Goal: Information Seeking & Learning: Check status

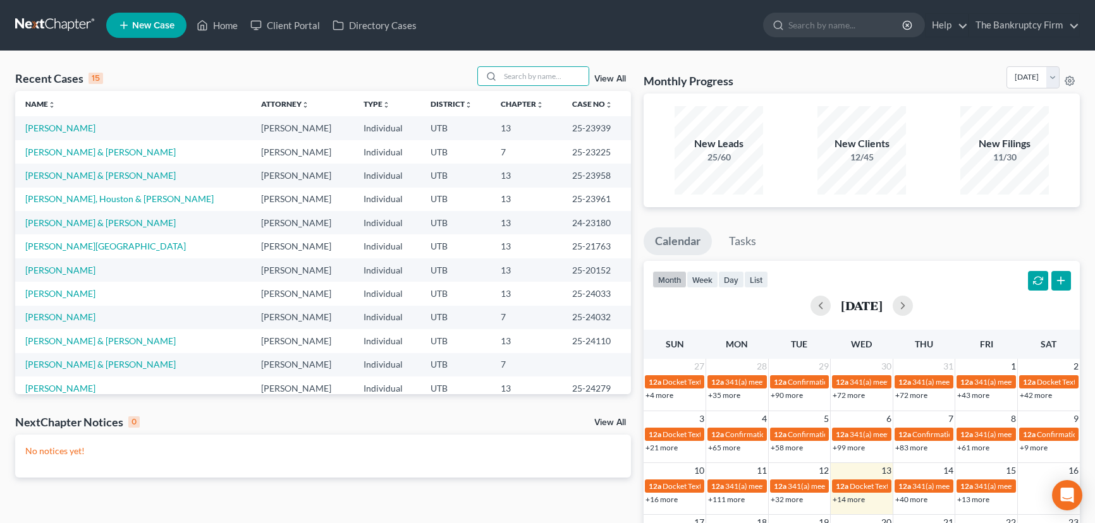
click at [510, 77] on input "search" at bounding box center [544, 76] width 89 height 18
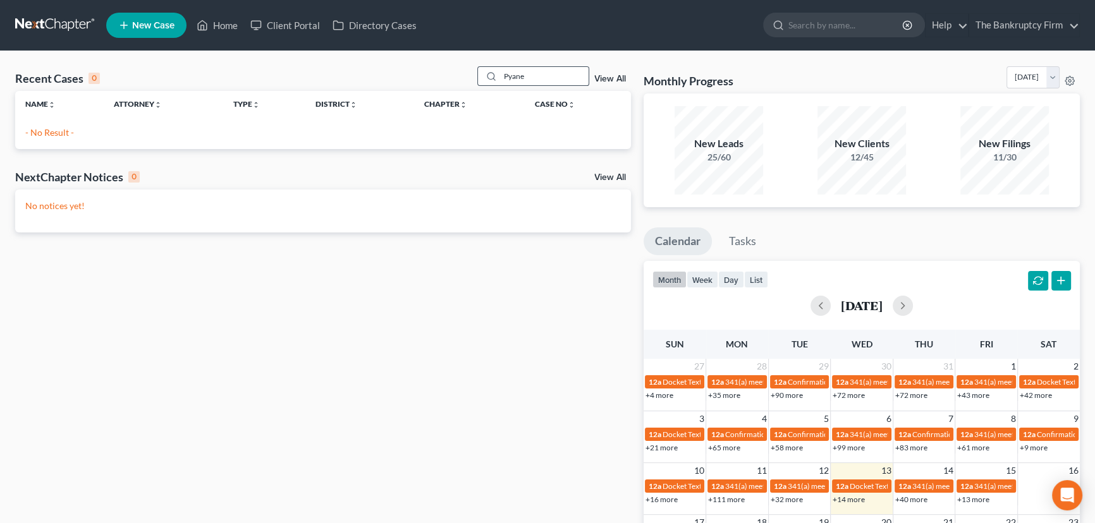
drag, startPoint x: 542, startPoint y: 76, endPoint x: 478, endPoint y: 80, distance: 64.6
click at [479, 80] on div "Pyane" at bounding box center [533, 76] width 113 height 20
type input "Payne"
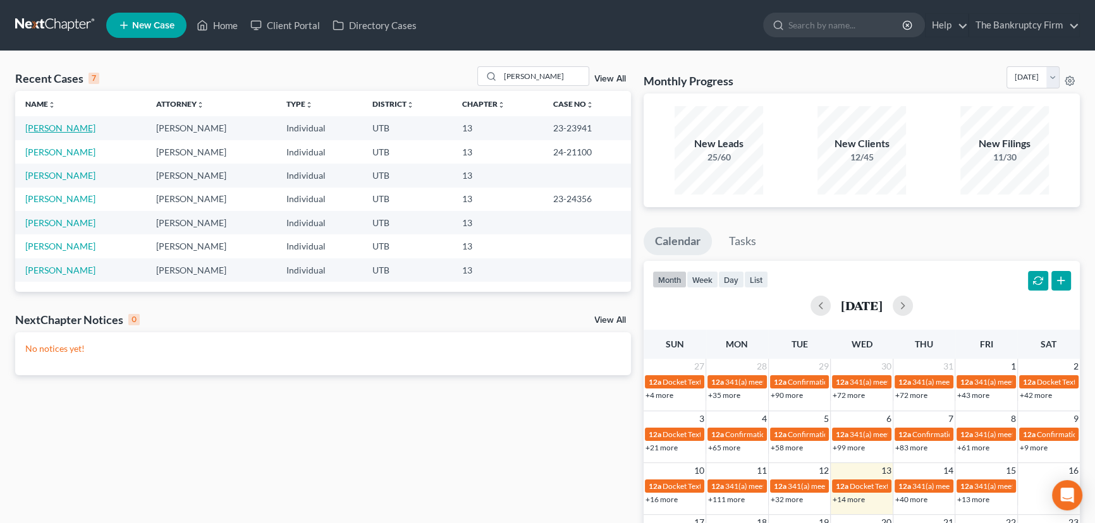
click at [55, 126] on link "[PERSON_NAME]" at bounding box center [60, 128] width 70 height 11
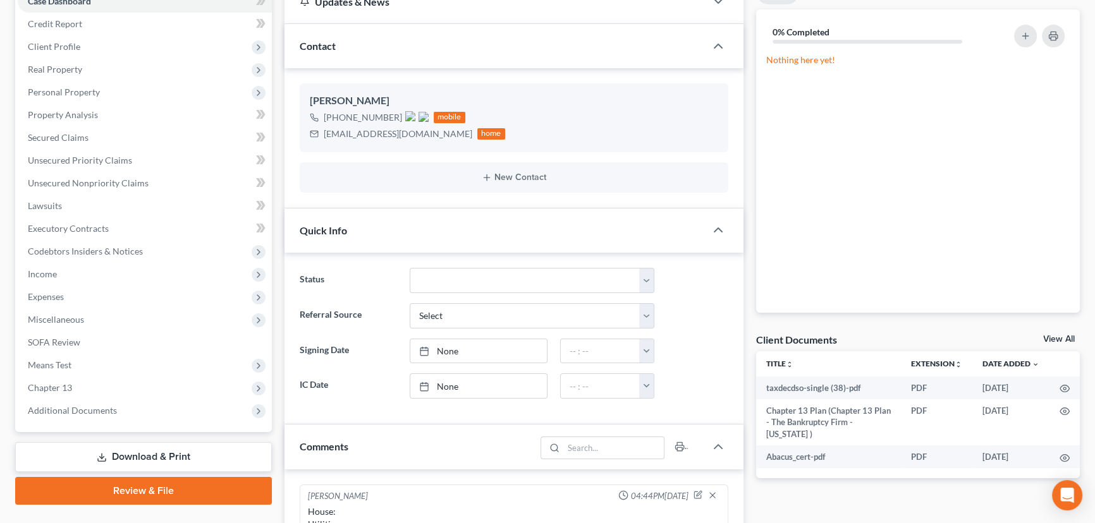
scroll to position [229, 0]
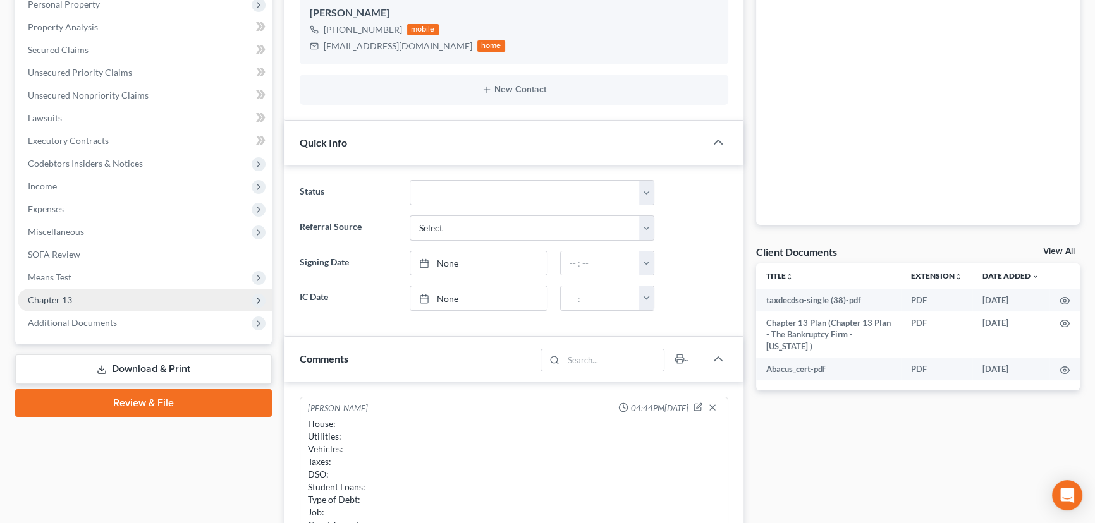
click at [48, 295] on span "Chapter 13" at bounding box center [50, 300] width 44 height 11
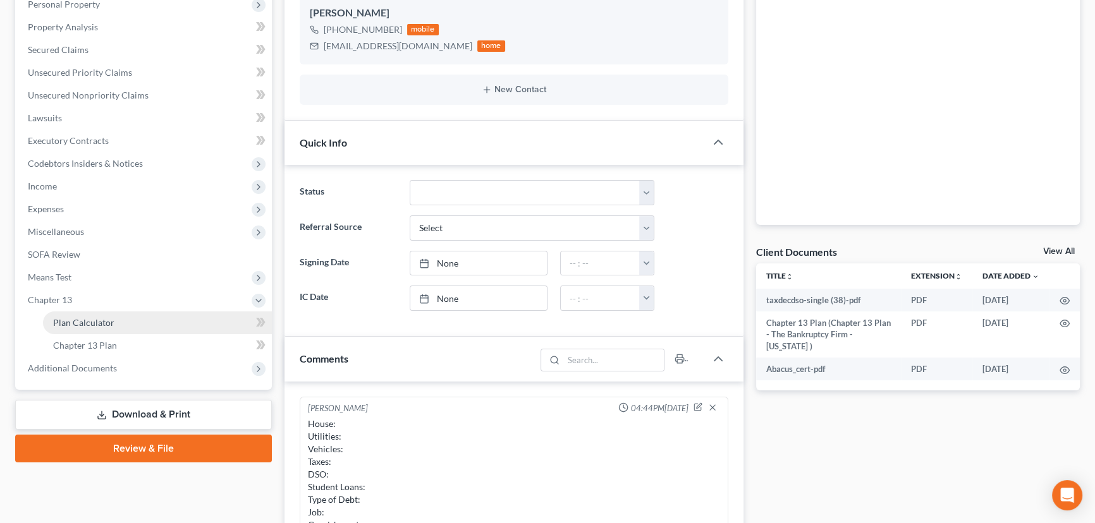
click at [76, 325] on span "Plan Calculator" at bounding box center [83, 322] width 61 height 11
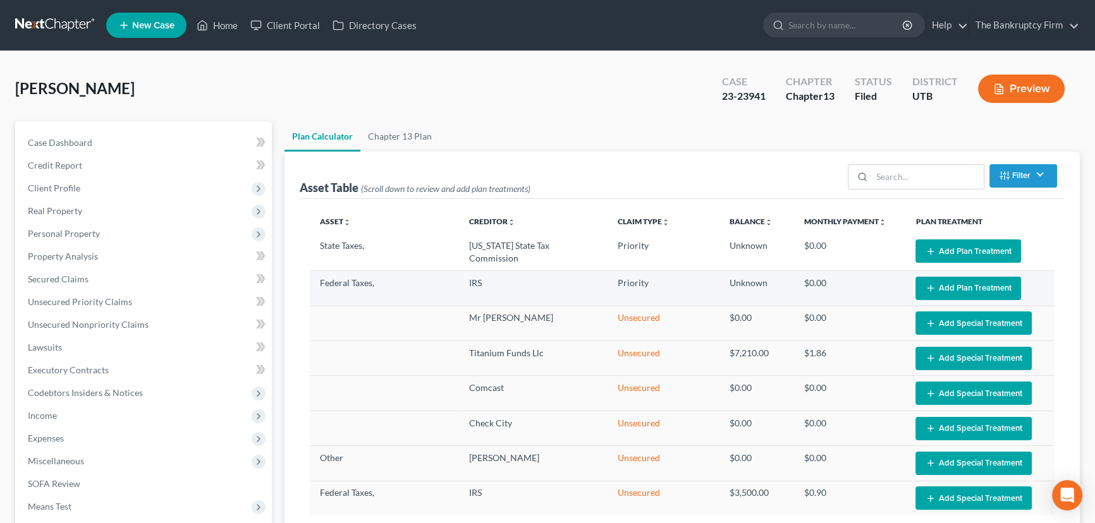
select select "35"
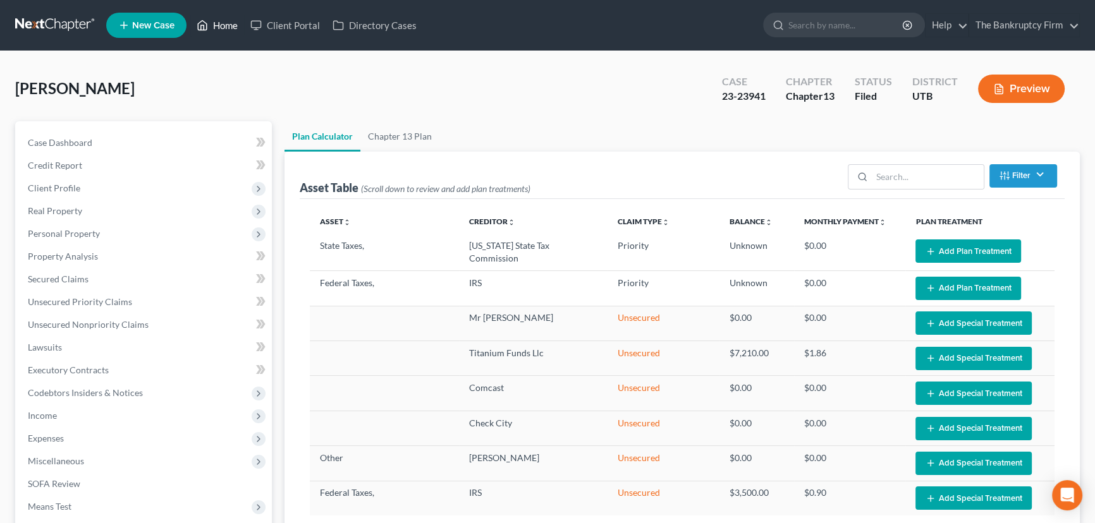
click at [219, 23] on link "Home" at bounding box center [217, 25] width 54 height 23
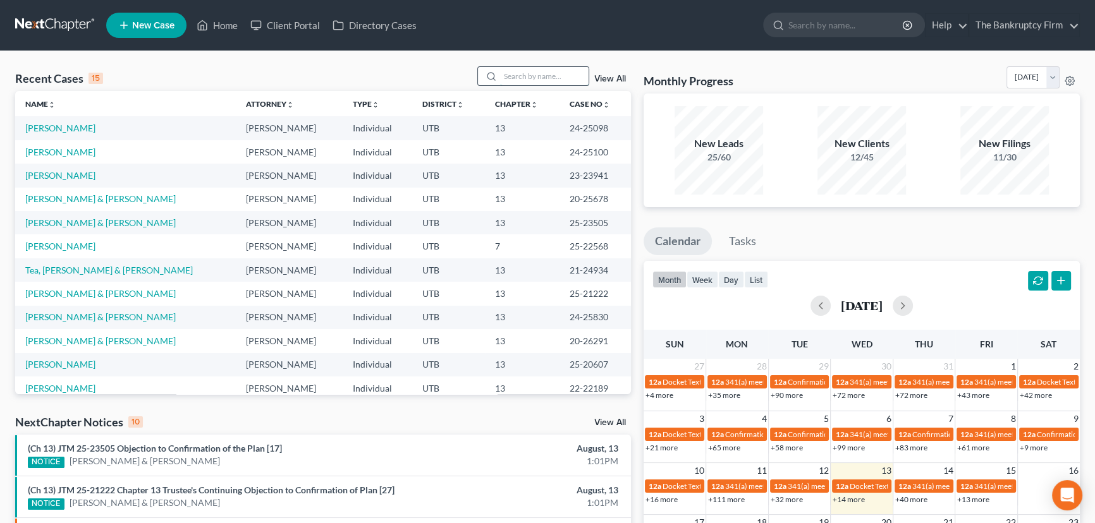
click at [514, 75] on input "search" at bounding box center [544, 76] width 89 height 18
type input "Smith"
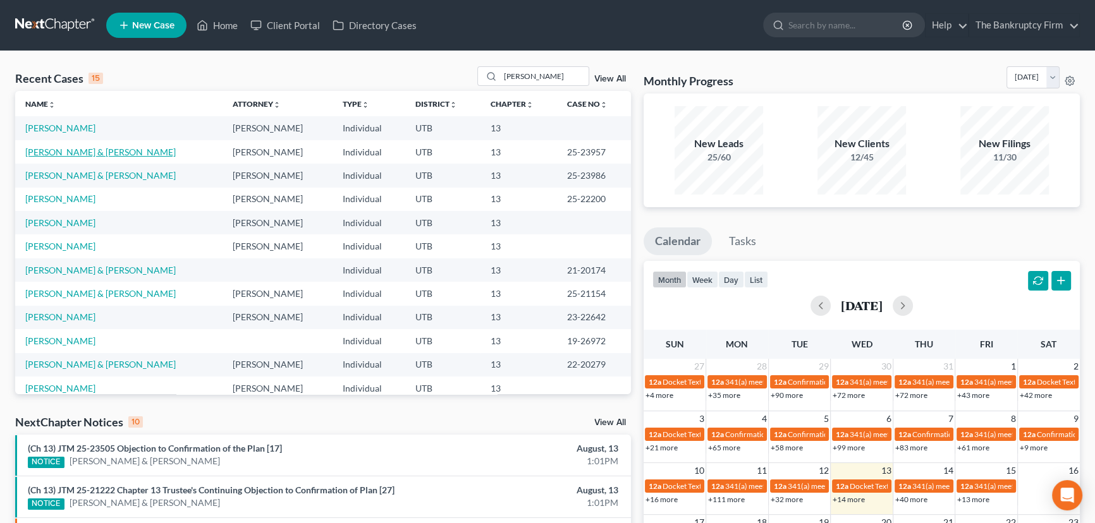
click at [46, 153] on link "[PERSON_NAME] & [PERSON_NAME]" at bounding box center [100, 152] width 150 height 11
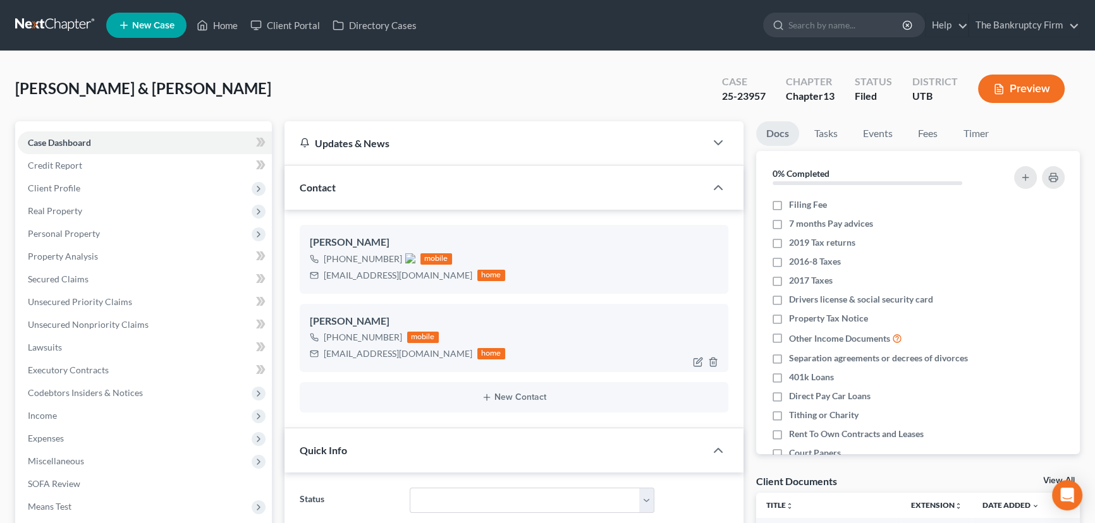
scroll to position [100, 0]
click at [61, 233] on span "Personal Property" at bounding box center [64, 233] width 72 height 11
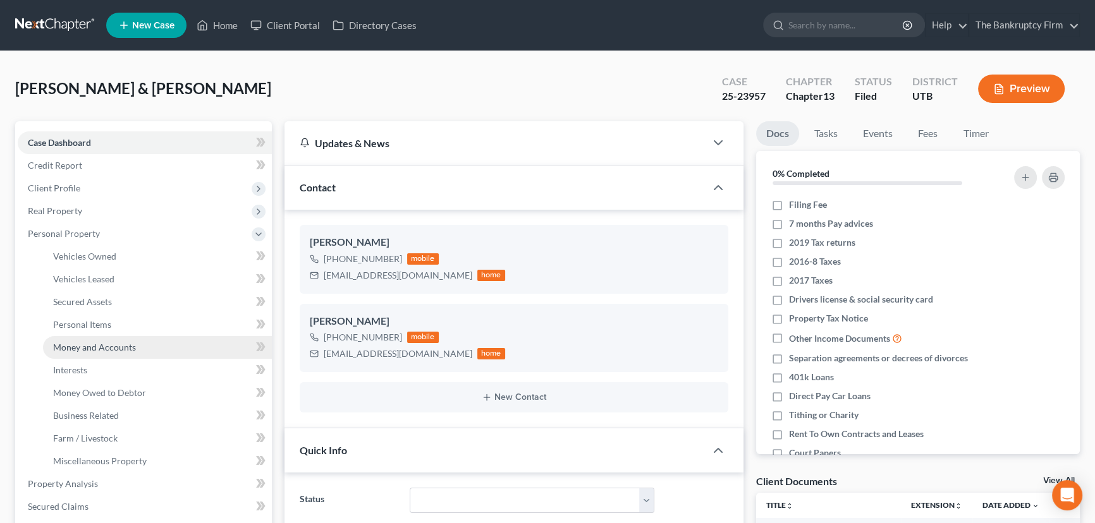
click at [87, 345] on span "Money and Accounts" at bounding box center [94, 347] width 83 height 11
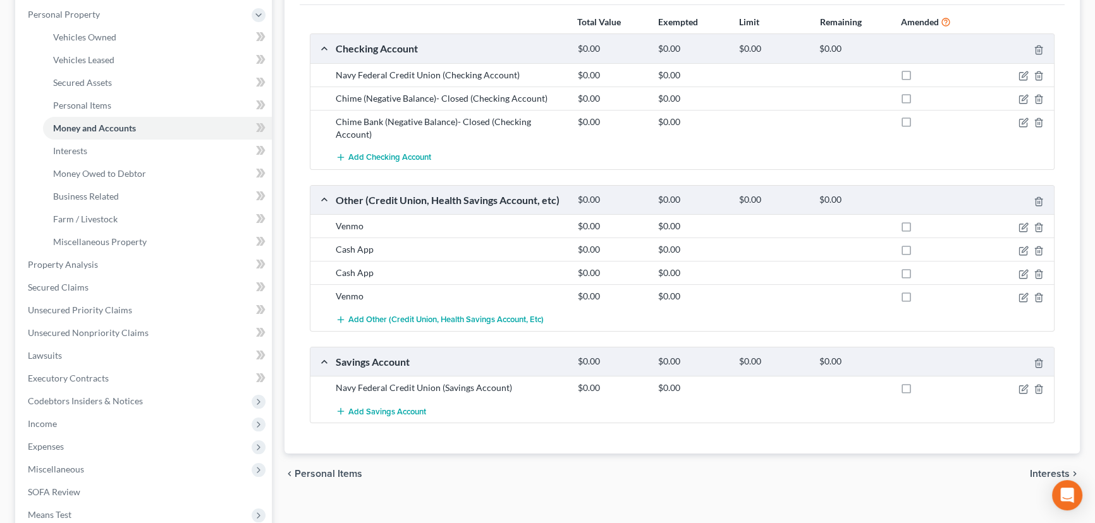
scroll to position [229, 0]
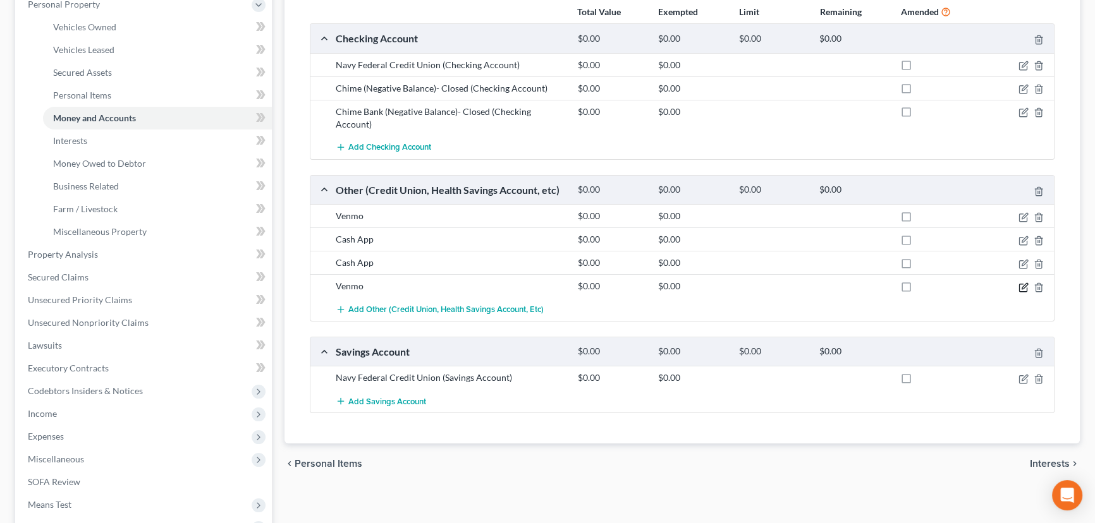
click at [1025, 283] on icon "button" at bounding box center [1025, 286] width 6 height 6
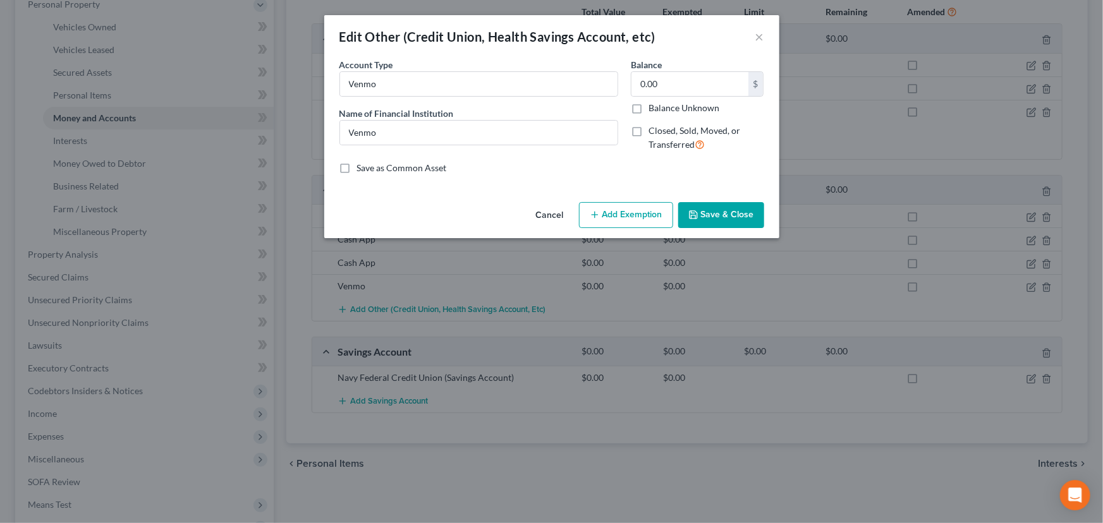
click at [649, 107] on label "Balance Unknown" at bounding box center [684, 108] width 71 height 13
click at [654, 107] on input "Balance Unknown" at bounding box center [658, 106] width 8 height 8
click at [649, 107] on label "Balance Unknown" at bounding box center [684, 108] width 71 height 13
click at [654, 107] on input "Balance Unknown" at bounding box center [658, 106] width 8 height 8
checkbox input "false"
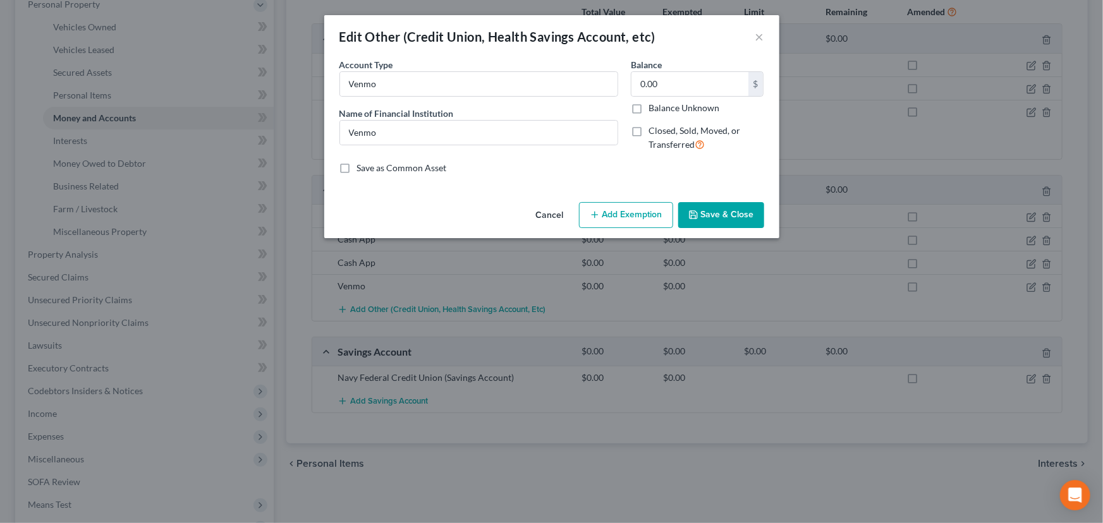
click at [649, 128] on label "Closed, Sold, Moved, or Transferred" at bounding box center [707, 138] width 116 height 27
click at [654, 128] on input "Closed, Sold, Moved, or Transferred" at bounding box center [658, 129] width 8 height 8
checkbox input "true"
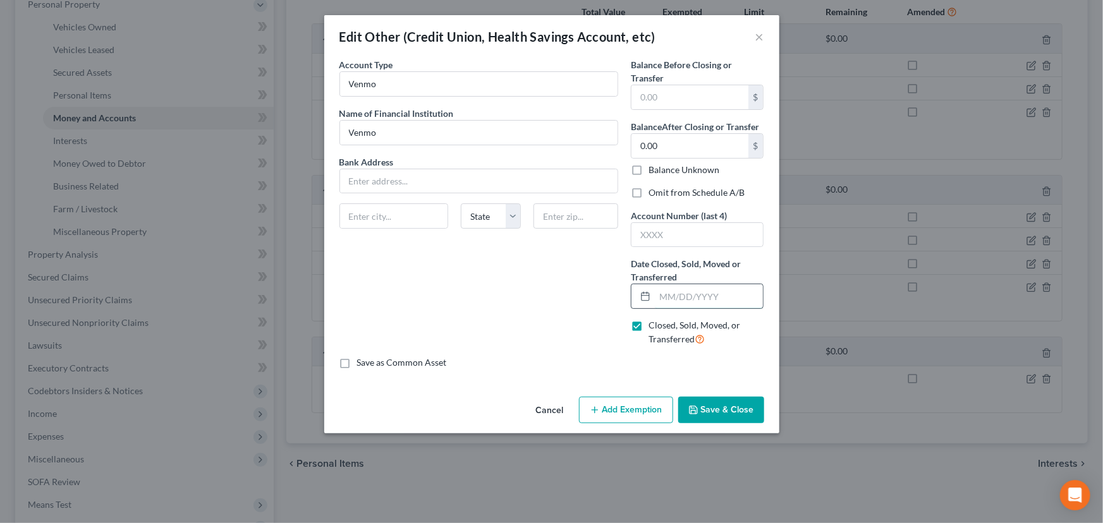
click at [661, 297] on input "text" at bounding box center [709, 297] width 109 height 24
type input "02/01/2025"
click at [711, 409] on button "Save & Close" at bounding box center [721, 410] width 86 height 27
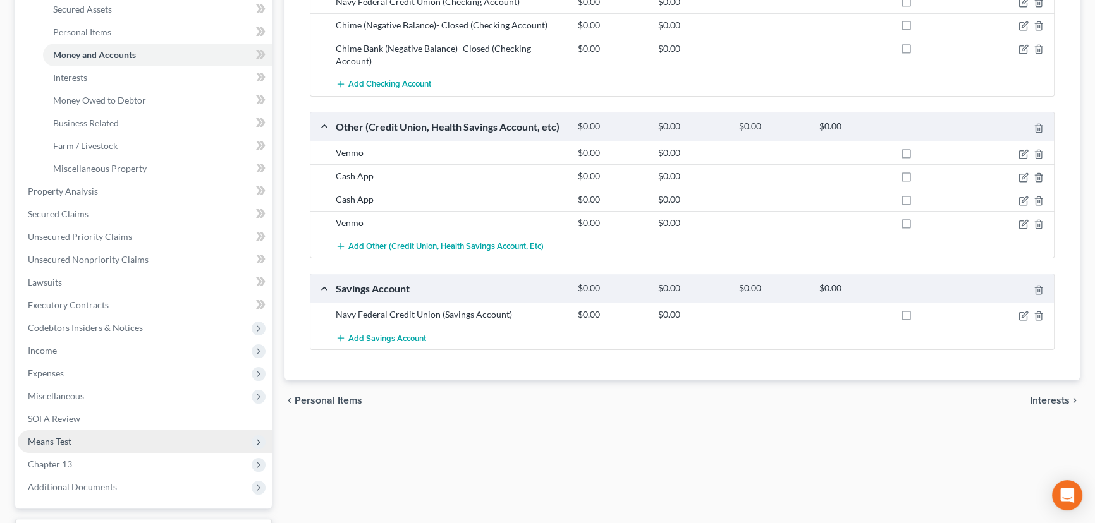
scroll to position [397, 0]
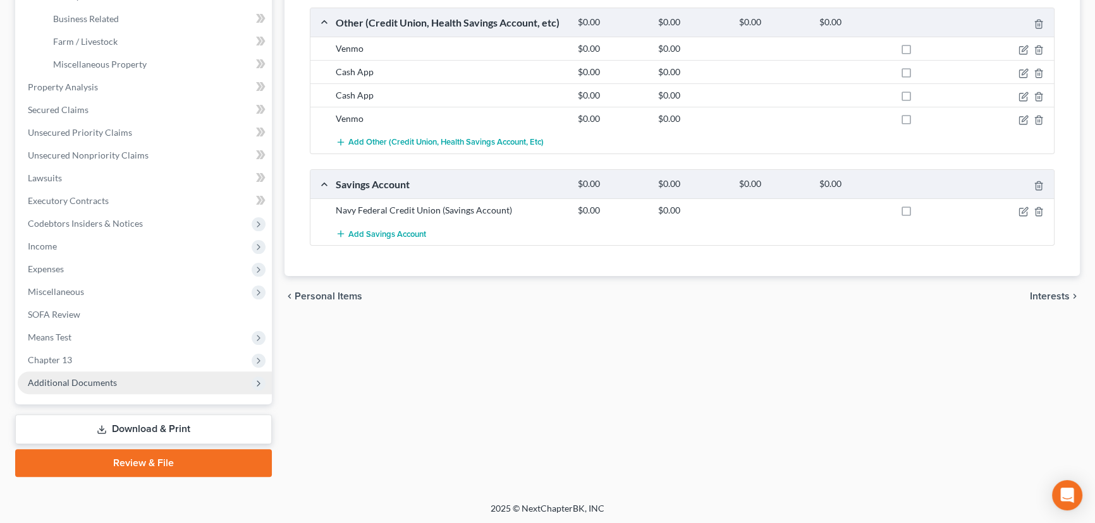
click at [102, 382] on span "Additional Documents" at bounding box center [72, 382] width 89 height 11
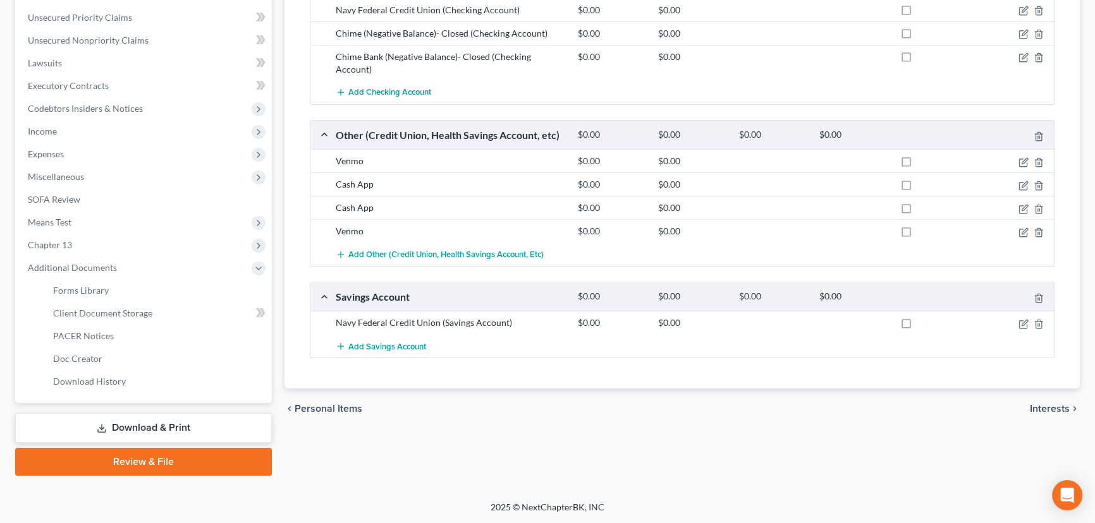
scroll to position [283, 0]
click at [153, 428] on link "Download & Print" at bounding box center [143, 430] width 257 height 30
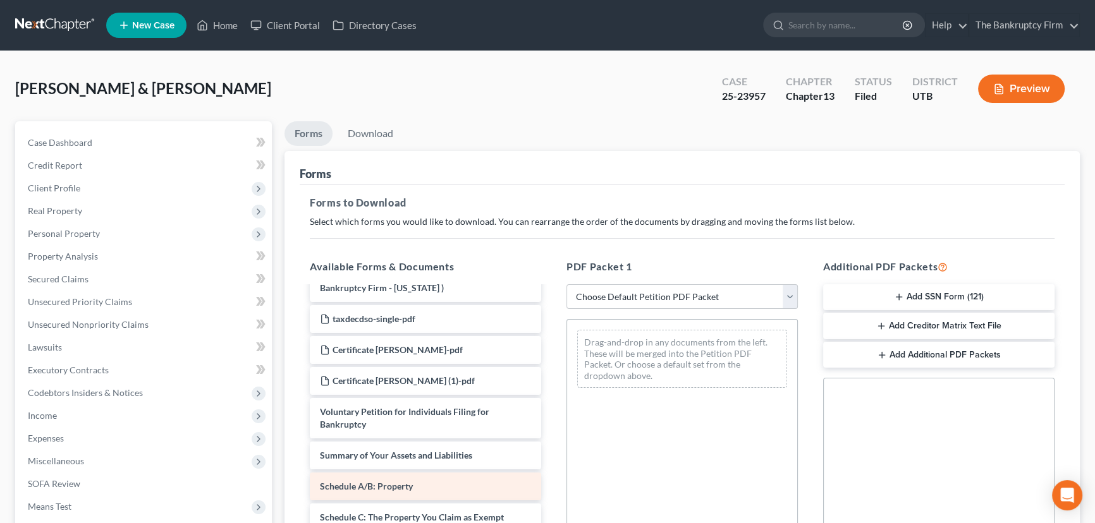
scroll to position [114, 0]
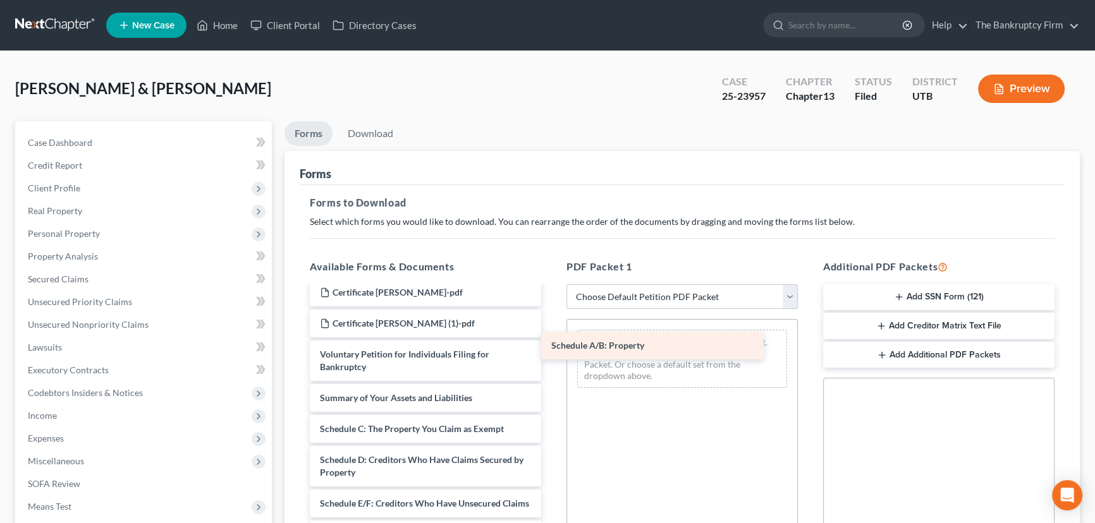
drag, startPoint x: 393, startPoint y: 434, endPoint x: 651, endPoint y: 333, distance: 276.5
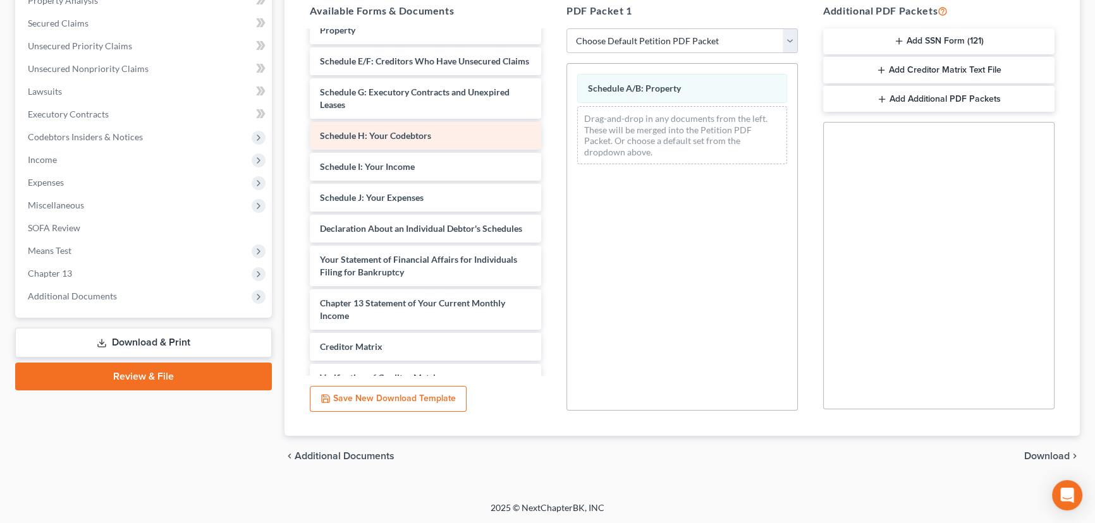
scroll to position [345, 0]
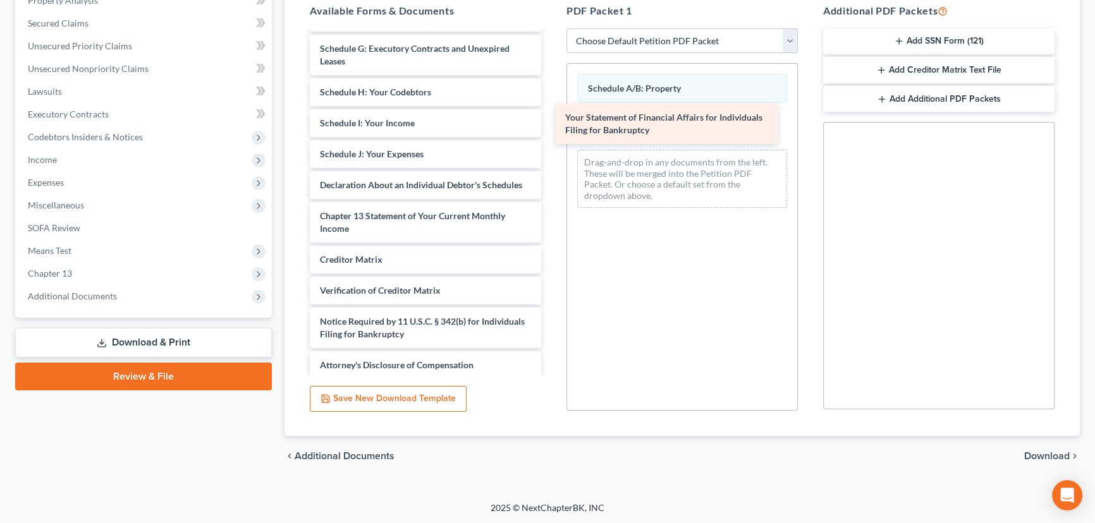
drag, startPoint x: 373, startPoint y: 247, endPoint x: 618, endPoint y: 125, distance: 274.0
click at [551, 125] on div "Your Statement of Financial Affairs for Individuals Filing for Bankruptcy Adequ…" at bounding box center [426, 33] width 252 height 692
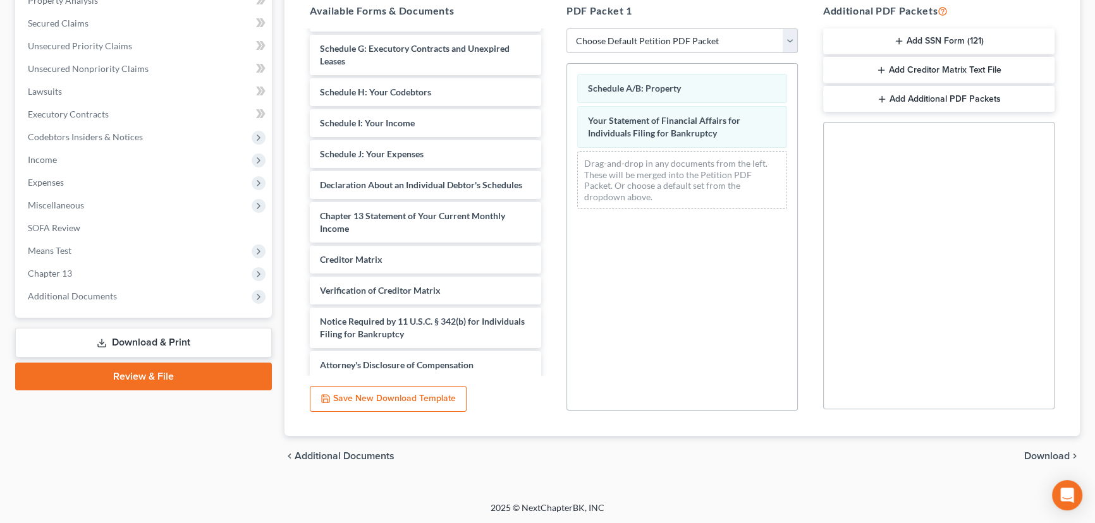
click at [1046, 454] on span "Download" at bounding box center [1047, 456] width 46 height 10
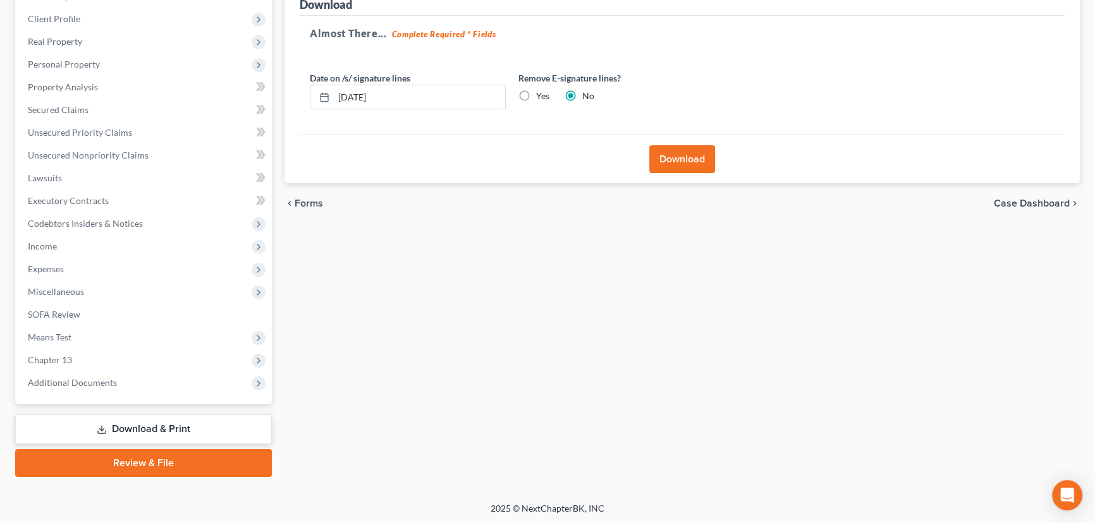
click at [675, 161] on button "Download" at bounding box center [682, 159] width 66 height 28
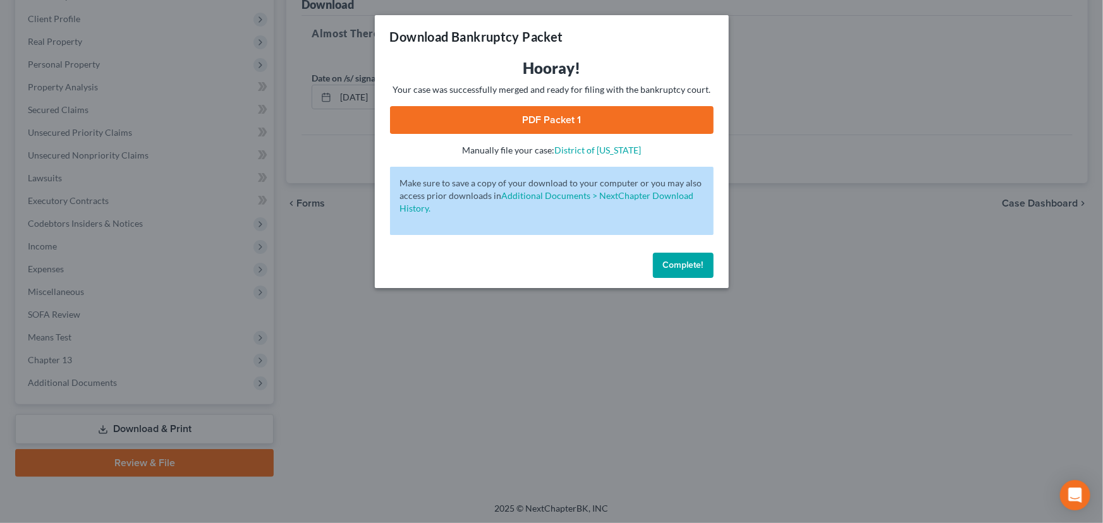
click at [556, 119] on link "PDF Packet 1" at bounding box center [552, 120] width 324 height 28
click at [683, 266] on span "Complete!" at bounding box center [683, 265] width 40 height 11
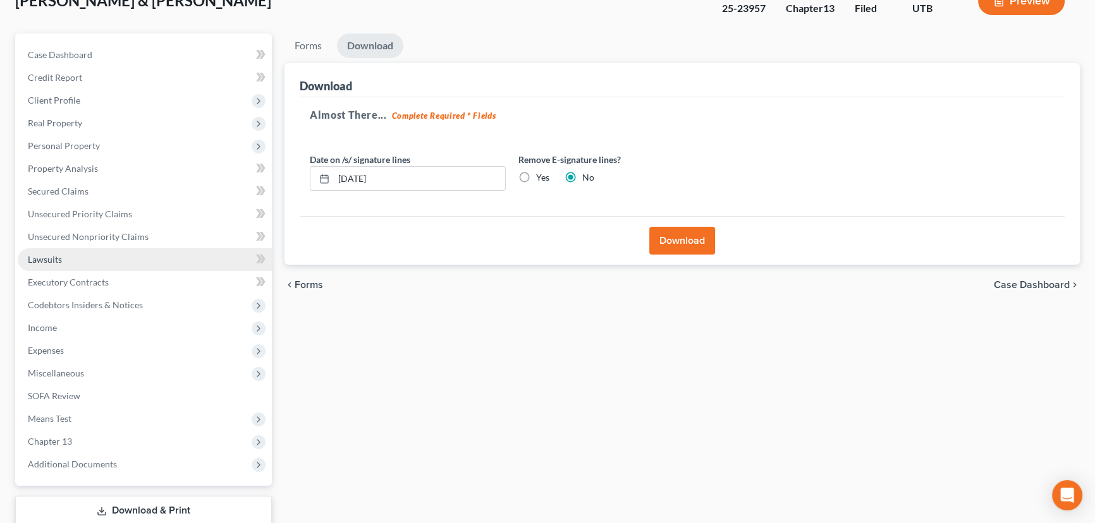
scroll to position [0, 0]
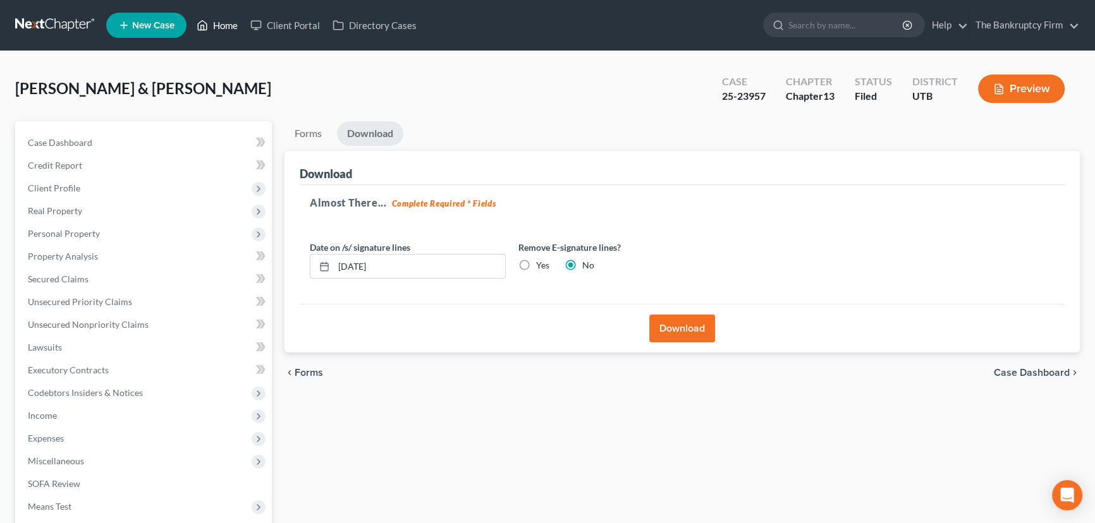
click at [231, 28] on link "Home" at bounding box center [217, 25] width 54 height 23
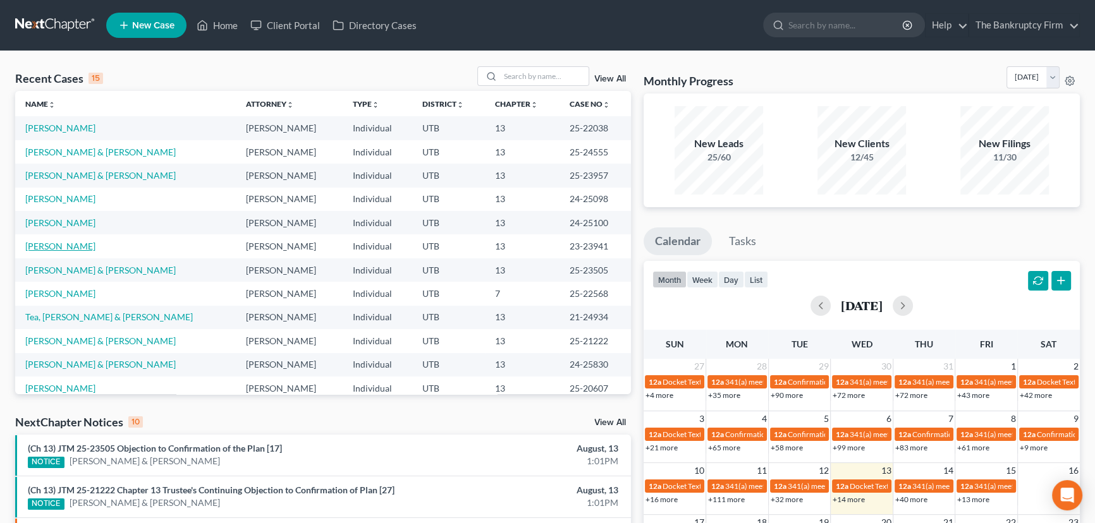
click at [54, 248] on link "[PERSON_NAME]" at bounding box center [60, 246] width 70 height 11
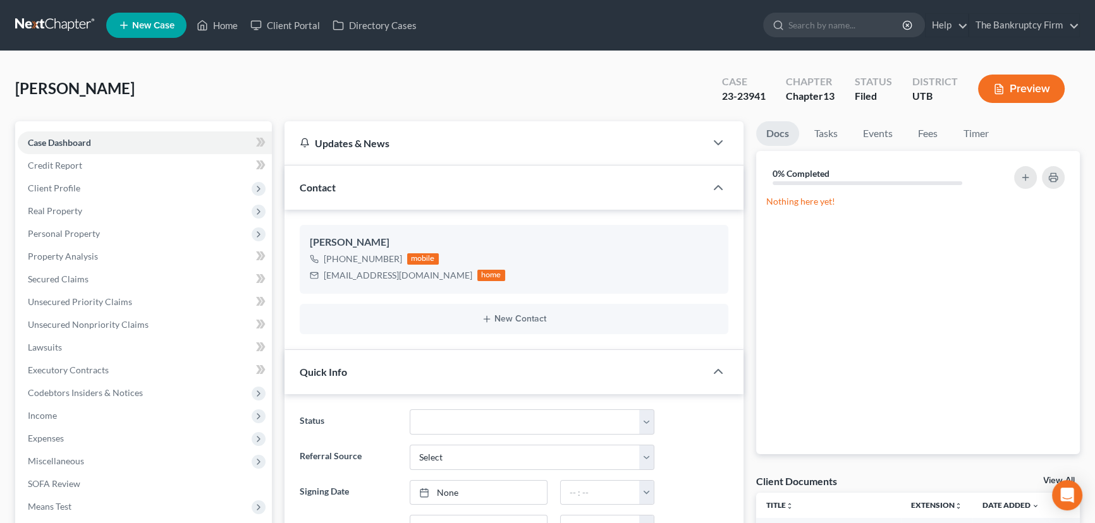
click at [1048, 479] on link "View All" at bounding box center [1059, 481] width 32 height 9
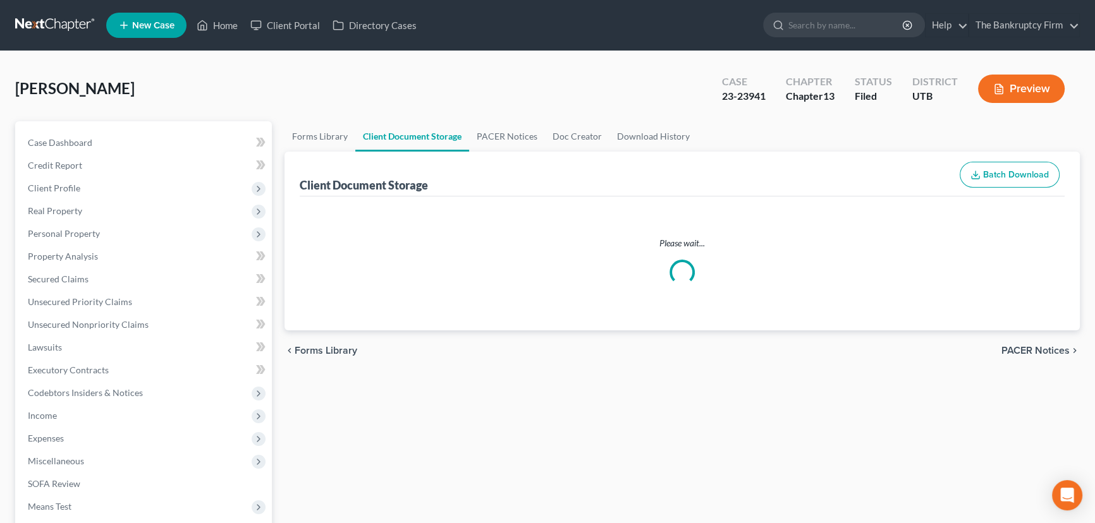
select select "30"
select select "26"
select select "37"
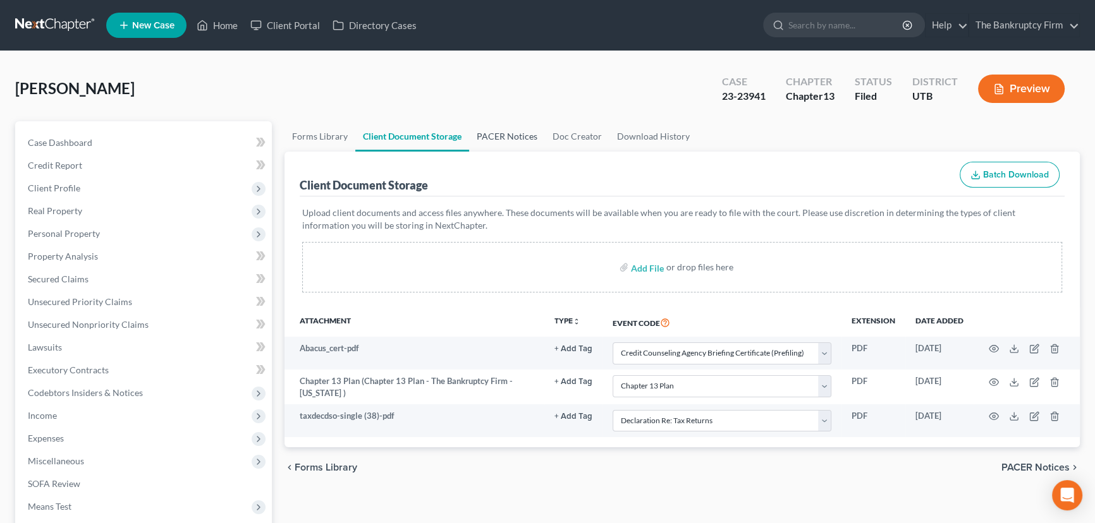
click at [479, 133] on link "PACER Notices" at bounding box center [507, 136] width 76 height 30
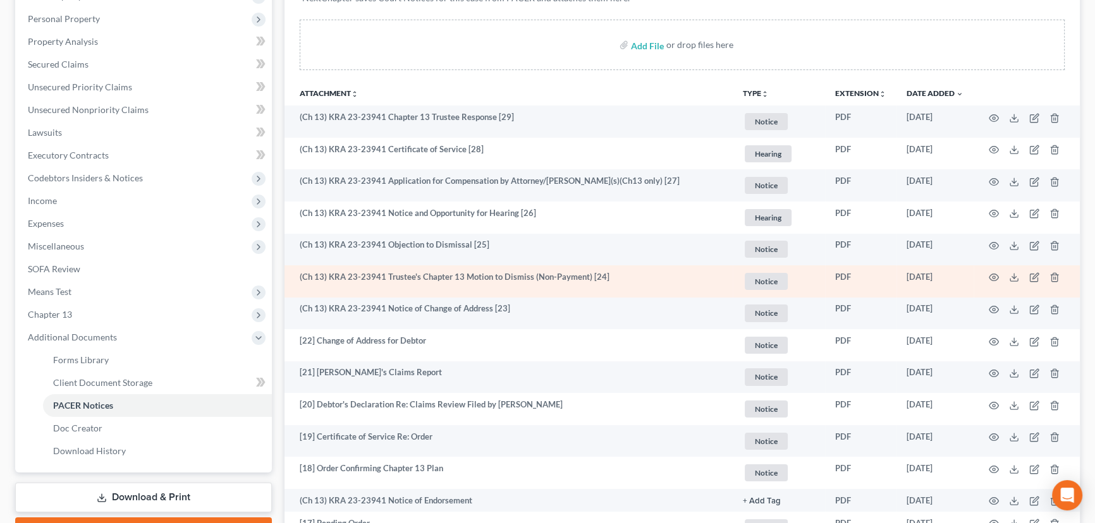
scroll to position [229, 0]
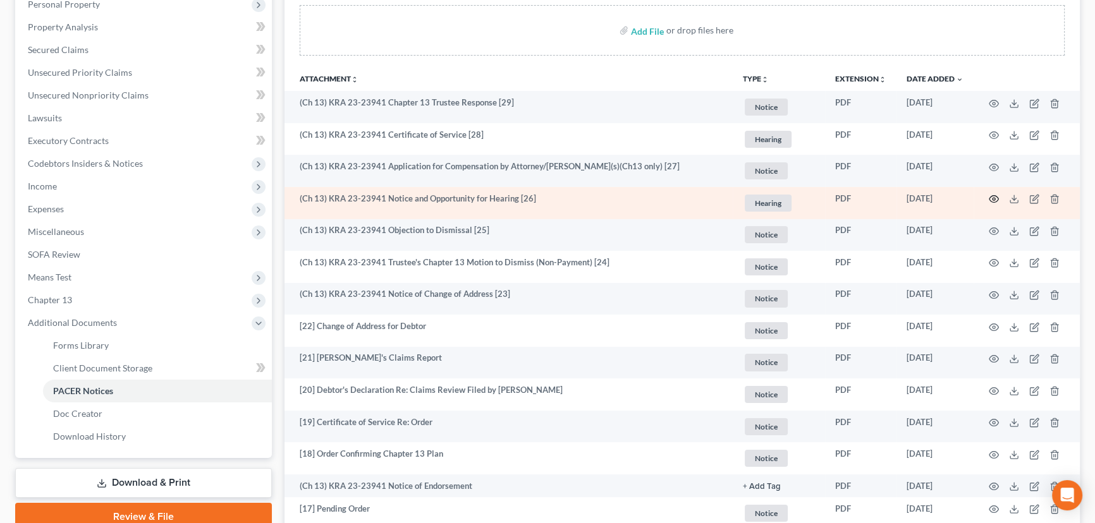
click at [996, 196] on icon "button" at bounding box center [994, 199] width 10 height 10
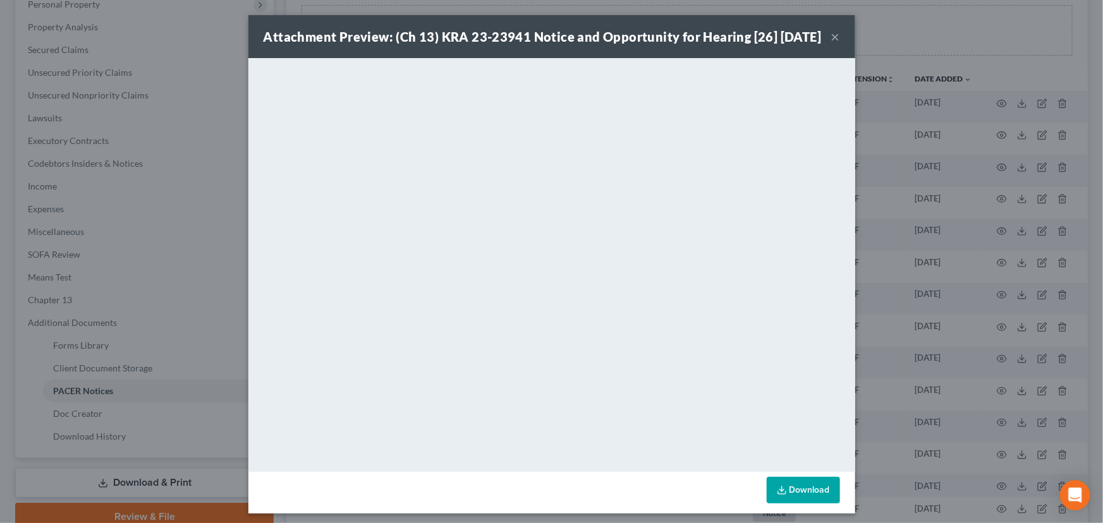
click at [831, 42] on button "×" at bounding box center [835, 36] width 9 height 15
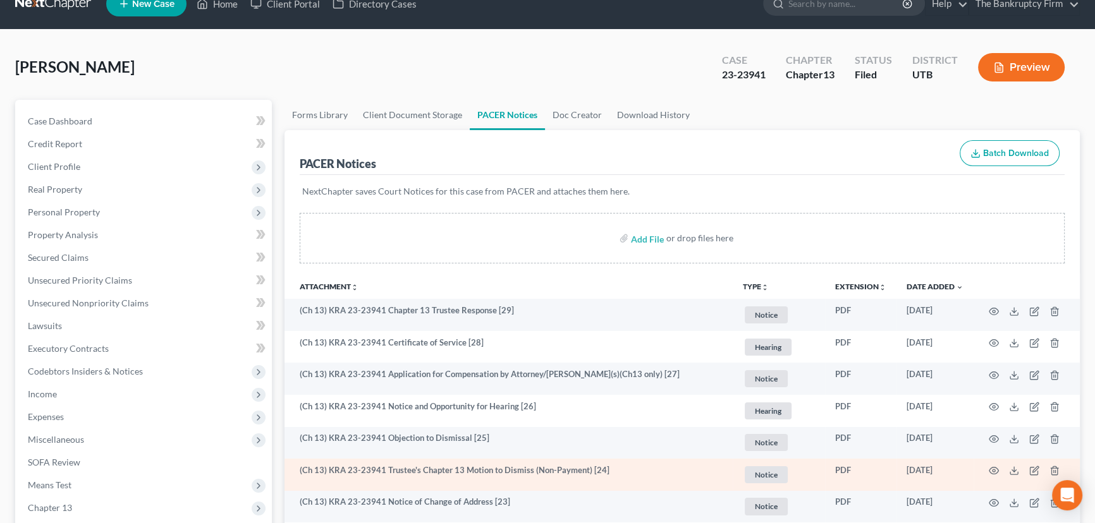
scroll to position [0, 0]
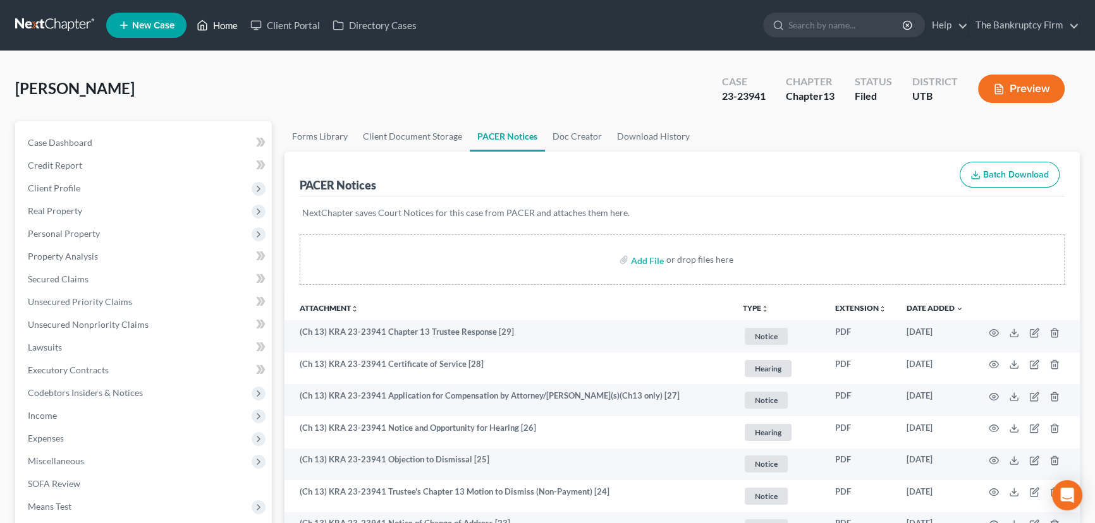
click at [224, 29] on link "Home" at bounding box center [217, 25] width 54 height 23
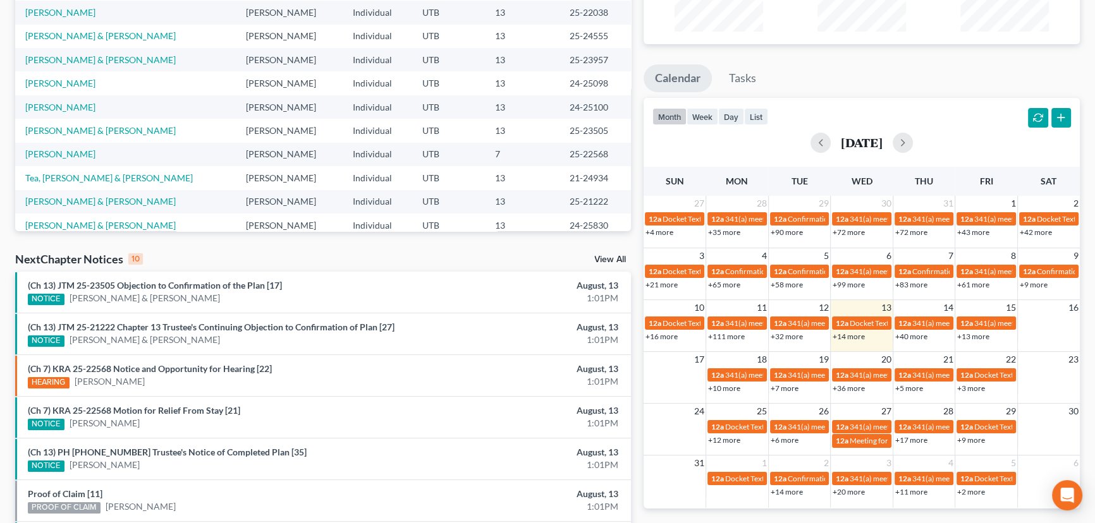
scroll to position [384, 0]
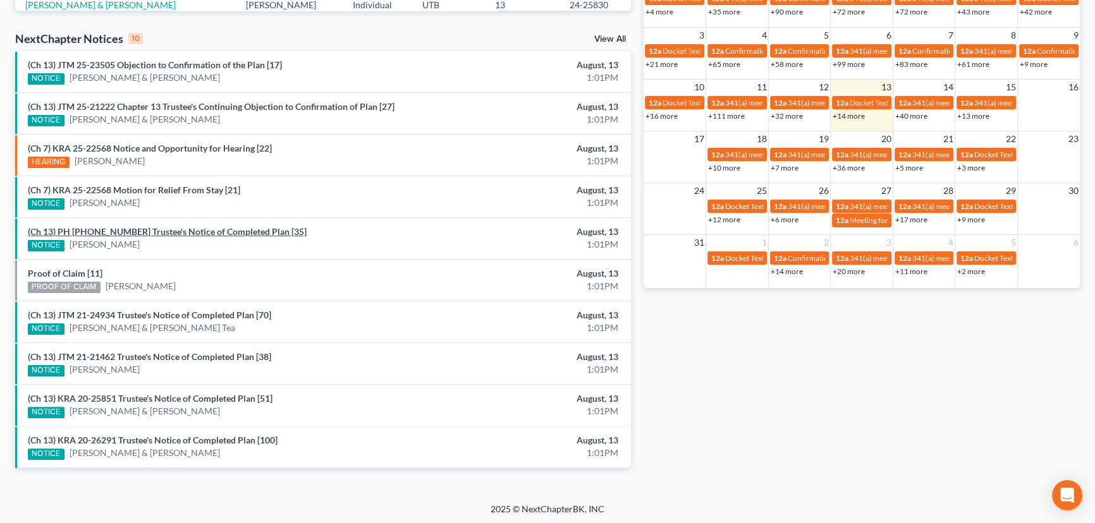
click at [143, 232] on link "(Ch 13) PH 22-20833 Trustee's Notice of Completed Plan [35]" at bounding box center [167, 231] width 279 height 11
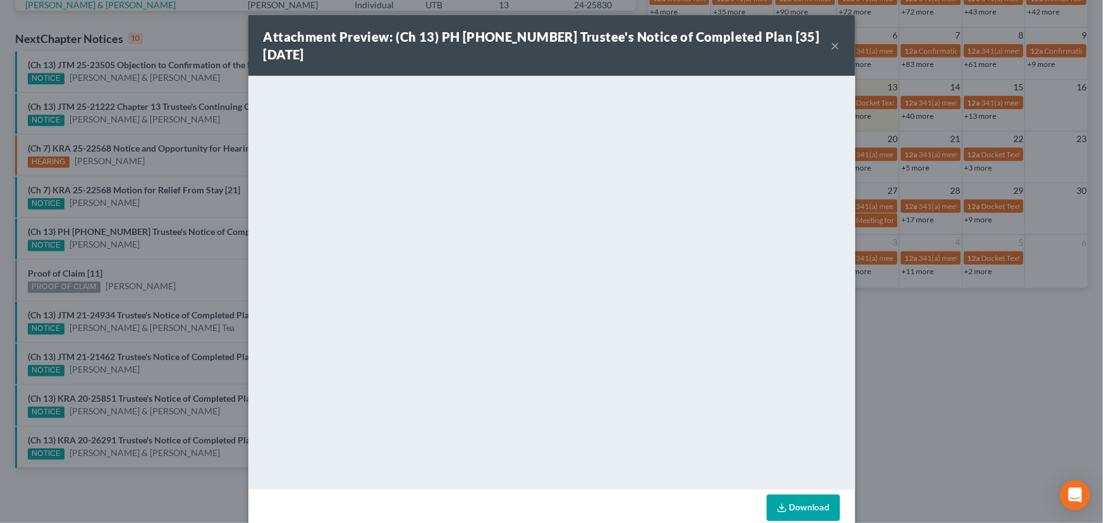
click at [145, 248] on div "Attachment Preview: (Ch 13) PH 22-20833 Trustee's Notice of Completed Plan [35]…" at bounding box center [551, 261] width 1103 height 523
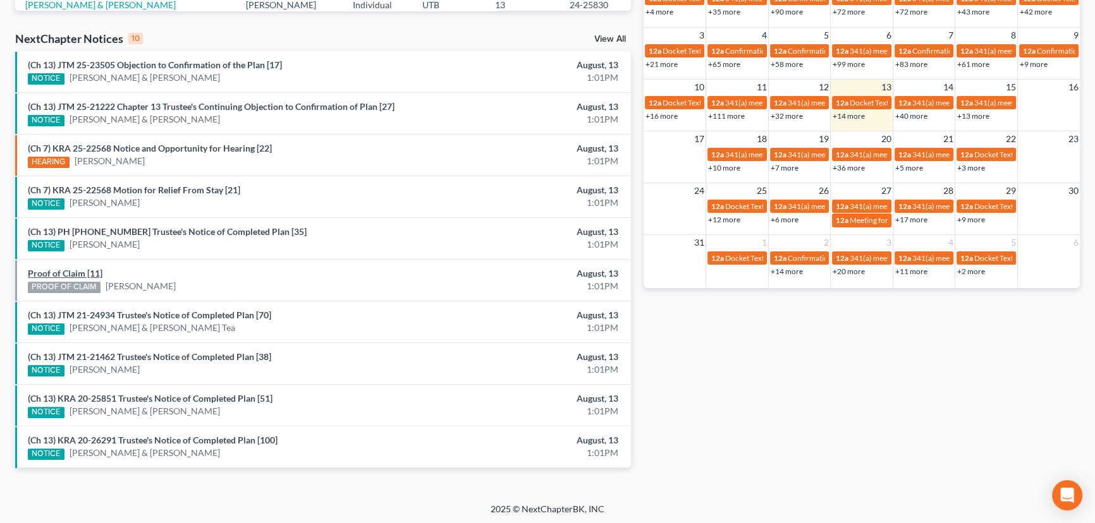
click at [61, 272] on link "Proof of Claim [11]" at bounding box center [65, 273] width 75 height 11
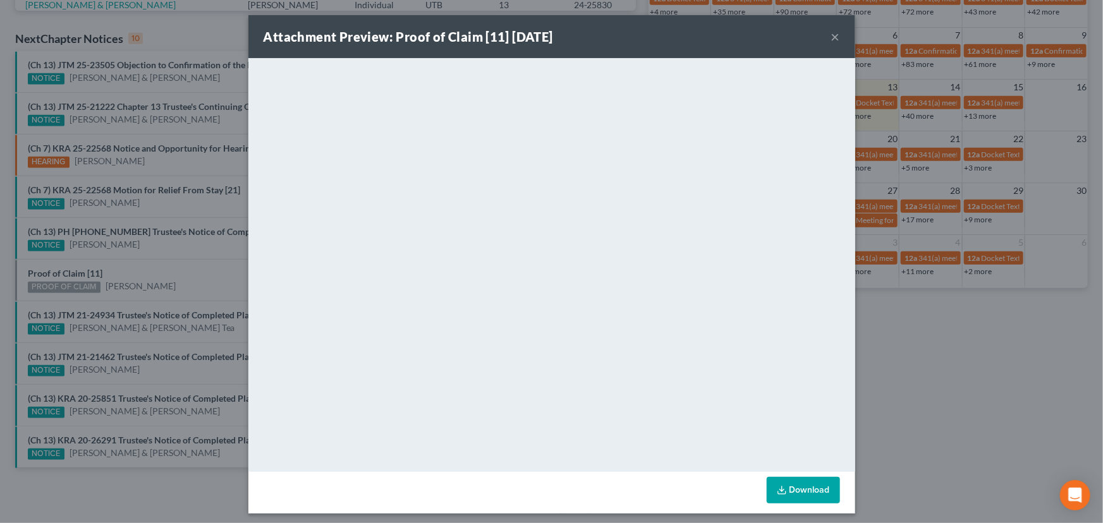
click at [171, 262] on div "Attachment Preview: Proof of Claim [11] 08/13/2025 × <object ng-attr-data='http…" at bounding box center [551, 261] width 1103 height 523
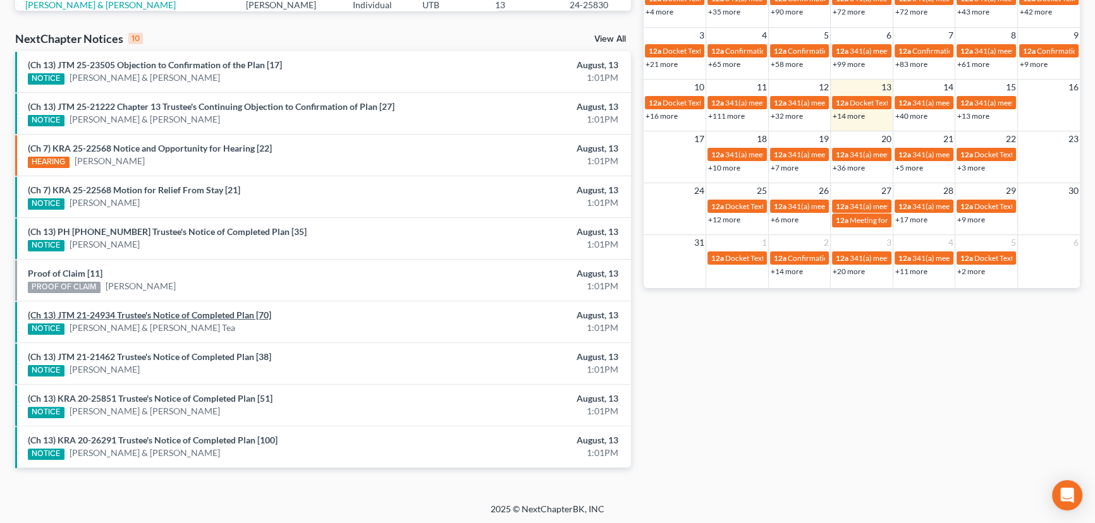
click at [177, 317] on link "(Ch 13) JTM 21-24934 Trustee's Notice of Completed Plan [70]" at bounding box center [149, 315] width 243 height 11
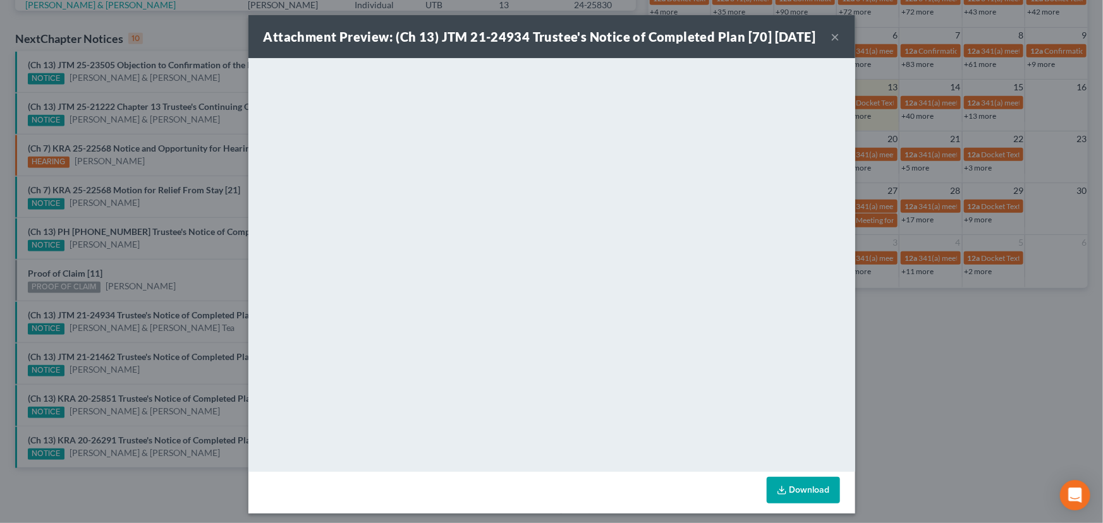
click at [171, 324] on div "Attachment Preview: (Ch 13) JTM 21-24934 Trustee's Notice of Completed Plan [70…" at bounding box center [551, 261] width 1103 height 523
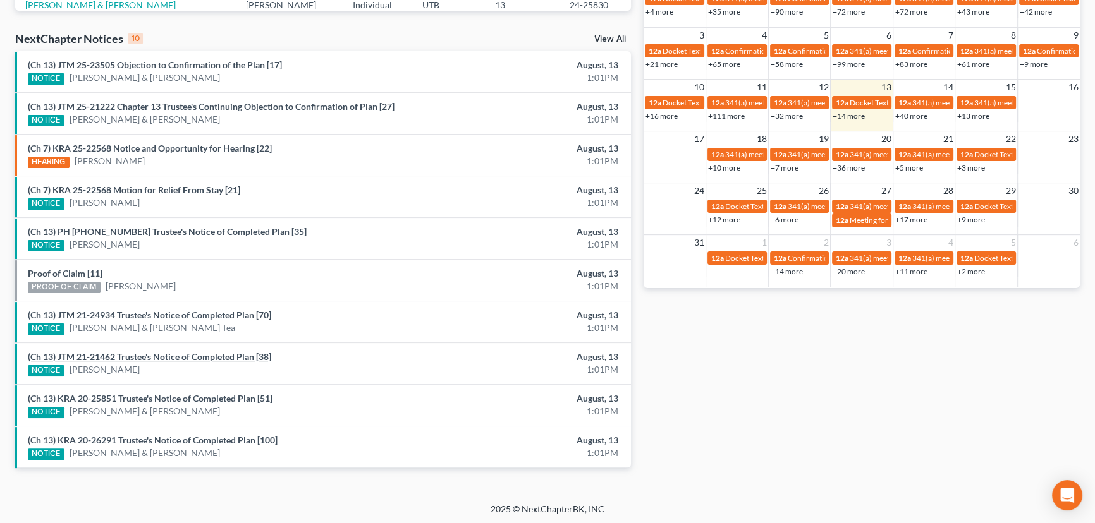
click at [147, 355] on link "(Ch 13) JTM 21-21462 Trustee's Notice of Completed Plan [38]" at bounding box center [149, 357] width 243 height 11
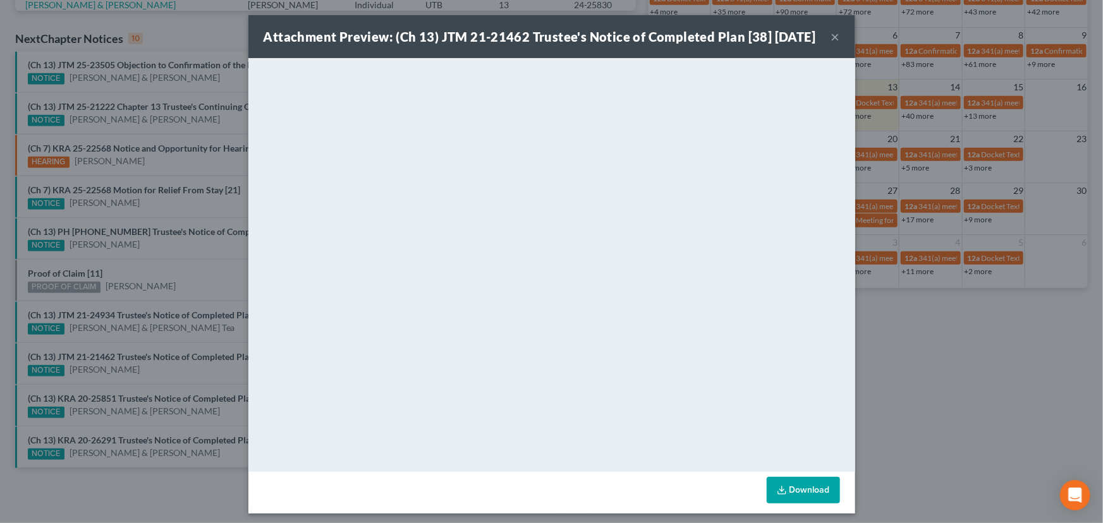
click at [145, 373] on div "Attachment Preview: (Ch 13) JTM 21-21462 Trustee's Notice of Completed Plan [38…" at bounding box center [551, 261] width 1103 height 523
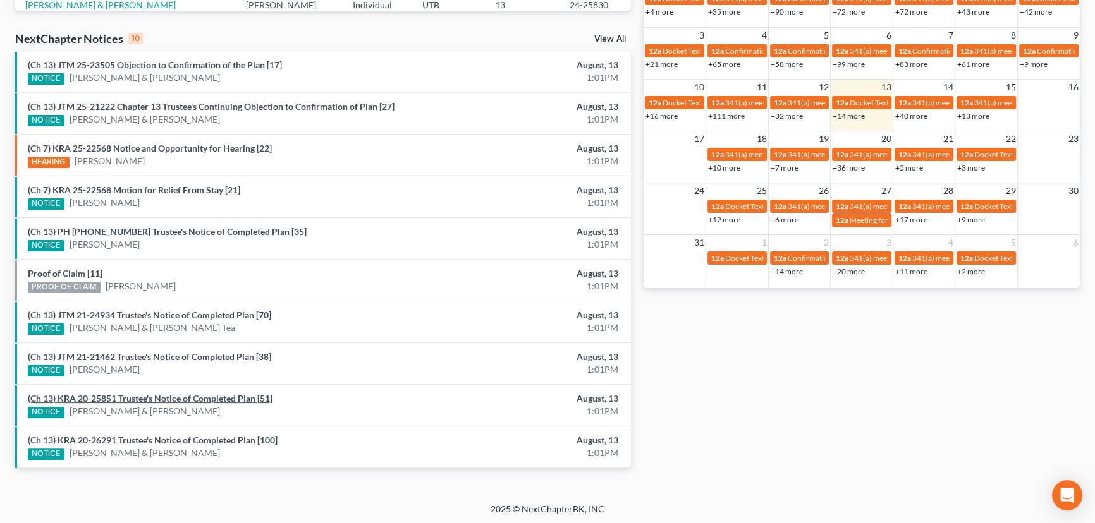
click at [165, 397] on link "(Ch 13) KRA 20-25851 Trustee's Notice of Completed Plan [51]" at bounding box center [150, 398] width 245 height 11
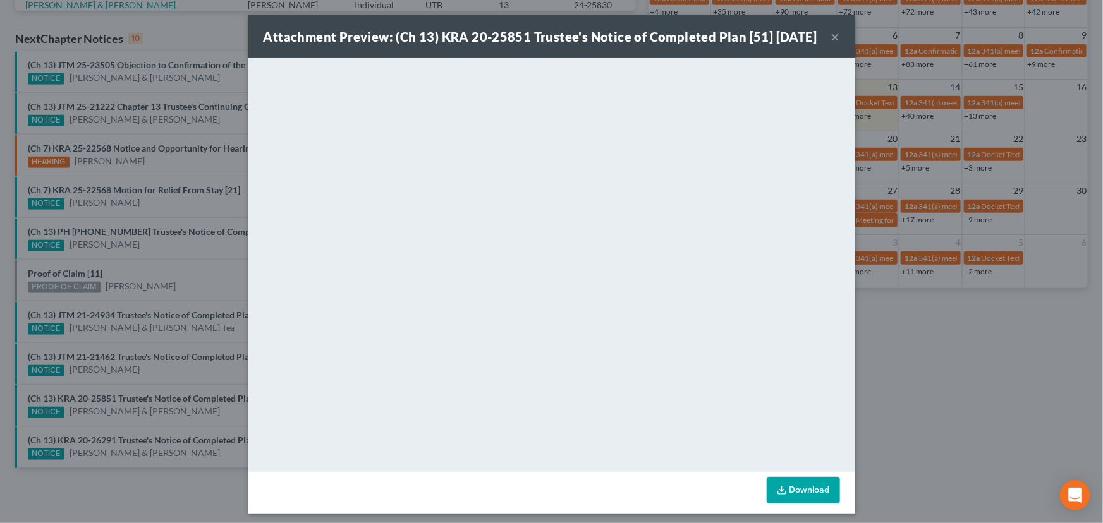
click at [188, 417] on div "Attachment Preview: (Ch 13) KRA 20-25851 Trustee's Notice of Completed Plan [51…" at bounding box center [551, 261] width 1103 height 523
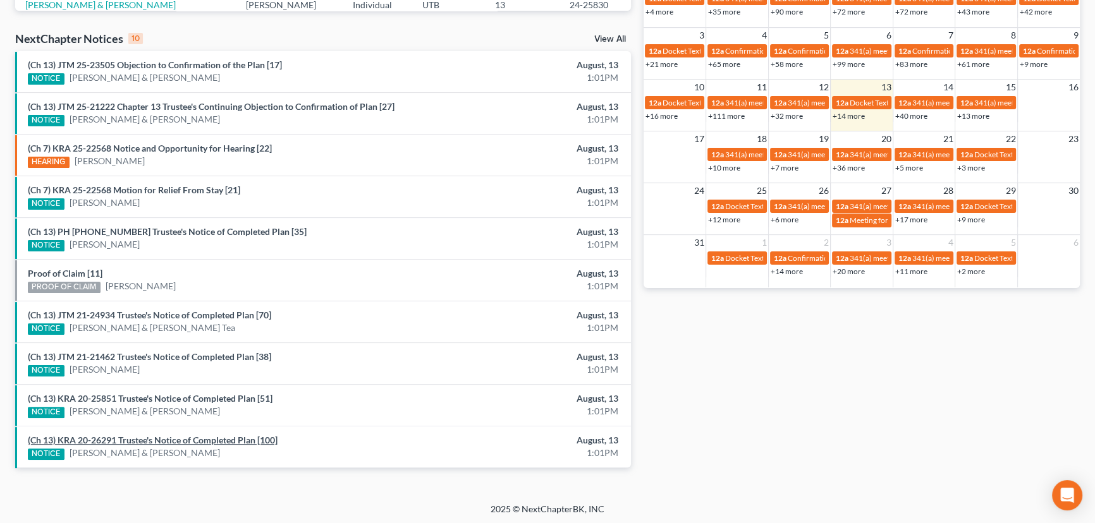
click at [192, 439] on link "(Ch 13) KRA 20-26291 Trustee's Notice of Completed Plan [100]" at bounding box center [153, 440] width 250 height 11
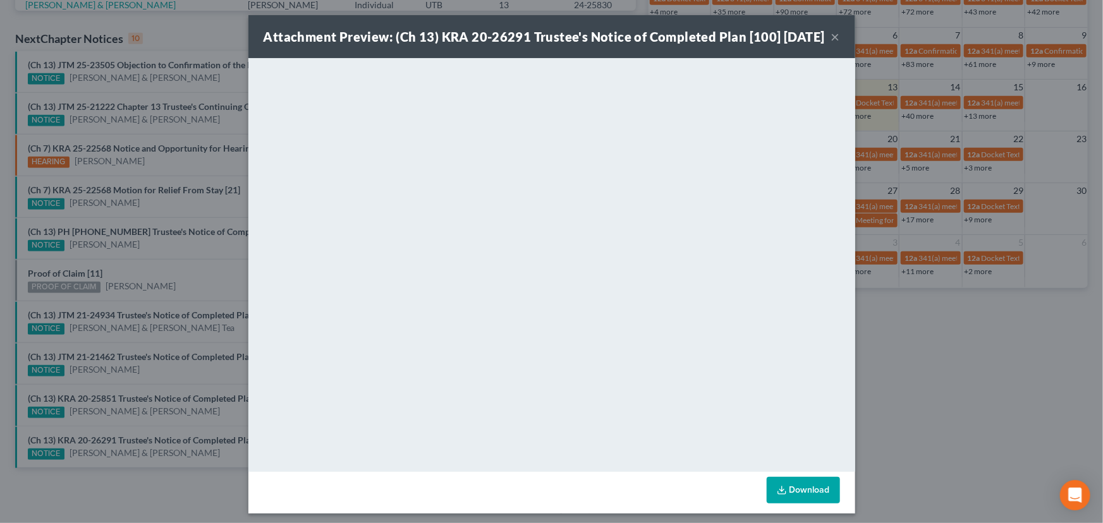
click at [194, 418] on div "Attachment Preview: (Ch 13) KRA 20-26291 Trustee's Notice of Completed Plan [10…" at bounding box center [551, 261] width 1103 height 523
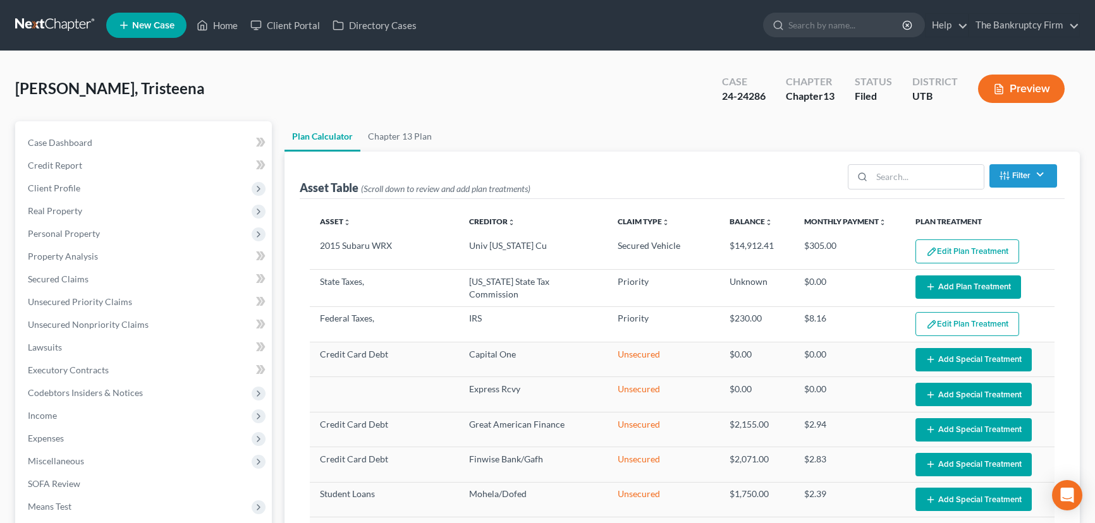
select select "48"
click at [224, 23] on link "Home" at bounding box center [217, 25] width 54 height 23
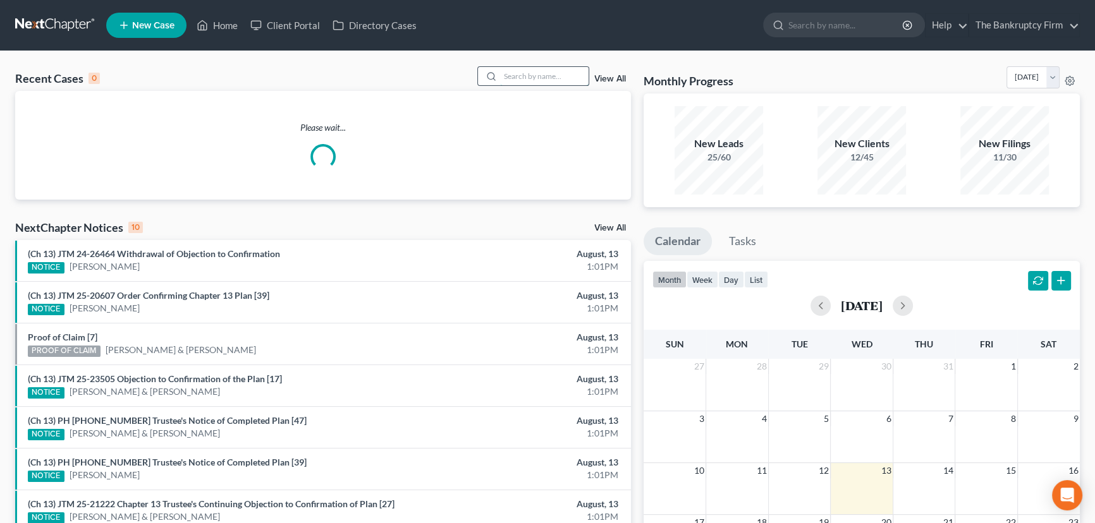
click at [507, 73] on input "search" at bounding box center [544, 76] width 89 height 18
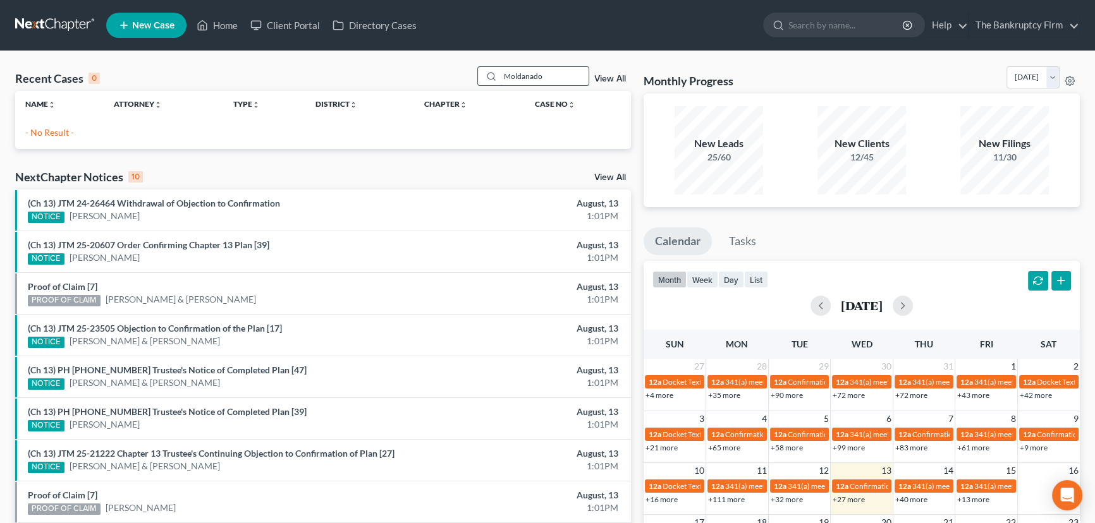
drag, startPoint x: 551, startPoint y: 75, endPoint x: 475, endPoint y: 73, distance: 75.9
click at [477, 73] on div "Moldanado" at bounding box center [533, 76] width 113 height 20
click at [544, 75] on input "Moldanado" at bounding box center [544, 76] width 89 height 18
drag, startPoint x: 544, startPoint y: 75, endPoint x: 480, endPoint y: 82, distance: 63.6
click at [480, 82] on div "Moldanado" at bounding box center [533, 76] width 113 height 20
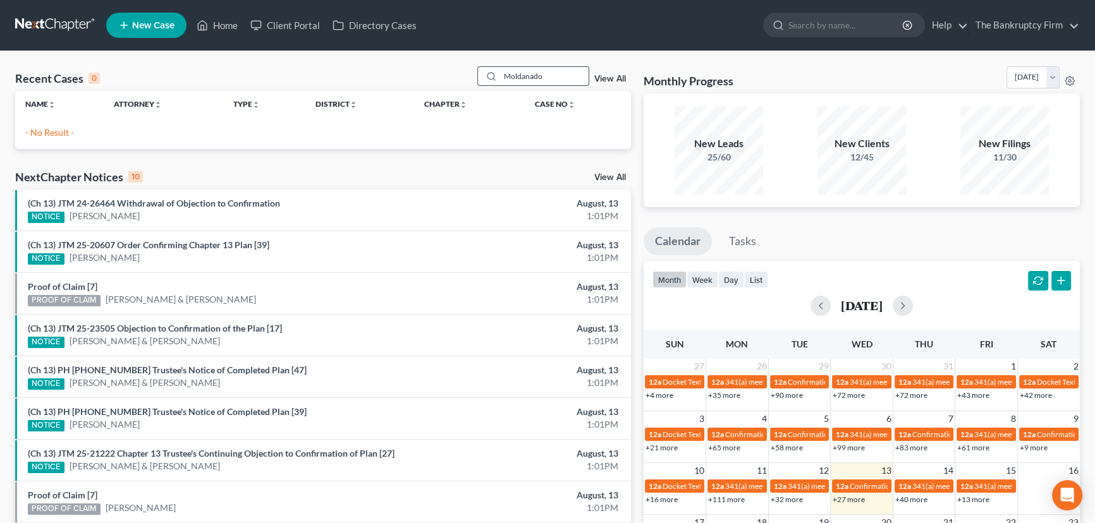
click at [562, 78] on input "Moldanado" at bounding box center [544, 76] width 89 height 18
type input "M"
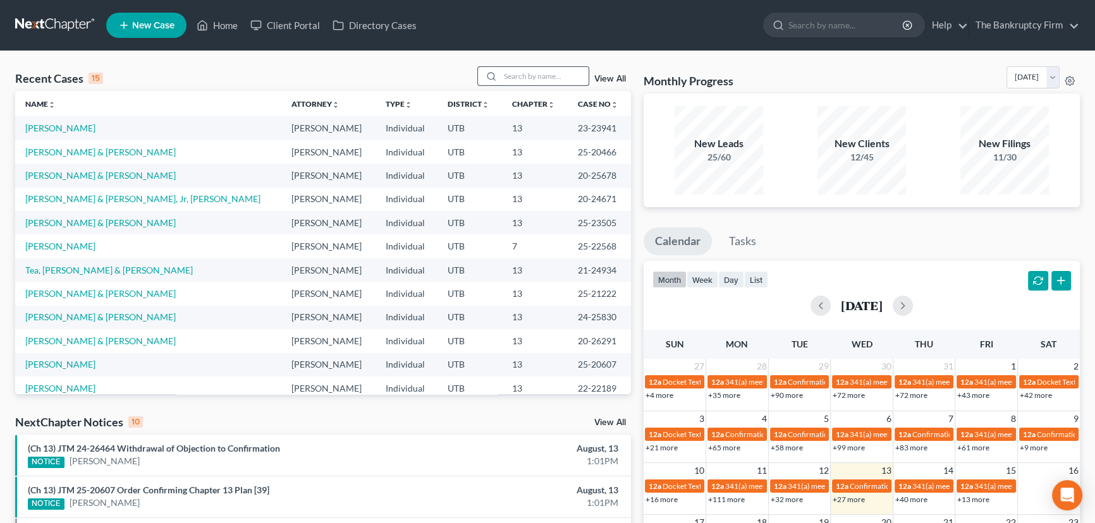
click at [548, 78] on input "search" at bounding box center [544, 76] width 89 height 18
drag, startPoint x: 534, startPoint y: 79, endPoint x: 460, endPoint y: 82, distance: 74.7
click at [460, 82] on div "Recent Cases 15 View All" at bounding box center [323, 78] width 616 height 25
drag, startPoint x: 505, startPoint y: 76, endPoint x: 573, endPoint y: 69, distance: 68.7
click at [573, 69] on input "search" at bounding box center [544, 76] width 89 height 18
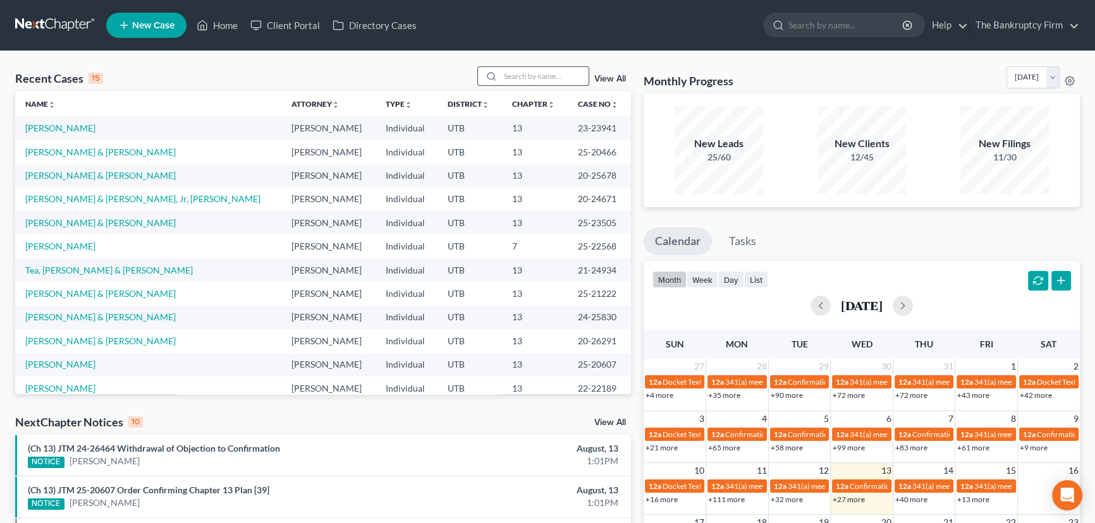
click at [508, 75] on input "search" at bounding box center [544, 76] width 89 height 18
type input "[PERSON_NAME]"
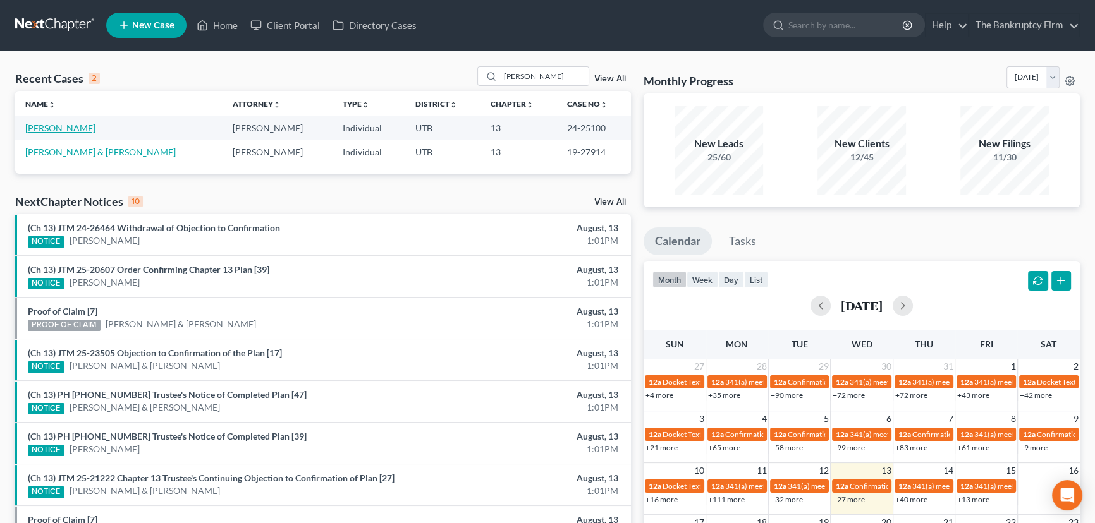
click at [95, 130] on link "[PERSON_NAME]" at bounding box center [60, 128] width 70 height 11
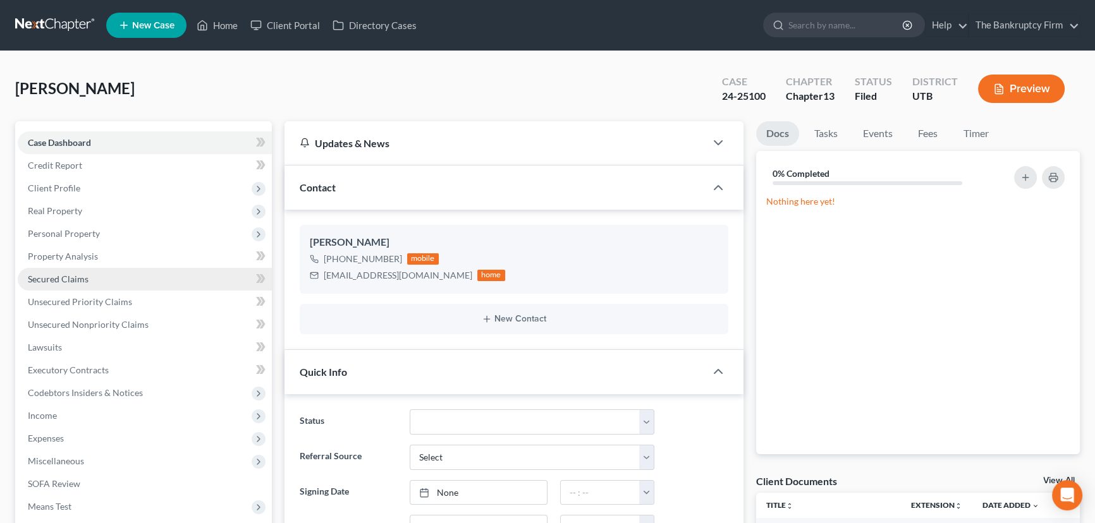
click at [54, 278] on span "Secured Claims" at bounding box center [58, 279] width 61 height 11
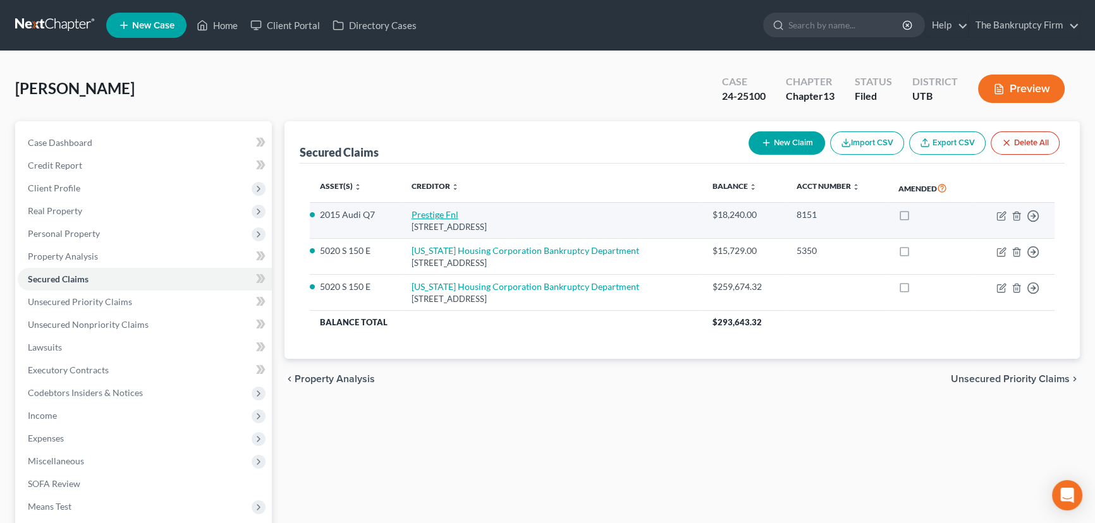
click at [451, 212] on link "Prestige Fnl" at bounding box center [435, 214] width 47 height 11
select select "46"
select select "2"
select select "0"
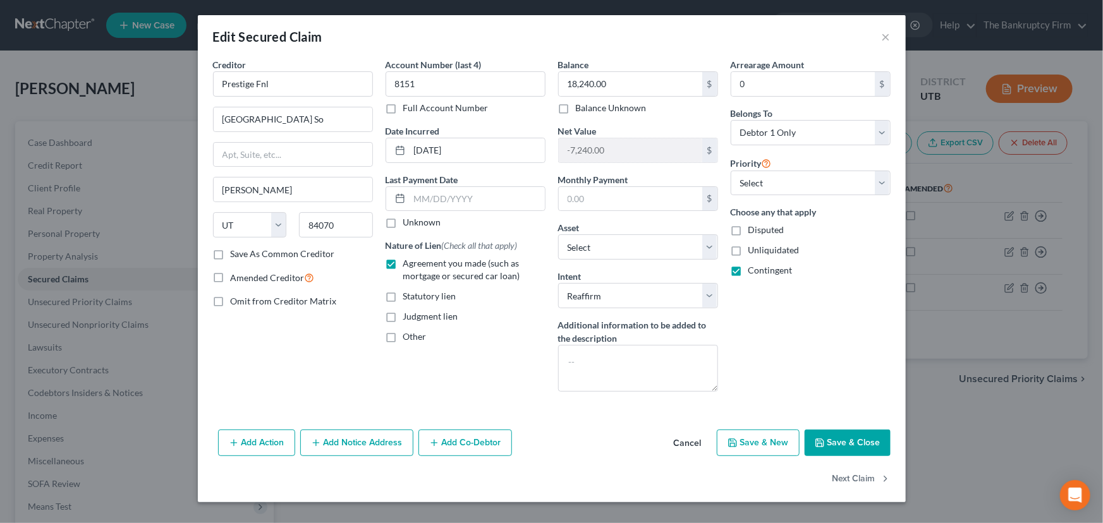
click at [831, 442] on button "Save & Close" at bounding box center [848, 443] width 86 height 27
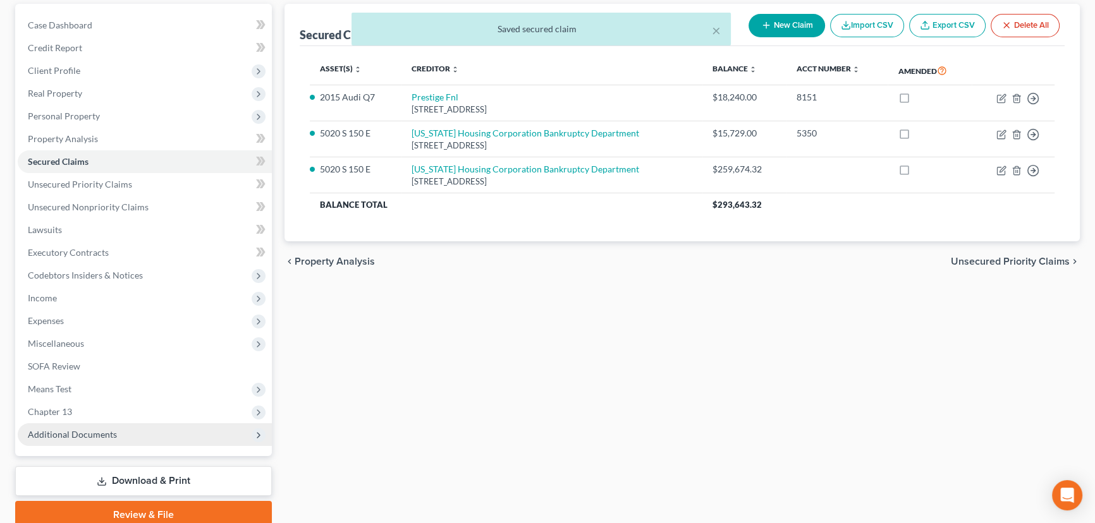
scroll to position [169, 0]
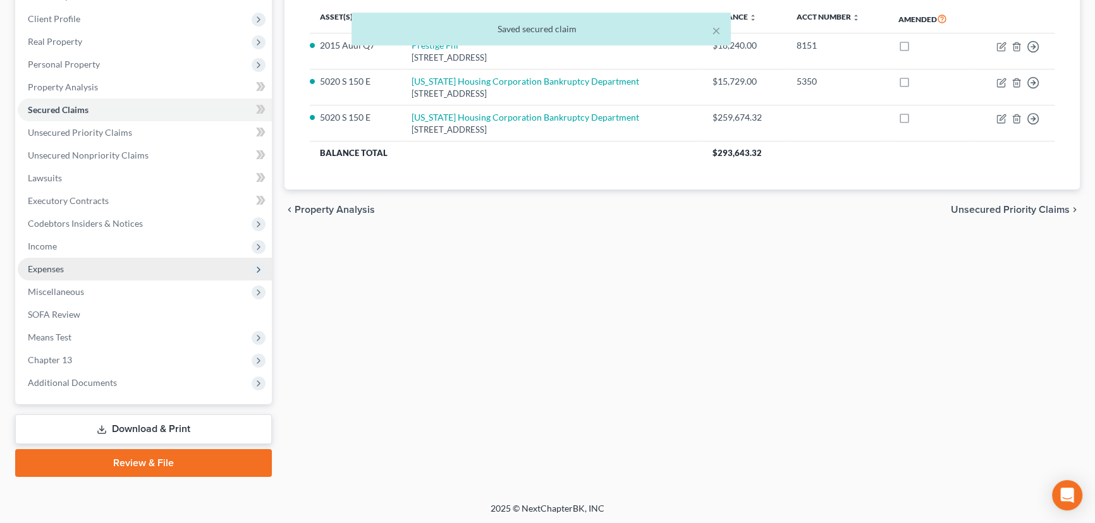
click at [44, 272] on span "Expenses" at bounding box center [46, 269] width 36 height 11
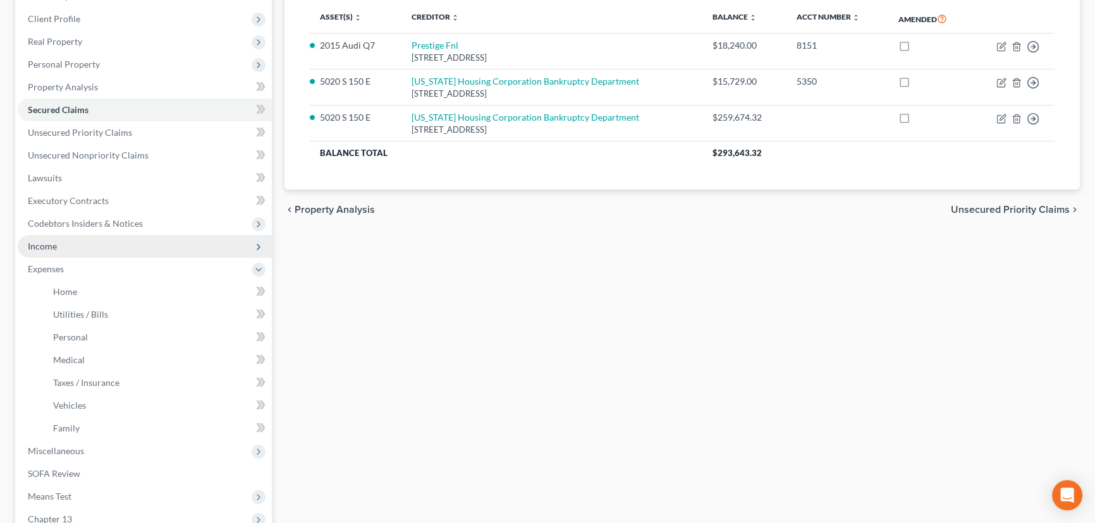
click at [50, 250] on span "Income" at bounding box center [42, 246] width 29 height 11
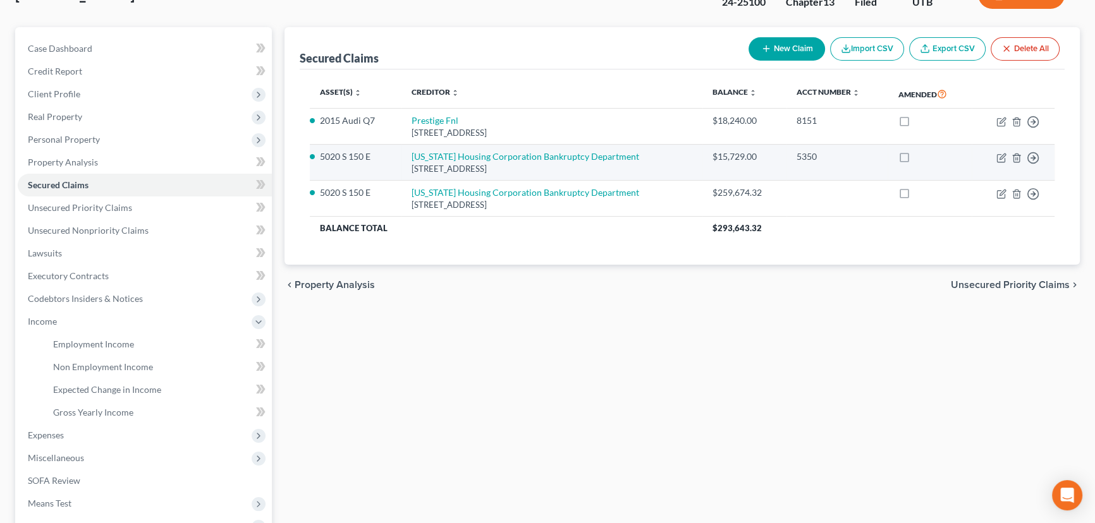
scroll to position [0, 0]
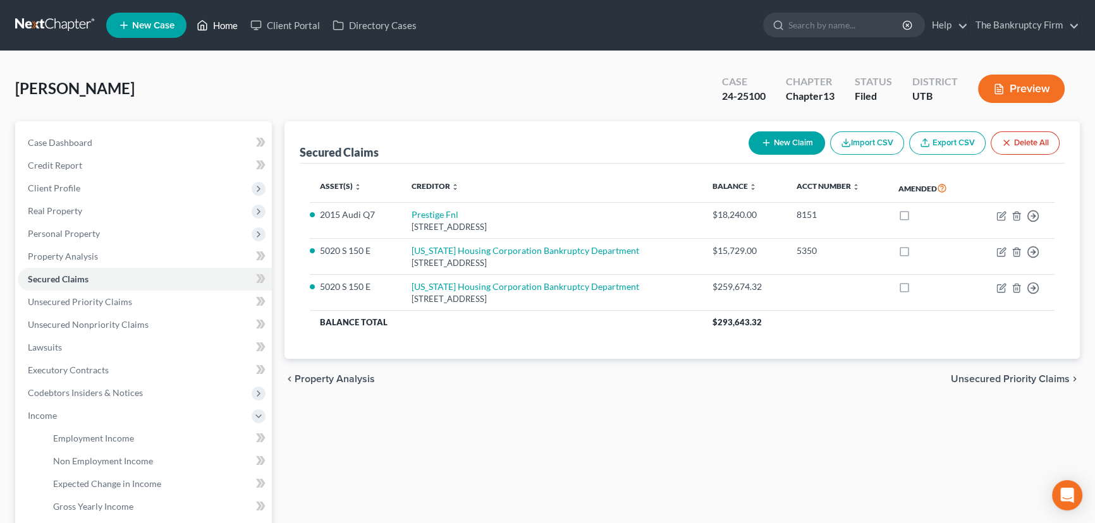
click at [224, 25] on link "Home" at bounding box center [217, 25] width 54 height 23
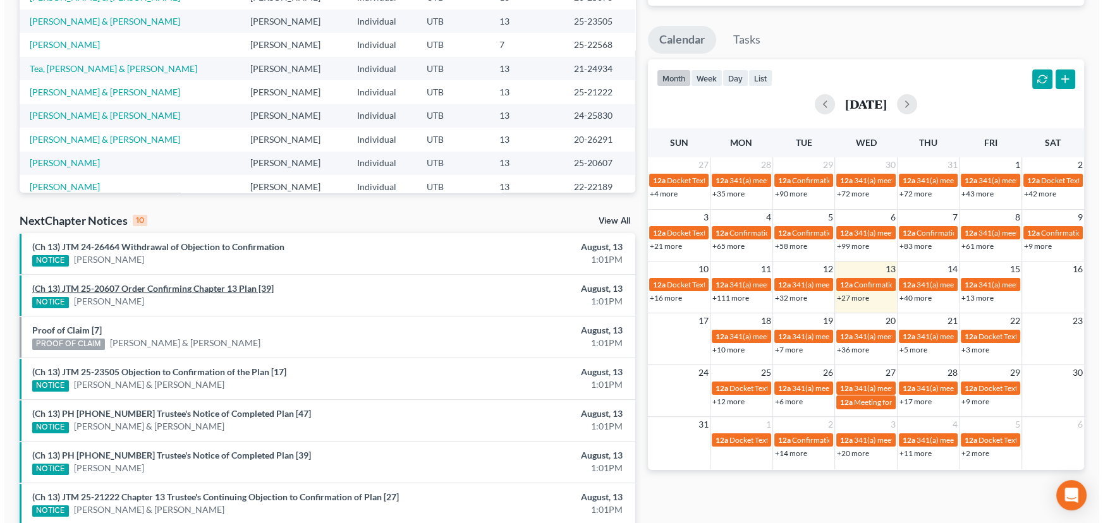
scroll to position [229, 0]
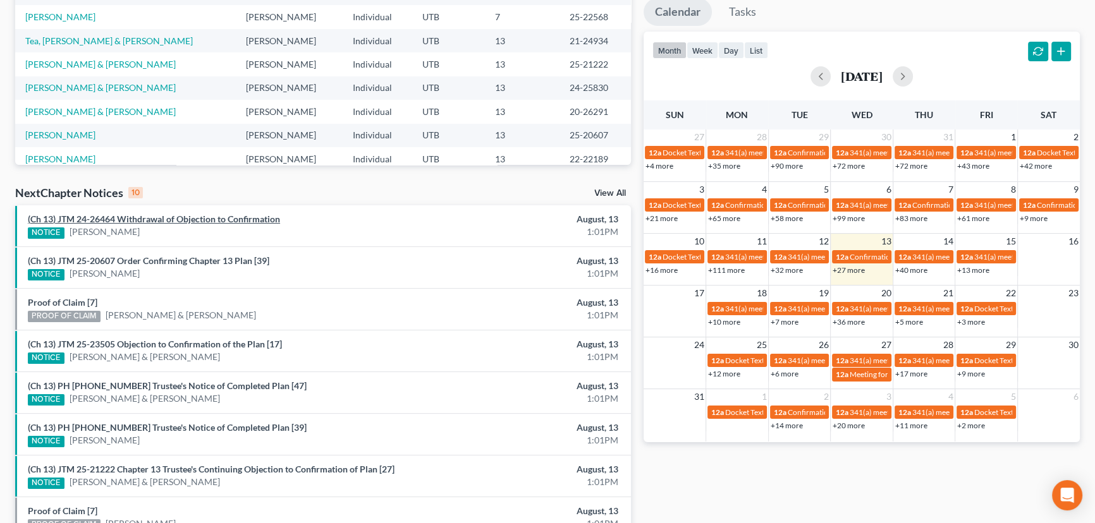
click at [142, 224] on link "(Ch 13) JTM 24-26464 Withdrawal of Objection to Confirmation" at bounding box center [154, 219] width 252 height 11
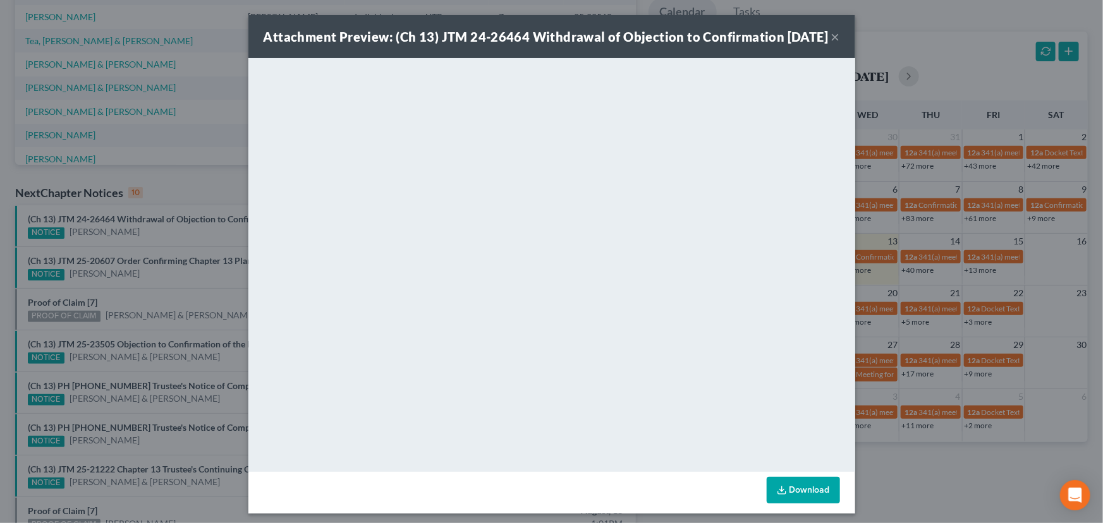
click at [157, 237] on div "Attachment Preview: (Ch 13) JTM 24-26464 Withdrawal of Objection to Confirmatio…" at bounding box center [551, 261] width 1103 height 523
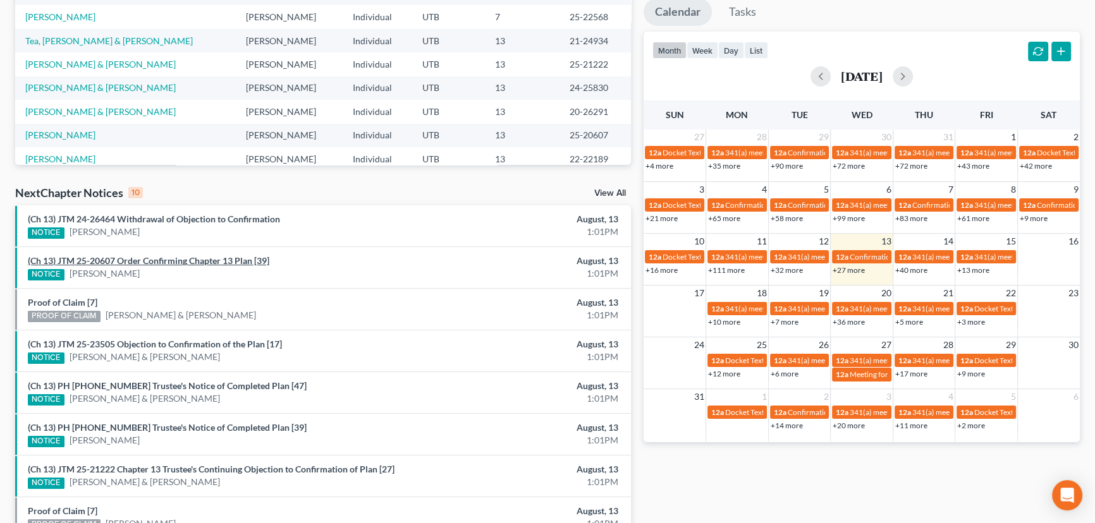
click at [164, 260] on link "(Ch 13) JTM 25-20607 Order Confirming Chapter 13 Plan [39]" at bounding box center [149, 260] width 242 height 11
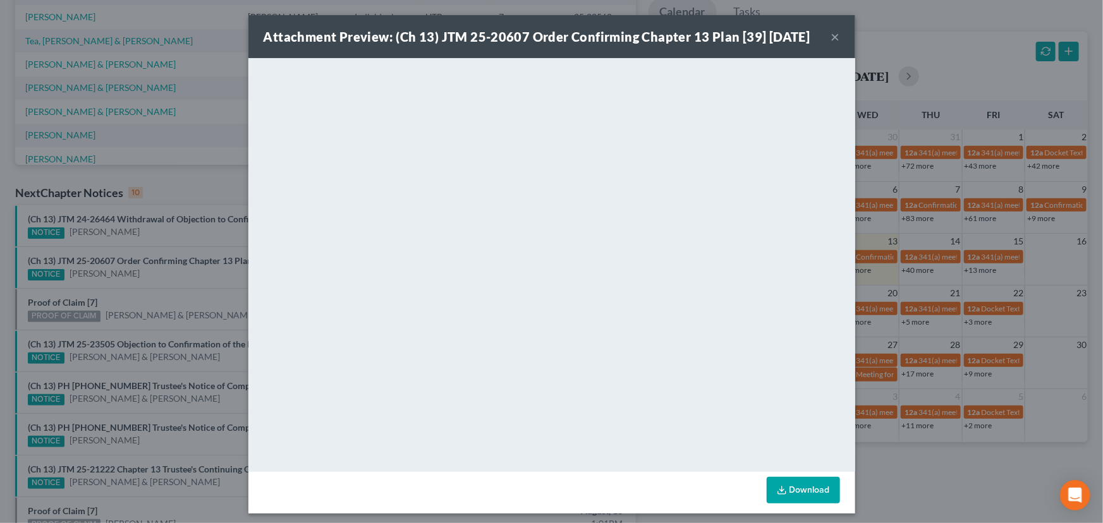
drag, startPoint x: 163, startPoint y: 276, endPoint x: 155, endPoint y: 286, distance: 13.0
click at [163, 276] on div "Attachment Preview: (Ch 13) JTM 25-20607 Order Confirming Chapter 13 Plan [39] …" at bounding box center [551, 261] width 1103 height 523
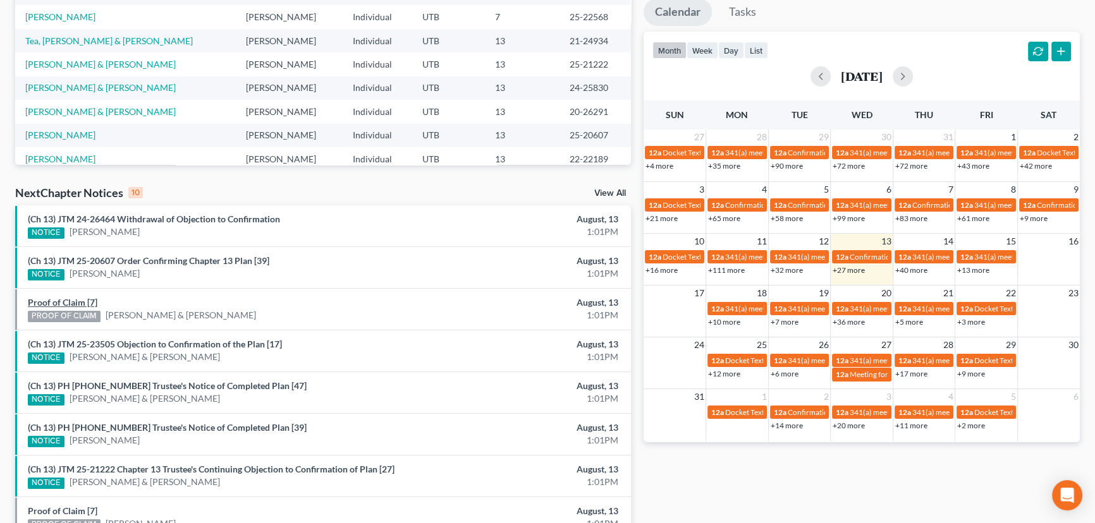
click at [77, 304] on link "Proof of Claim [7]" at bounding box center [63, 302] width 70 height 11
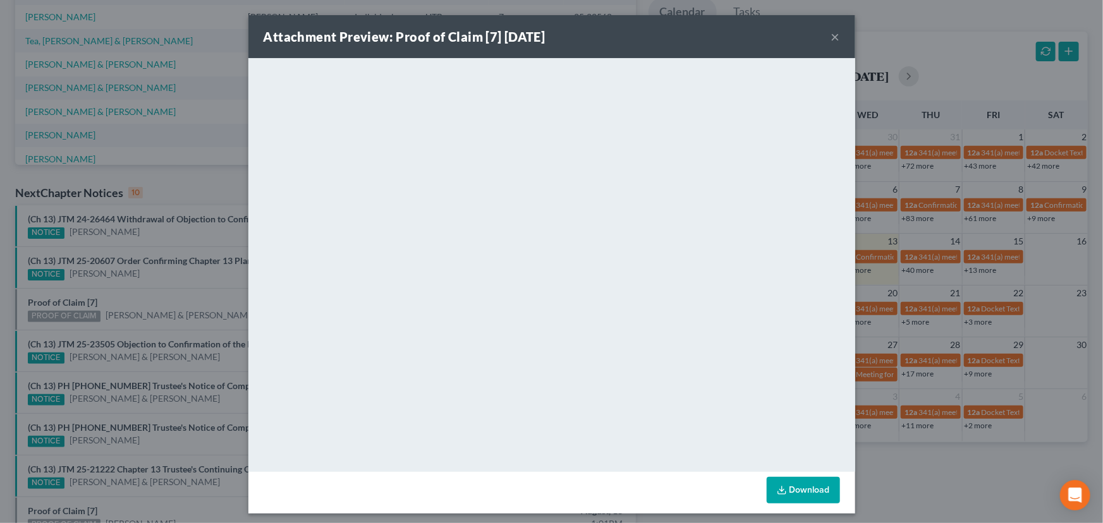
click at [153, 292] on div "Attachment Preview: Proof of Claim [7] 08/13/2025 × <object ng-attr-data='https…" at bounding box center [551, 261] width 1103 height 523
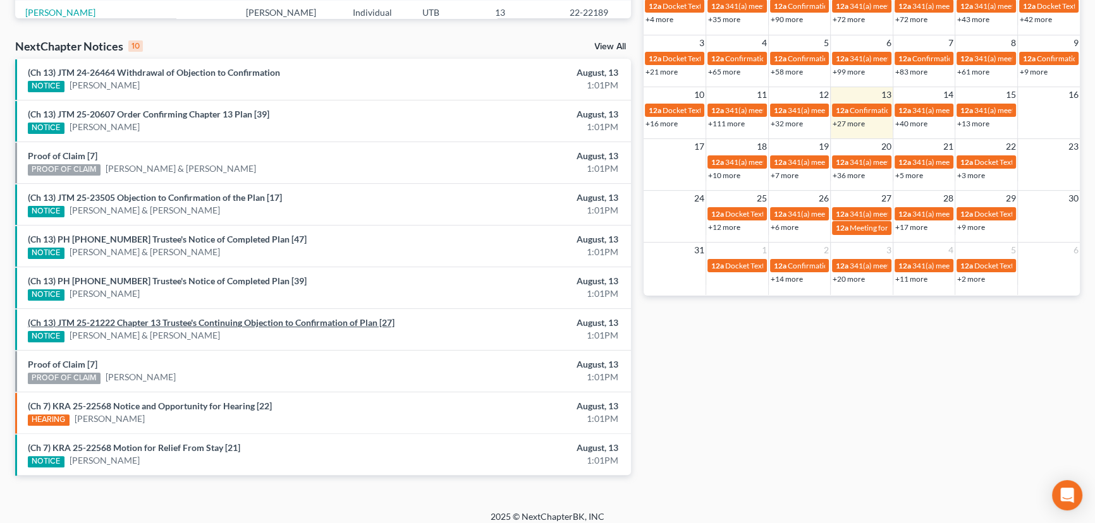
scroll to position [384, 0]
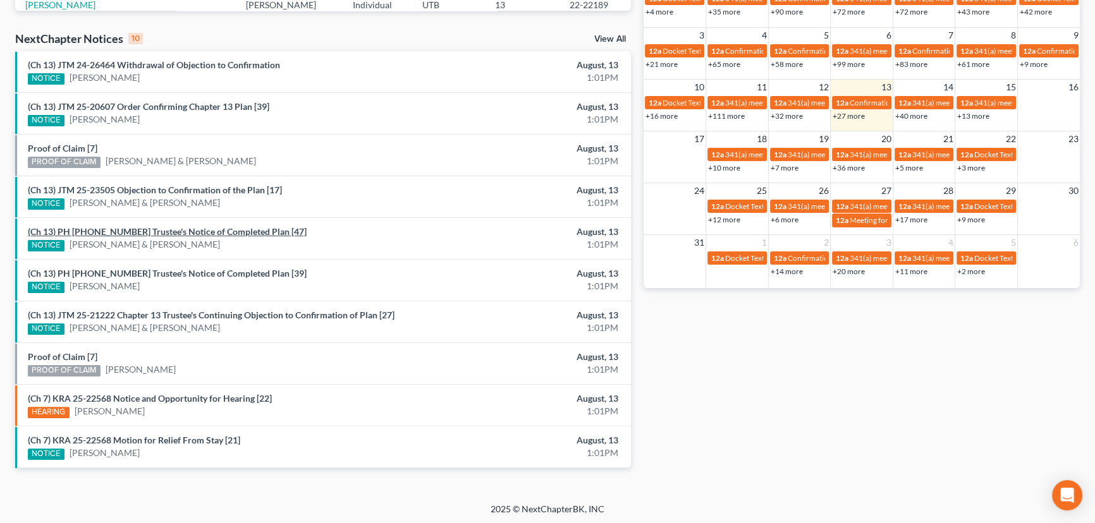
click at [197, 235] on link "(Ch 13) PH 24-25830 Trustee's Notice of Completed Plan [47]" at bounding box center [167, 231] width 279 height 11
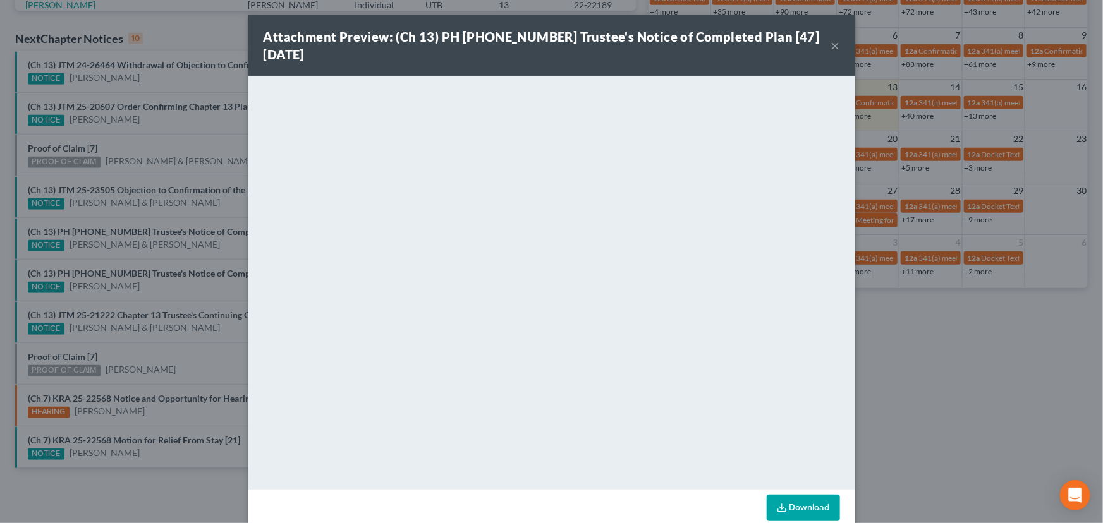
click at [153, 260] on div "Attachment Preview: (Ch 13) PH 24-25830 Trustee's Notice of Completed Plan [47]…" at bounding box center [551, 261] width 1103 height 523
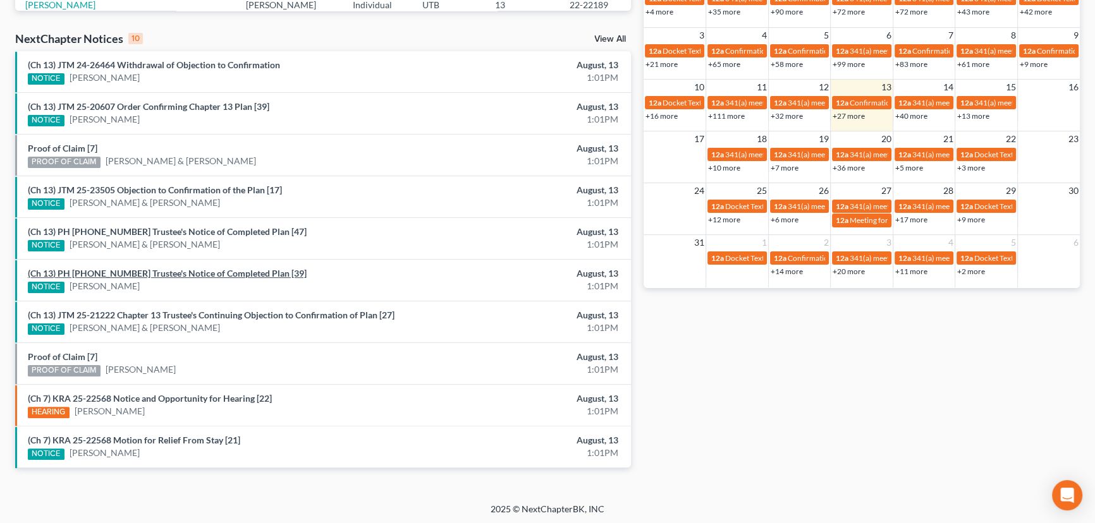
click at [145, 276] on link "(Ch 13) PH 22-22189 Trustee's Notice of Completed Plan [39]" at bounding box center [167, 273] width 279 height 11
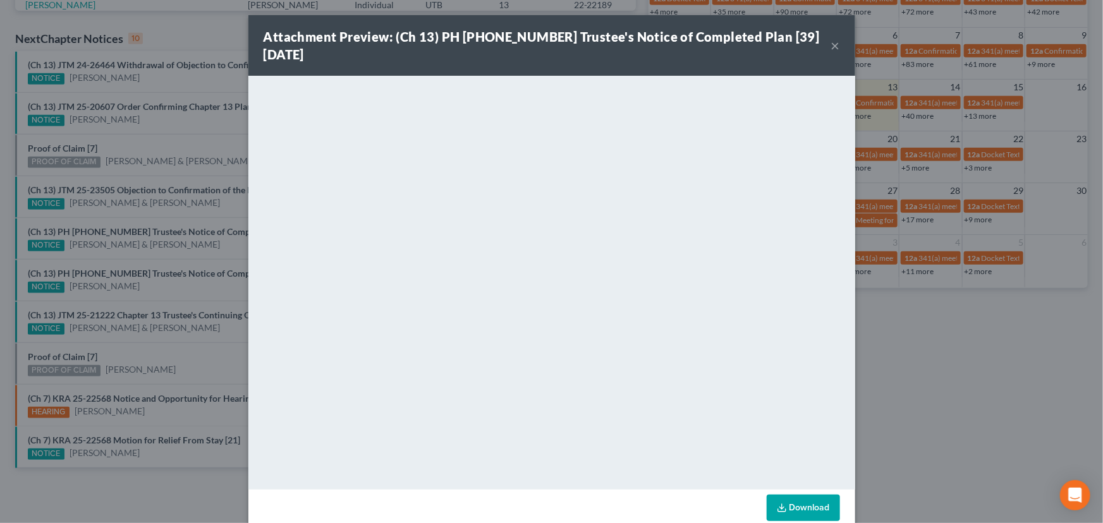
click at [147, 293] on div "Attachment Preview: (Ch 13) PH 22-22189 Trustee's Notice of Completed Plan [39]…" at bounding box center [551, 261] width 1103 height 523
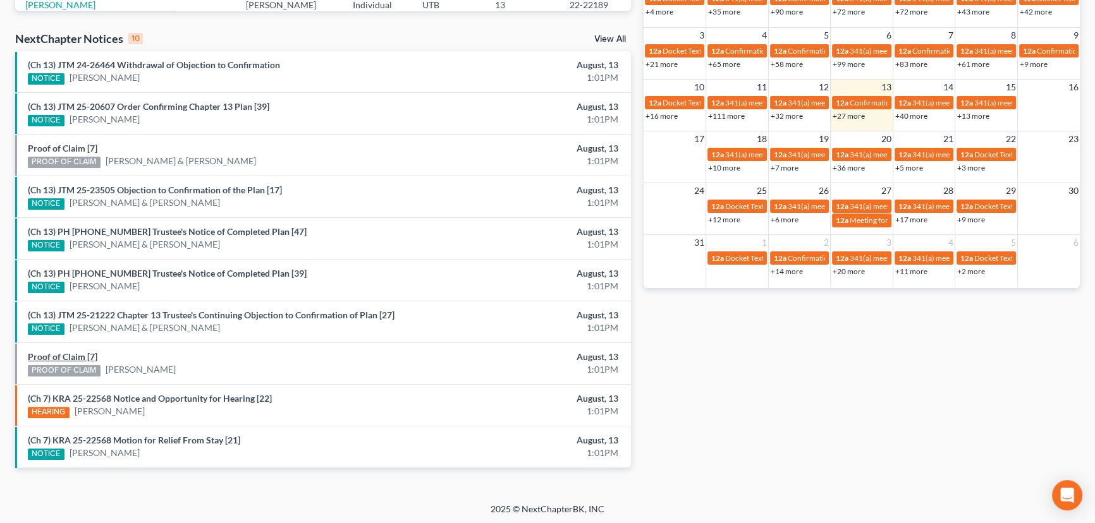
click at [63, 357] on link "Proof of Claim [7]" at bounding box center [63, 357] width 70 height 11
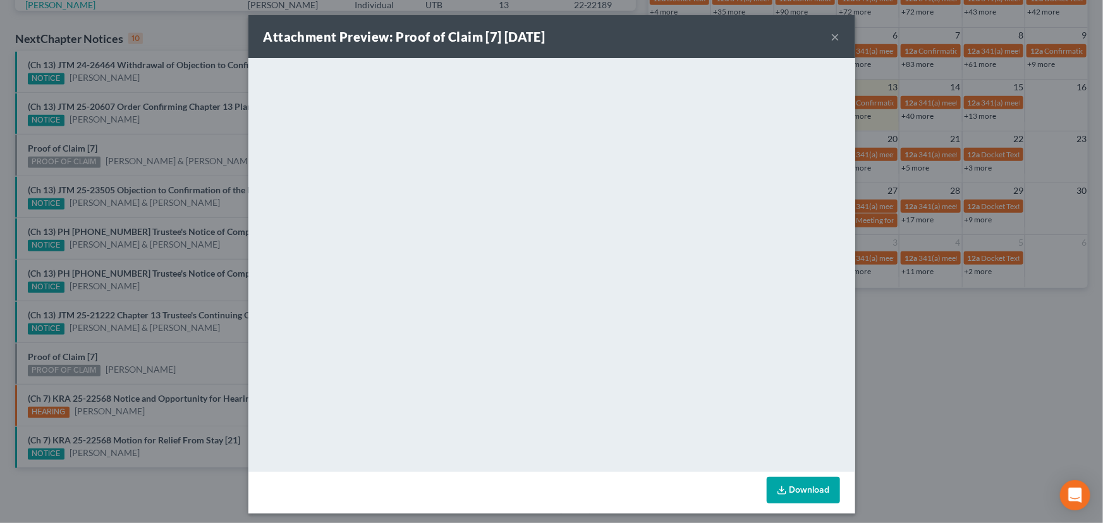
click at [156, 351] on div "Attachment Preview: Proof of Claim [7] 08/13/2025 × <object ng-attr-data='https…" at bounding box center [551, 261] width 1103 height 523
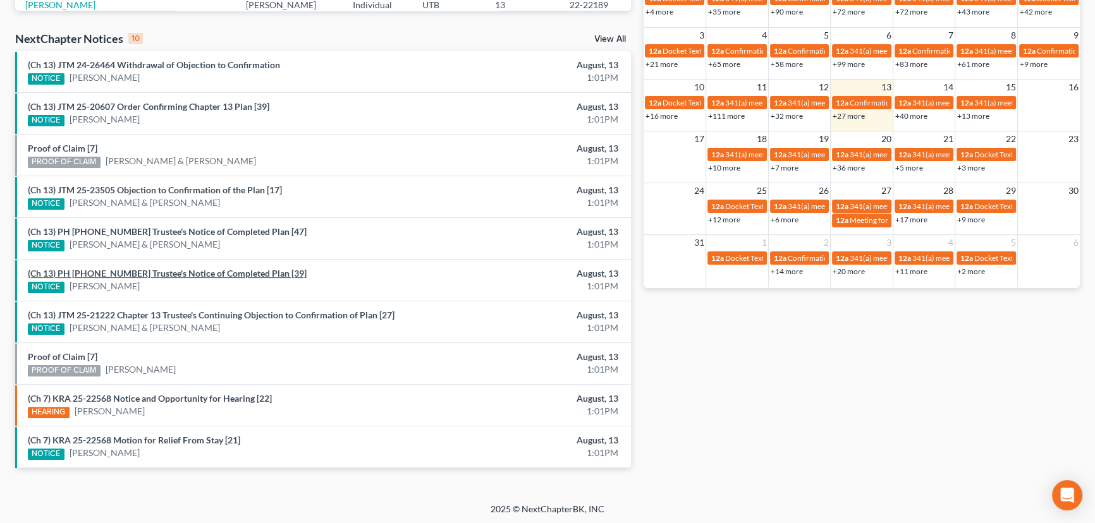
click at [151, 274] on link "(Ch 13) PH 22-22189 Trustee's Notice of Completed Plan [39]" at bounding box center [167, 273] width 279 height 11
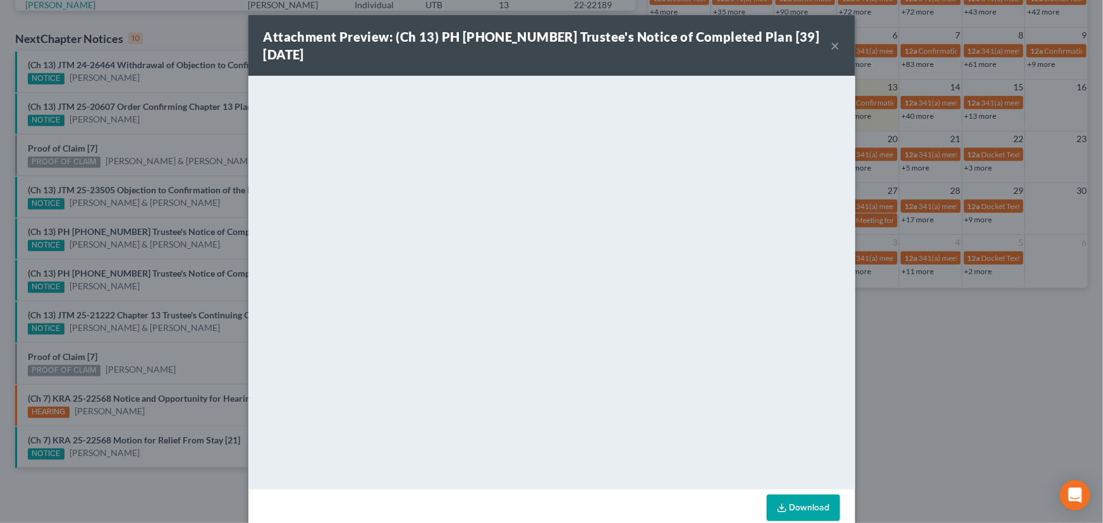
click at [180, 362] on div "Attachment Preview: (Ch 13) PH [PHONE_NUMBER] Trustee's Notice of Completed Pla…" at bounding box center [551, 261] width 1103 height 523
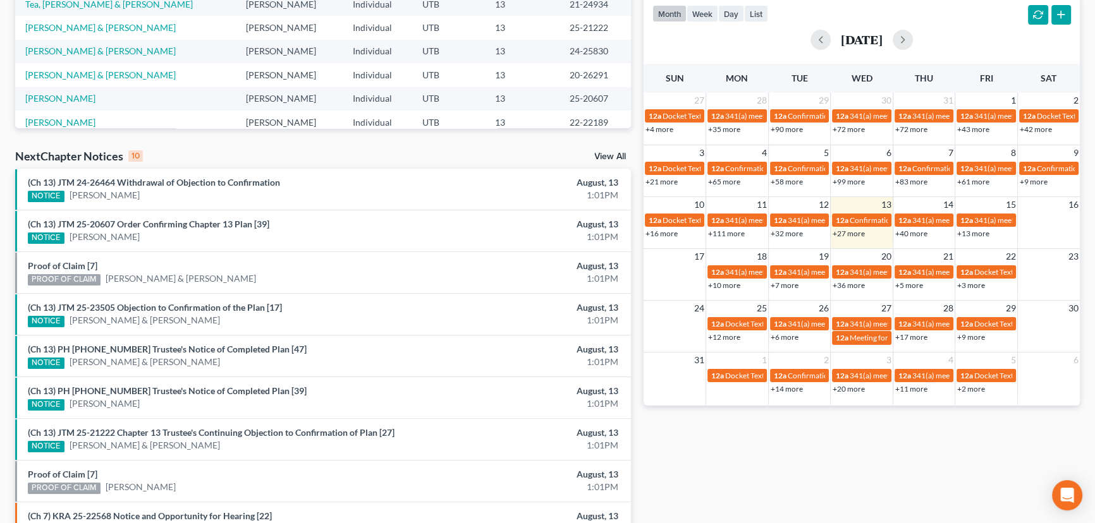
scroll to position [211, 0]
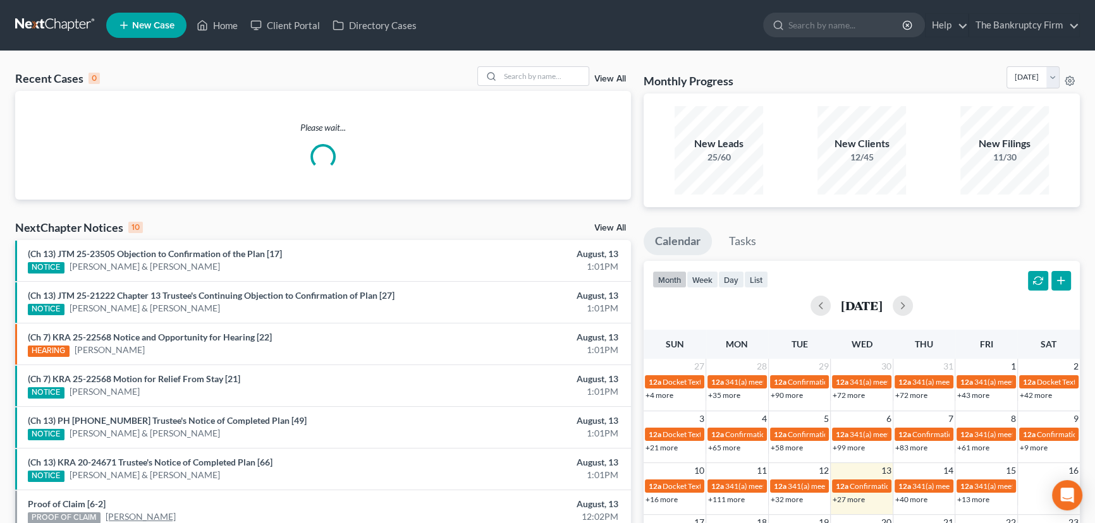
scroll to position [384, 0]
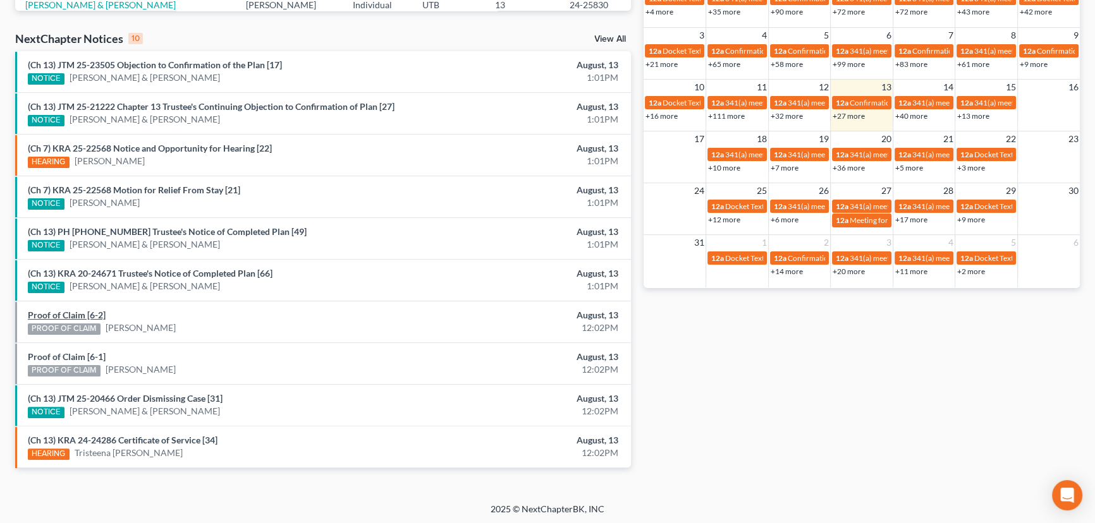
click at [65, 315] on link "Proof of Claim [6-2]" at bounding box center [67, 315] width 78 height 11
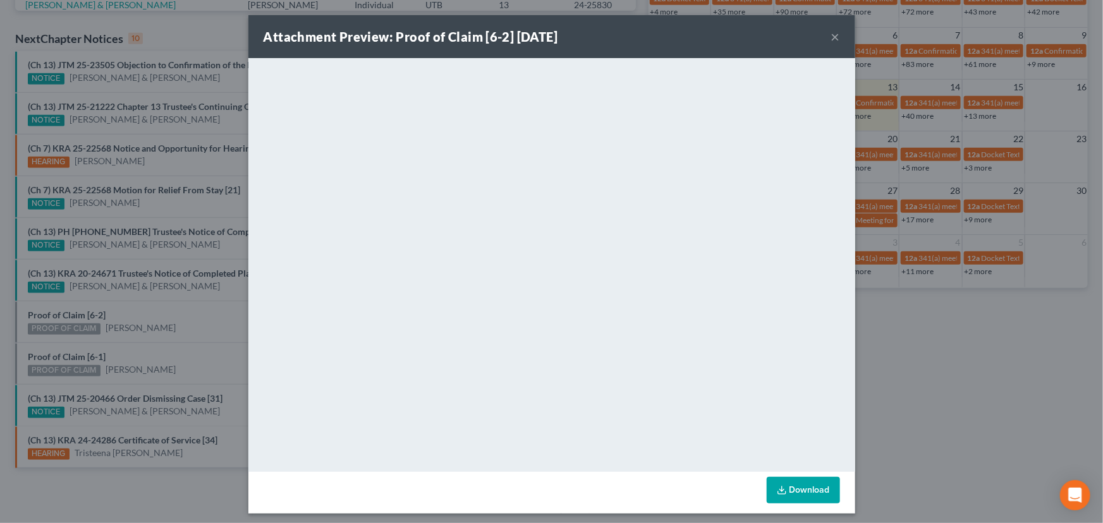
click at [145, 315] on div "Attachment Preview: Proof of Claim [6-2] 08/13/2025 × <object ng-attr-data='htt…" at bounding box center [551, 261] width 1103 height 523
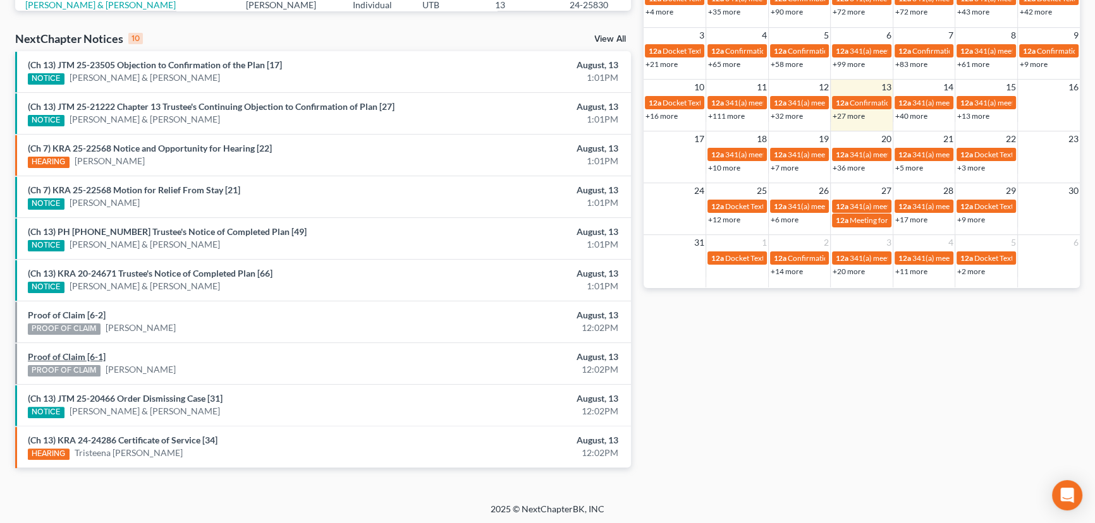
click at [75, 355] on link "Proof of Claim [6-1]" at bounding box center [67, 357] width 78 height 11
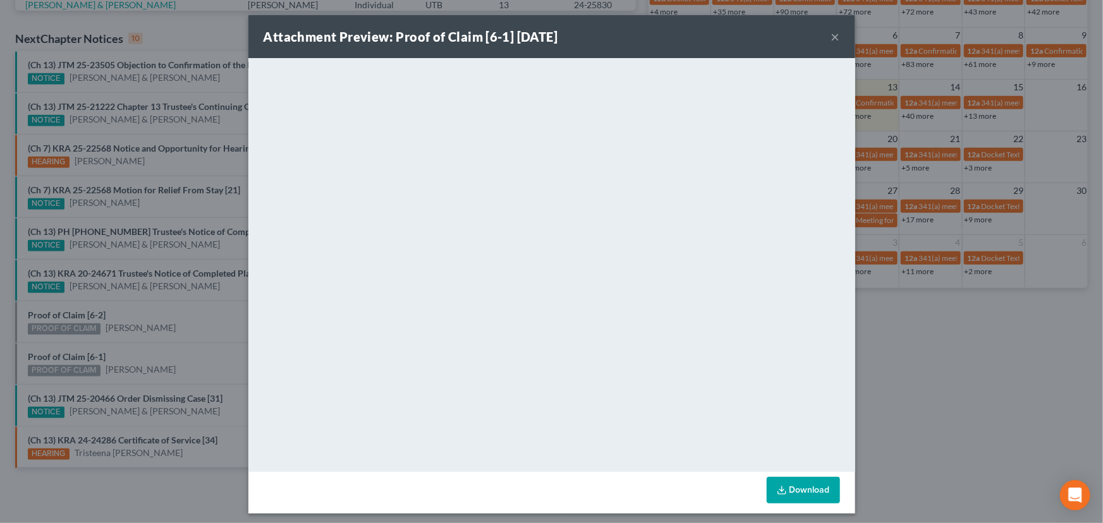
click at [174, 343] on div "Attachment Preview: Proof of Claim [6-1] 08/13/2025 × <object ng-attr-data='htt…" at bounding box center [551, 261] width 1103 height 523
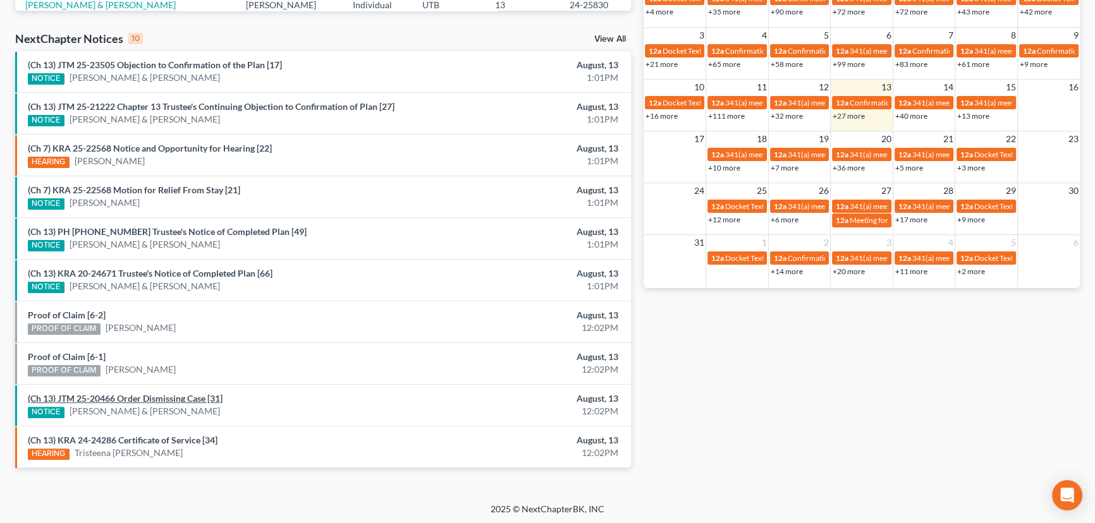
click at [145, 398] on link "(Ch 13) JTM 25-20466 Order Dismissing Case [31]" at bounding box center [125, 398] width 195 height 11
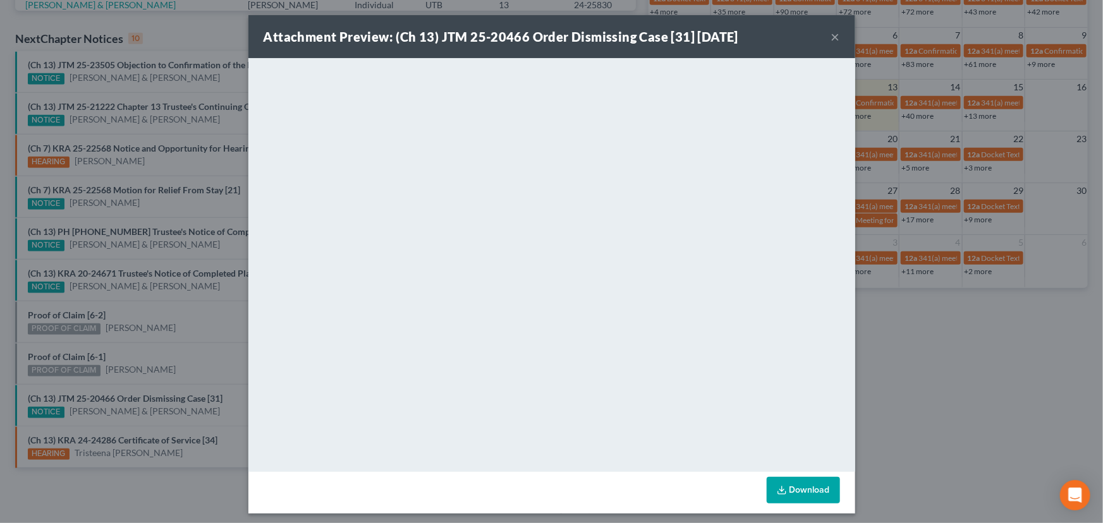
click at [171, 354] on div "Attachment Preview: (Ch 13) JTM 25-20466 Order Dismissing Case [31] 08/13/2025 …" at bounding box center [551, 261] width 1103 height 523
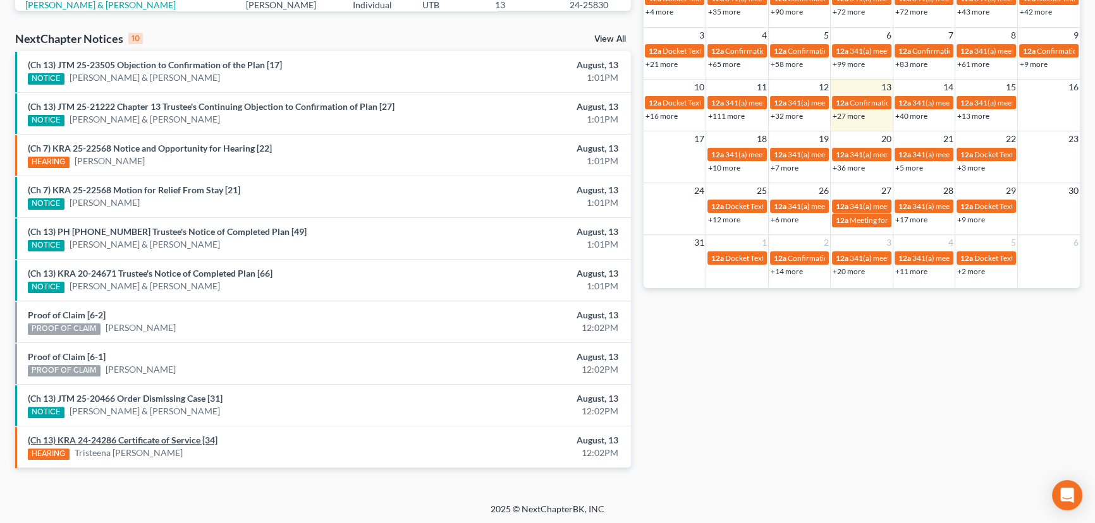
click at [153, 439] on link "(Ch 13) KRA 24-24286 Certificate of Service [34]" at bounding box center [123, 440] width 190 height 11
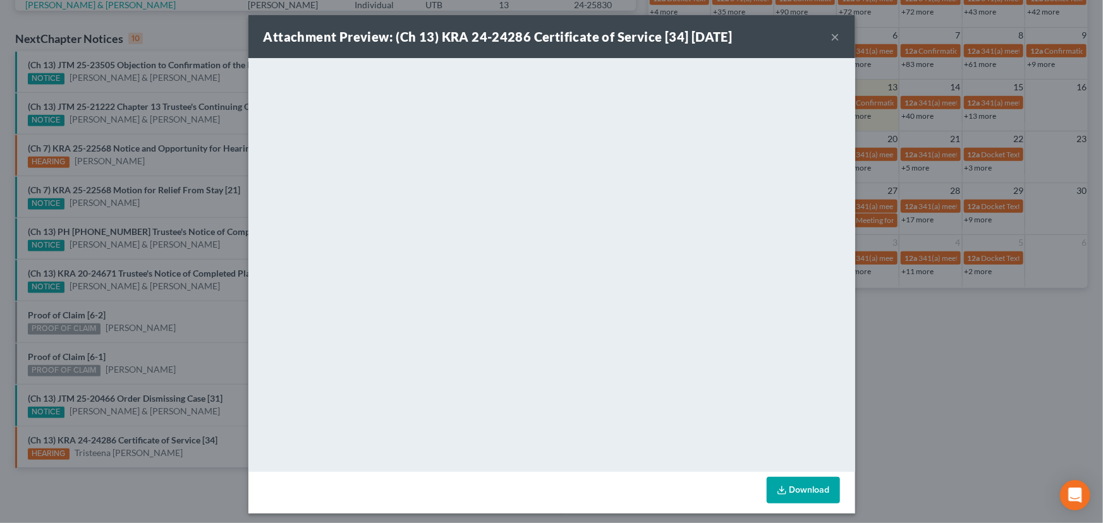
click at [170, 365] on div "Attachment Preview: (Ch 13) KRA 24-24286 Certificate of Service [34] 08/13/2025…" at bounding box center [551, 261] width 1103 height 523
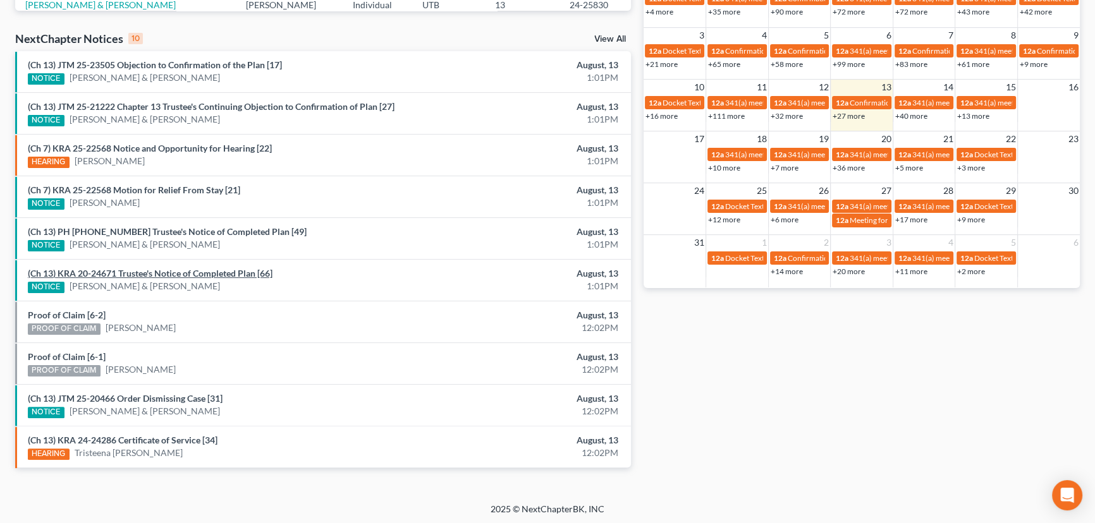
click at [221, 276] on link "(Ch 13) KRA 20-24671 Trustee's Notice of Completed Plan [66]" at bounding box center [150, 273] width 245 height 11
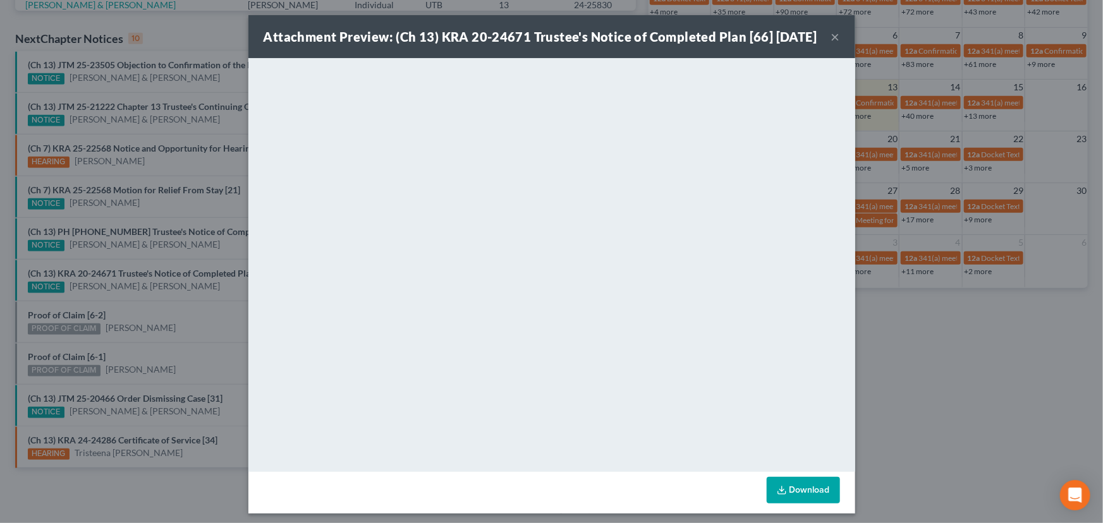
drag, startPoint x: 199, startPoint y: 305, endPoint x: 203, endPoint y: 252, distance: 53.3
click at [200, 301] on div "Attachment Preview: (Ch 13) KRA 20-24671 Trustee's Notice of Completed Plan [66…" at bounding box center [551, 261] width 1103 height 523
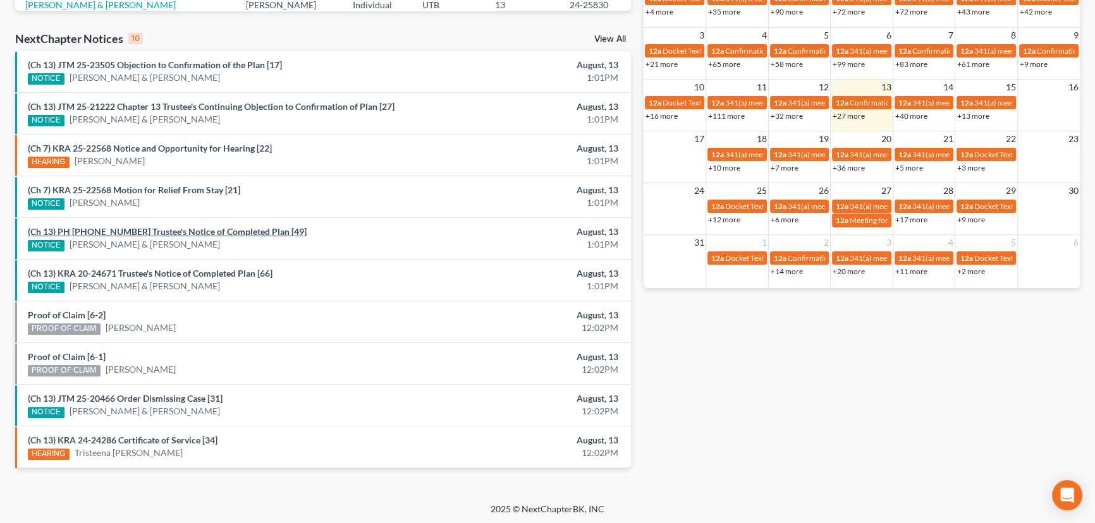
click at [207, 229] on link "(Ch 13) PH 20-25678 Trustee's Notice of Completed Plan [49]" at bounding box center [167, 231] width 279 height 11
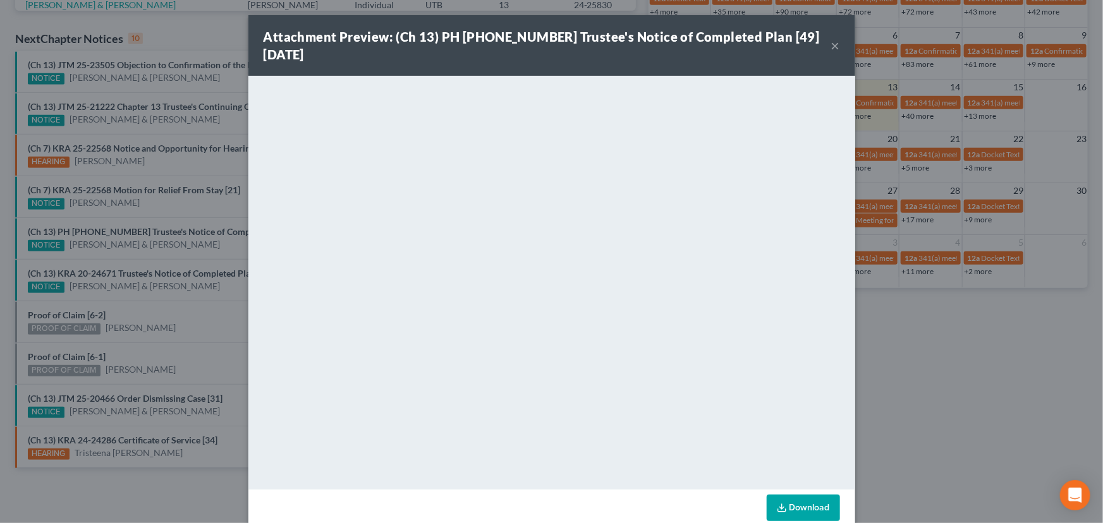
click at [192, 249] on div "Attachment Preview: (Ch 13) PH 20-25678 Trustee's Notice of Completed Plan [49]…" at bounding box center [551, 261] width 1103 height 523
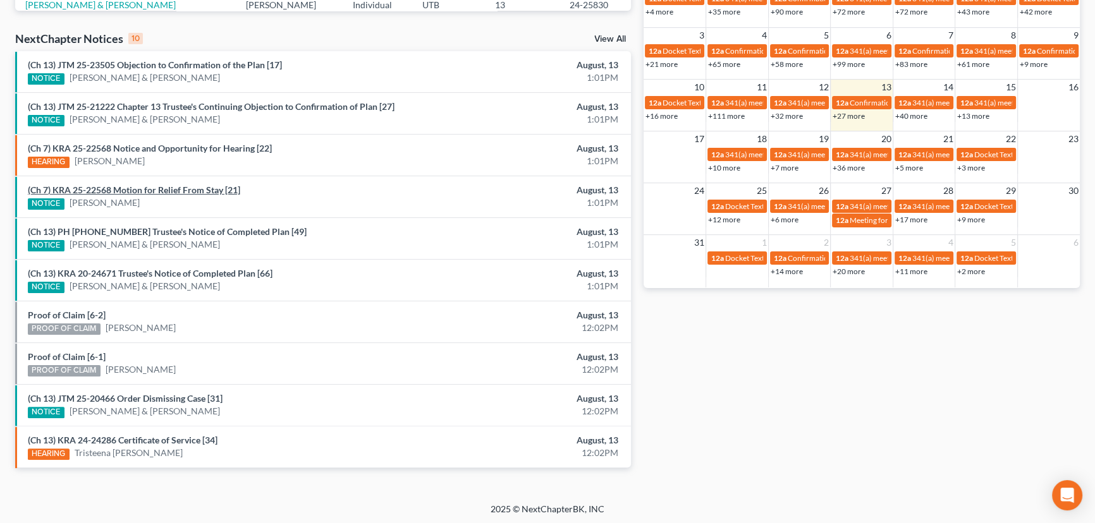
click at [183, 192] on link "(Ch 7) KRA 25-22568 Motion for Relief From Stay [21]" at bounding box center [134, 190] width 212 height 11
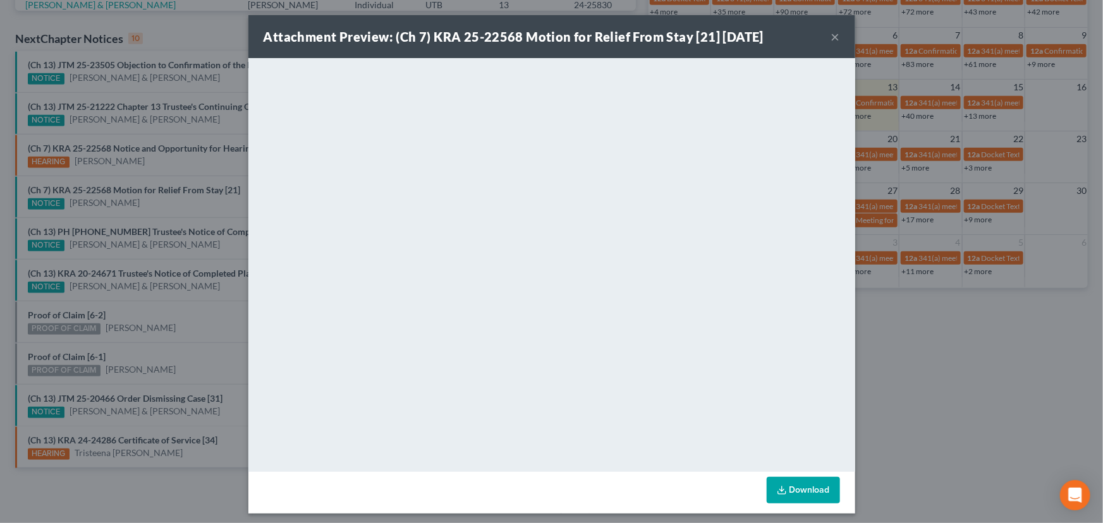
click at [216, 285] on div "Attachment Preview: (Ch 7) KRA 25-22568 Motion for Relief From Stay [21] 08/13/…" at bounding box center [551, 261] width 1103 height 523
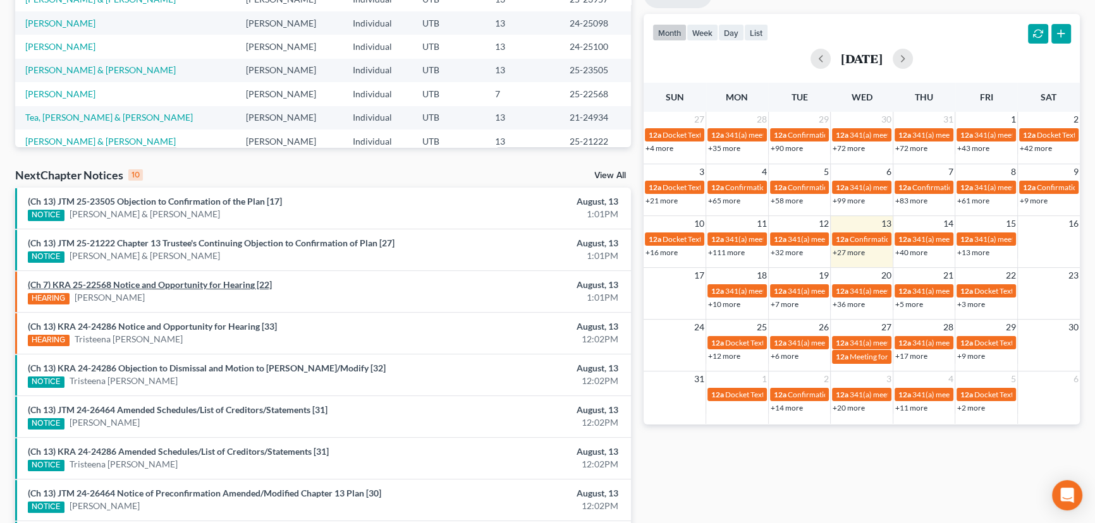
scroll to position [384, 0]
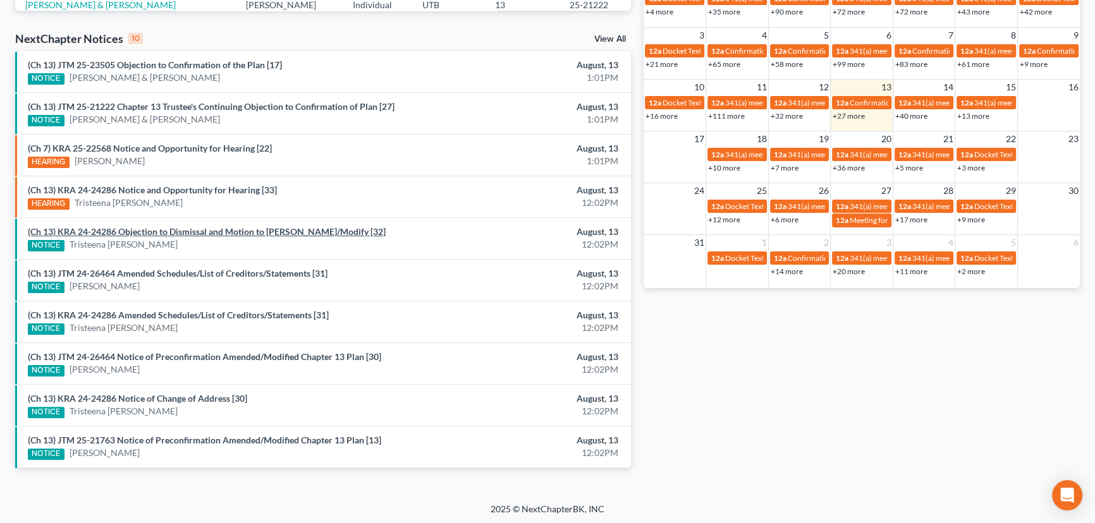
click at [147, 230] on link "(Ch 13) KRA 24-24286 Objection to Dismissal and Motion to Abate/Modify [32]" at bounding box center [207, 231] width 358 height 11
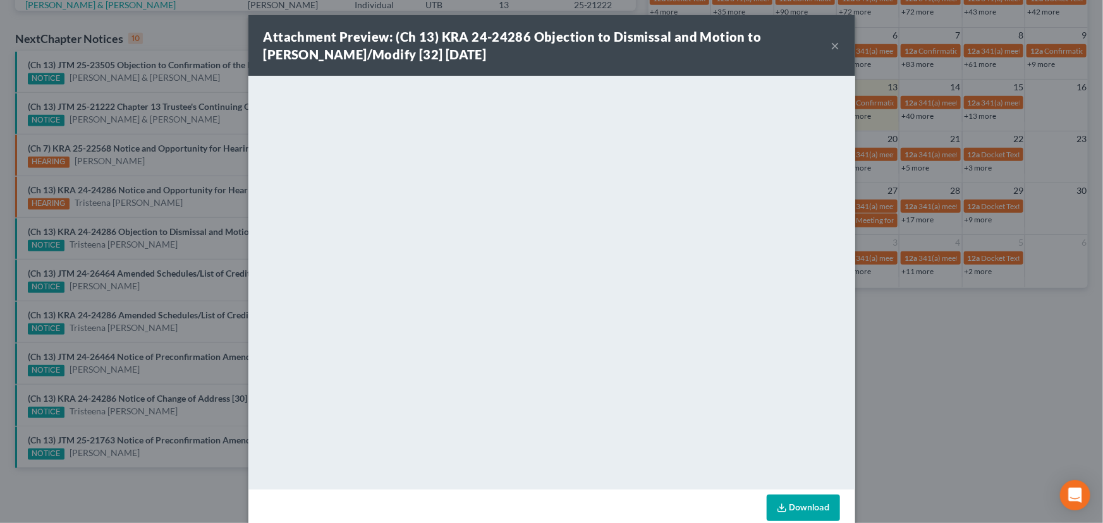
click at [136, 249] on div "Attachment Preview: (Ch 13) KRA 24-24286 Objection to Dismissal and Motion to A…" at bounding box center [551, 261] width 1103 height 523
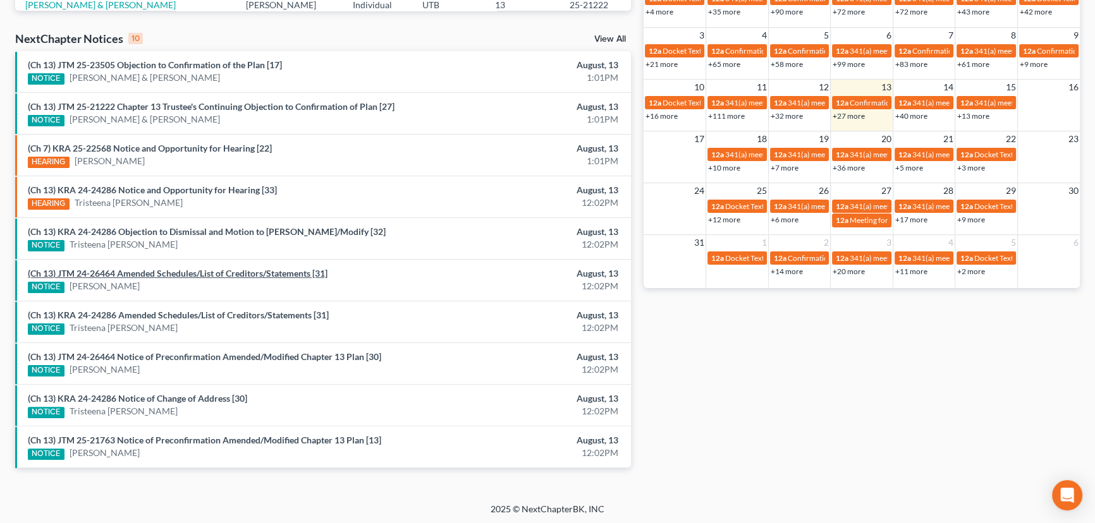
click at [136, 272] on link "(Ch 13) JTM 24-26464 Amended Schedules/List of Creditors/Statements [31]" at bounding box center [178, 273] width 300 height 11
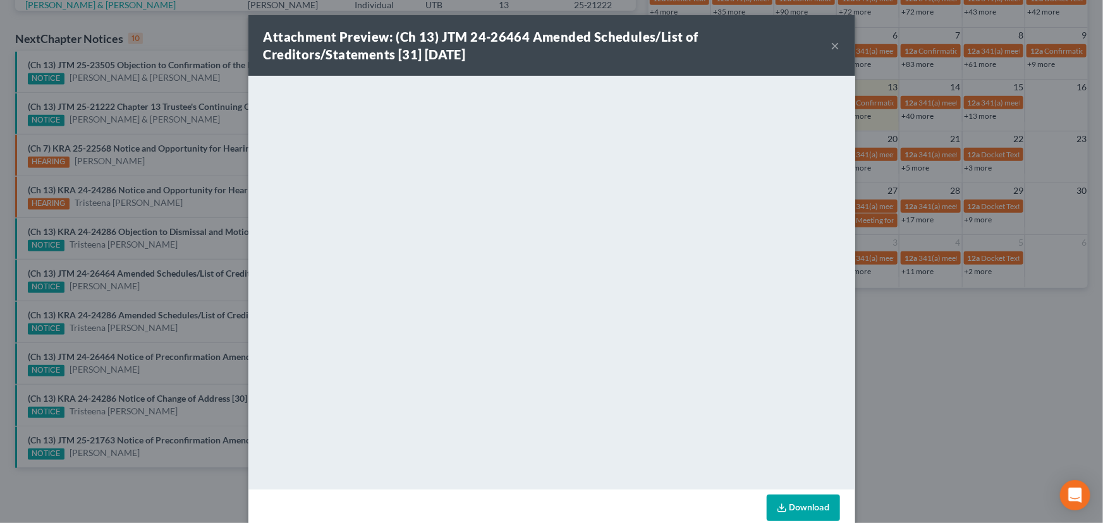
click at [166, 292] on div "Attachment Preview: (Ch 13) JTM 24-26464 Amended Schedules/List of Creditors/St…" at bounding box center [551, 261] width 1103 height 523
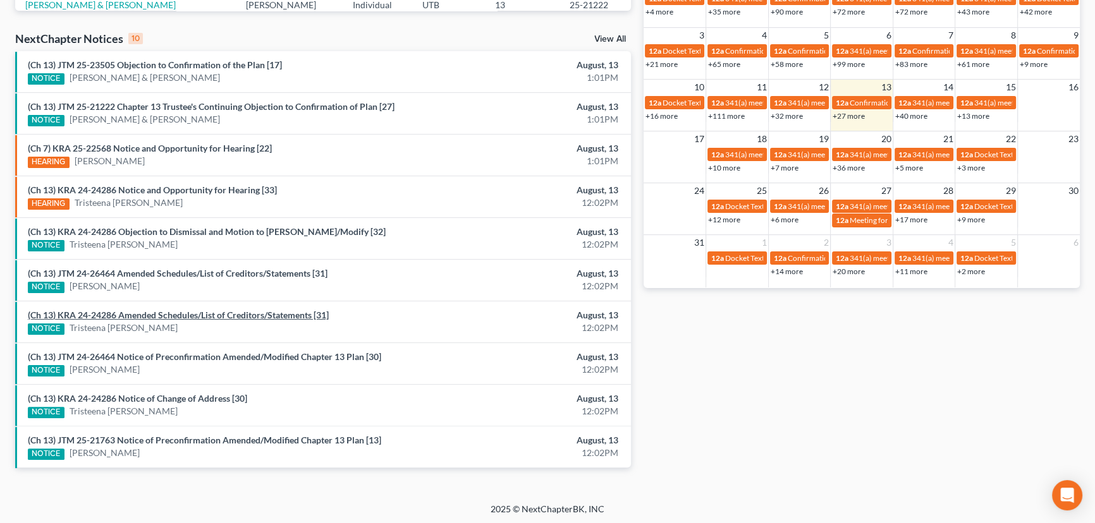
click at [155, 314] on link "(Ch 13) KRA 24-24286 Amended Schedules/List of Creditors/Statements [31]" at bounding box center [178, 315] width 301 height 11
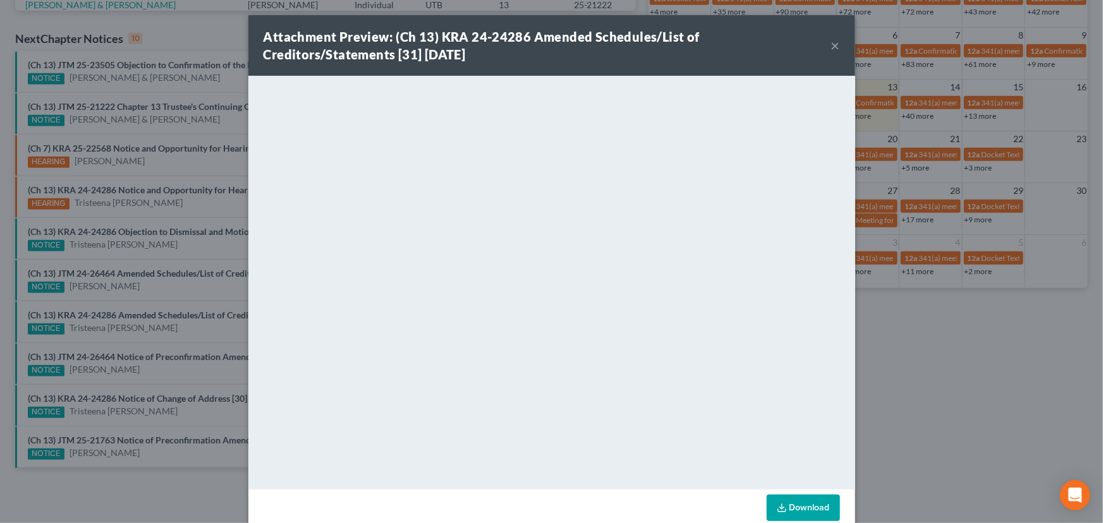
click at [158, 338] on div "Attachment Preview: (Ch 13) KRA 24-24286 Amended Schedules/List of Creditors/St…" at bounding box center [551, 261] width 1103 height 523
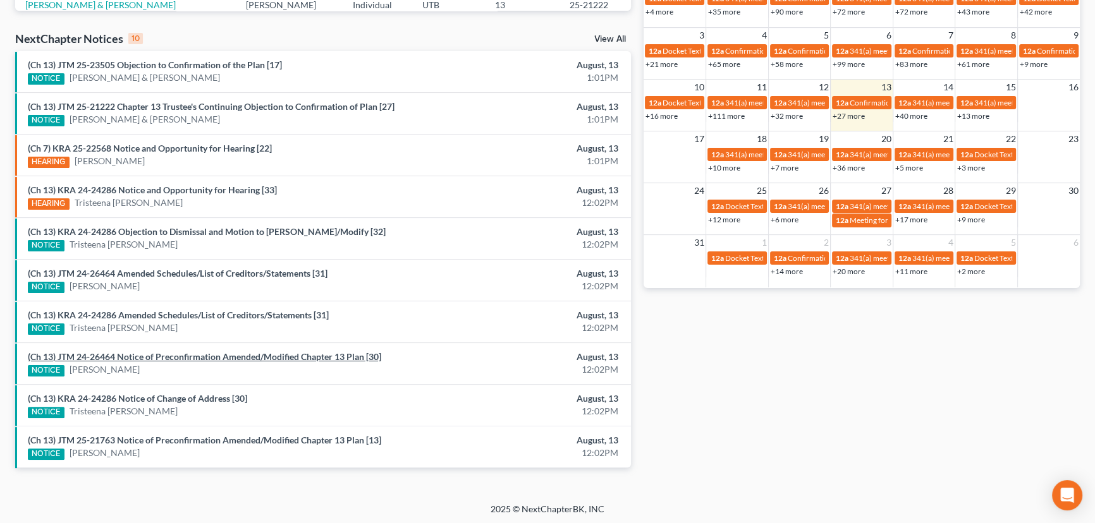
click at [156, 355] on link "(Ch 13) JTM 24-26464 Notice of Preconfirmation Amended/Modified Chapter 13 Plan…" at bounding box center [204, 357] width 353 height 11
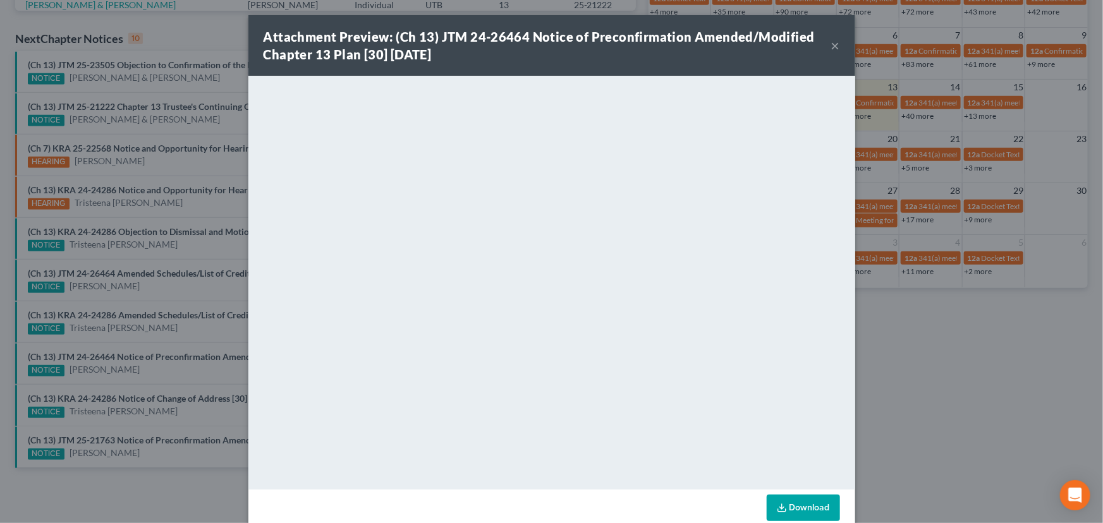
click at [173, 374] on div "Attachment Preview: (Ch 13) JTM 24-26464 Notice of Preconfirmation Amended/Modi…" at bounding box center [551, 261] width 1103 height 523
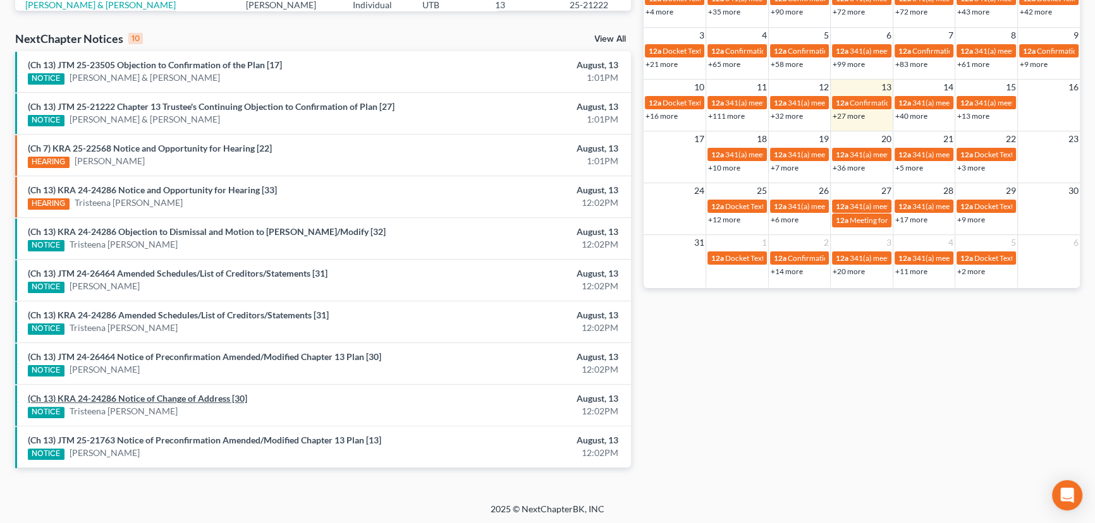
click at [161, 397] on link "(Ch 13) KRA 24-24286 Notice of Change of Address [30]" at bounding box center [137, 398] width 219 height 11
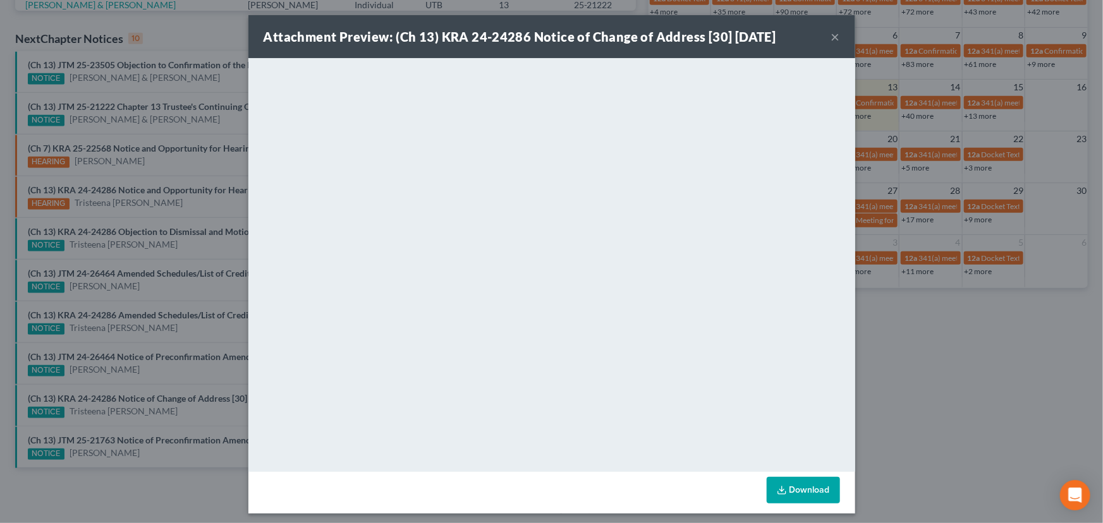
click at [148, 407] on div "Attachment Preview: (Ch 13) KRA 24-24286 Notice of Change of Address [30] 08/13…" at bounding box center [551, 261] width 1103 height 523
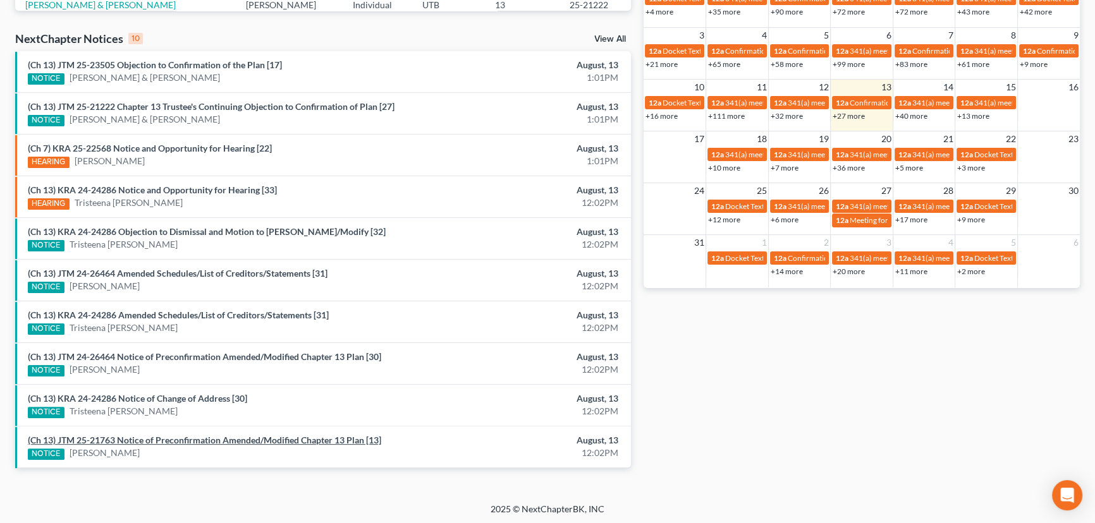
click at [166, 438] on link "(Ch 13) JTM 25-21763 Notice of Preconfirmation Amended/Modified Chapter 13 Plan…" at bounding box center [204, 440] width 353 height 11
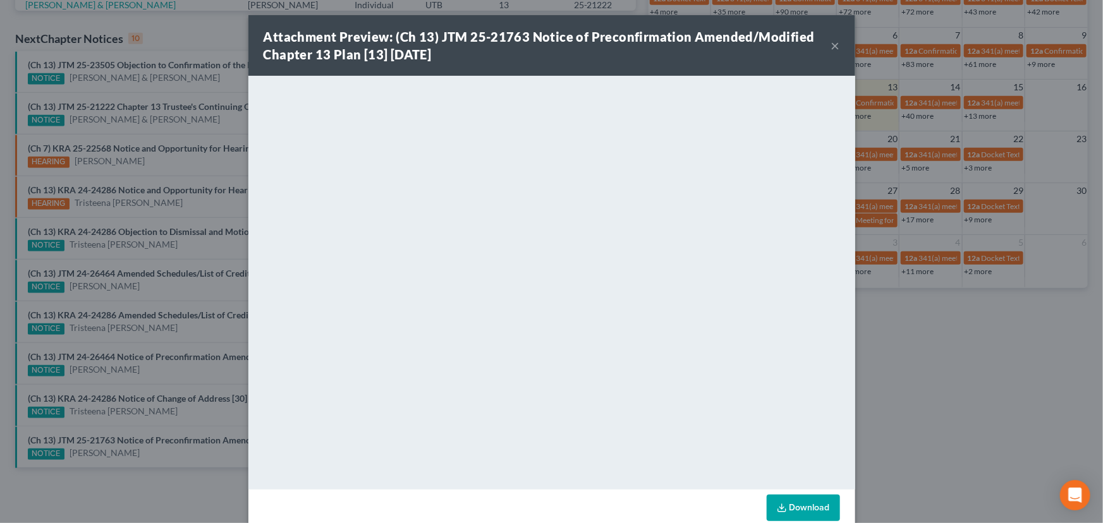
click at [158, 424] on div "Attachment Preview: (Ch 13) JTM 25-21763 Notice of Preconfirmation Amended/Modi…" at bounding box center [551, 261] width 1103 height 523
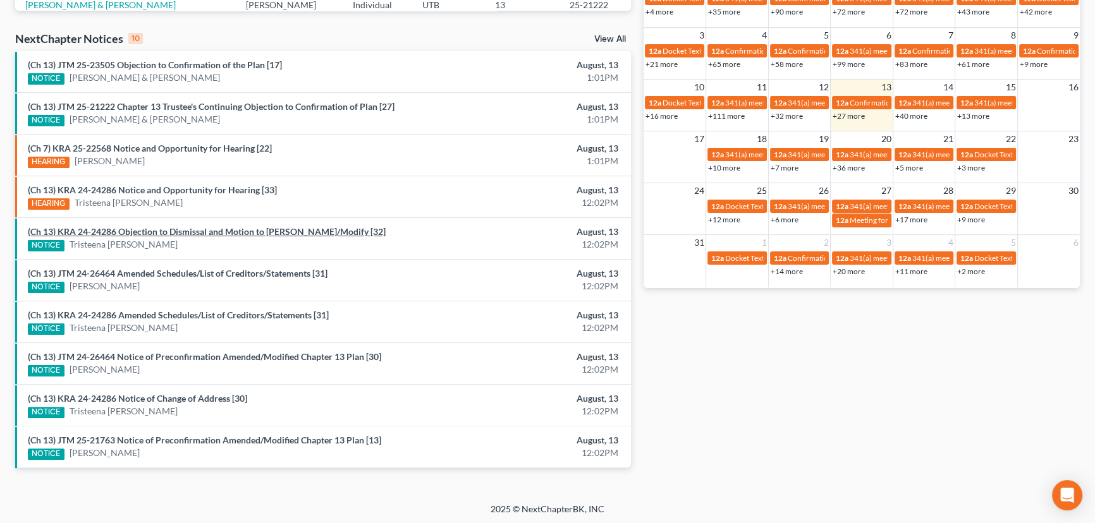
click at [174, 231] on link "(Ch 13) KRA 24-24286 Objection to Dismissal and Motion to Abate/Modify [32]" at bounding box center [207, 231] width 358 height 11
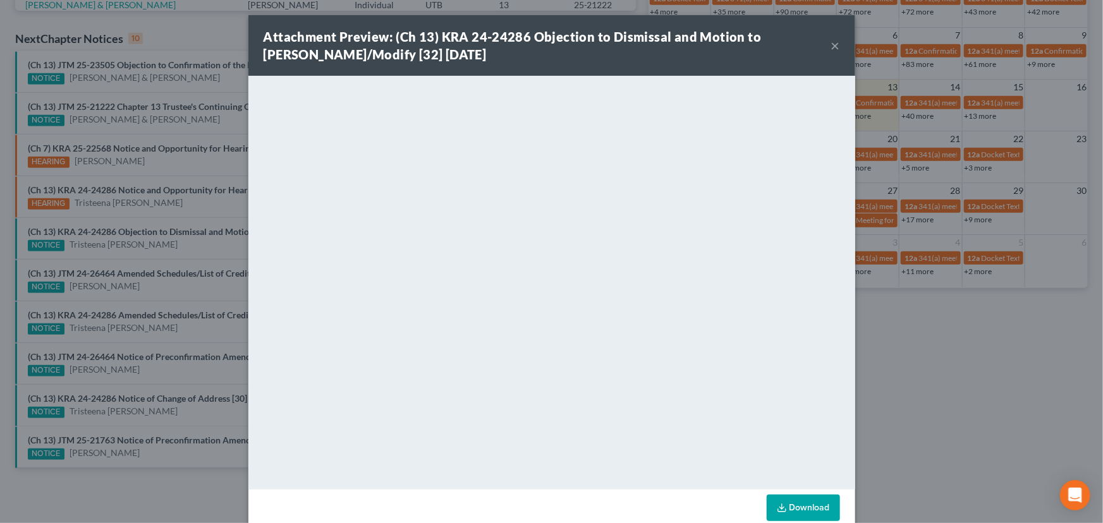
click at [161, 247] on div "Attachment Preview: (Ch 13) KRA 24-24286 Objection to Dismissal and Motion to A…" at bounding box center [551, 261] width 1103 height 523
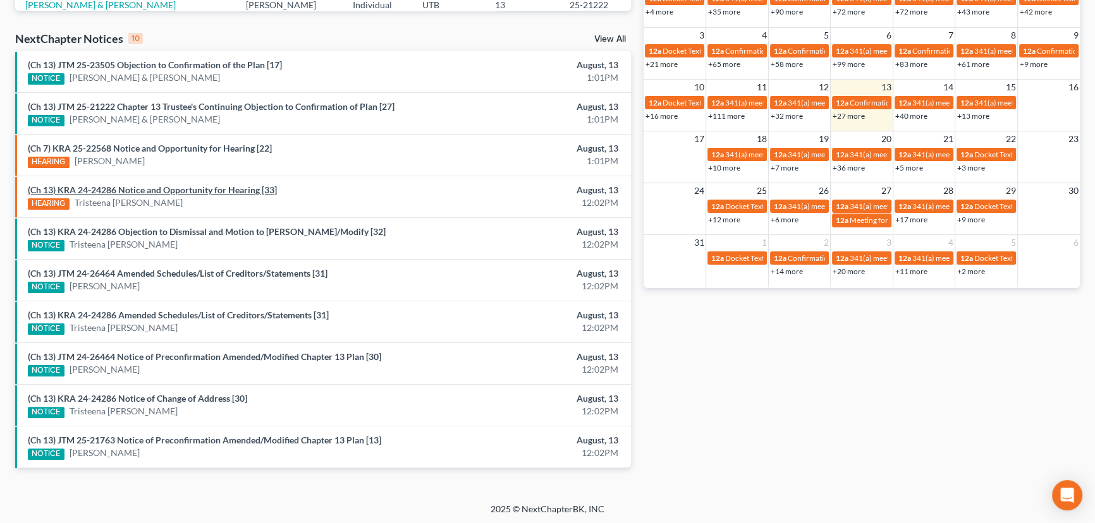
click at [168, 190] on link "(Ch 13) KRA 24-24286 Notice and Opportunity for Hearing [33]" at bounding box center [152, 190] width 249 height 11
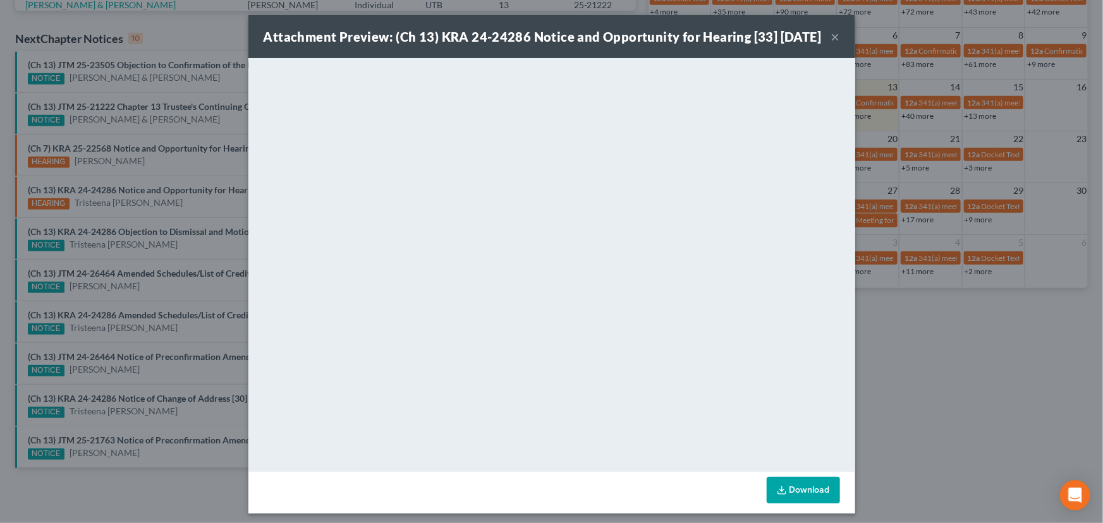
click at [836, 49] on div "Attachment Preview: (Ch 13) KRA 24-24286 Notice and Opportunity for Hearing [33…" at bounding box center [551, 36] width 607 height 43
click at [832, 44] on button "×" at bounding box center [835, 36] width 9 height 15
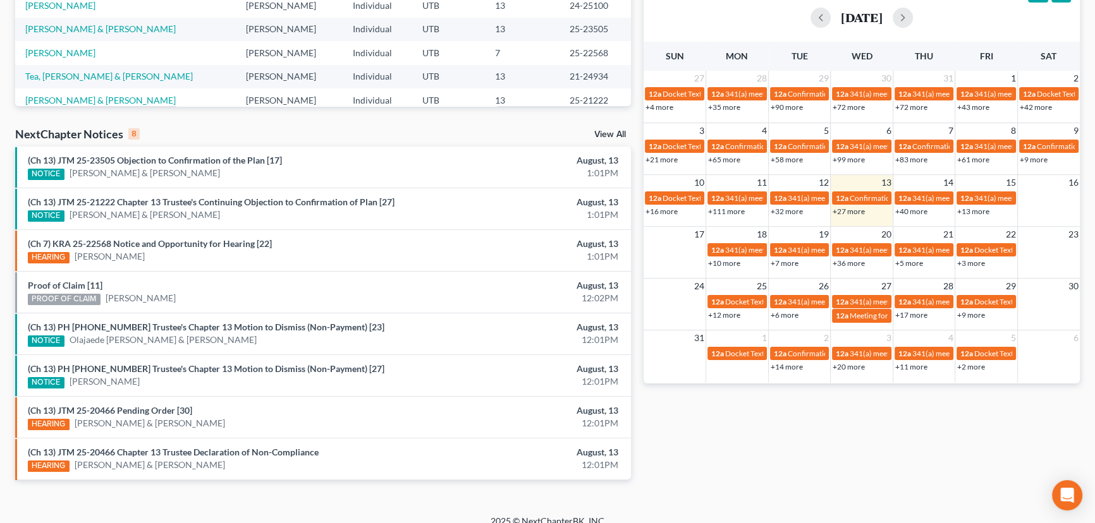
scroll to position [301, 0]
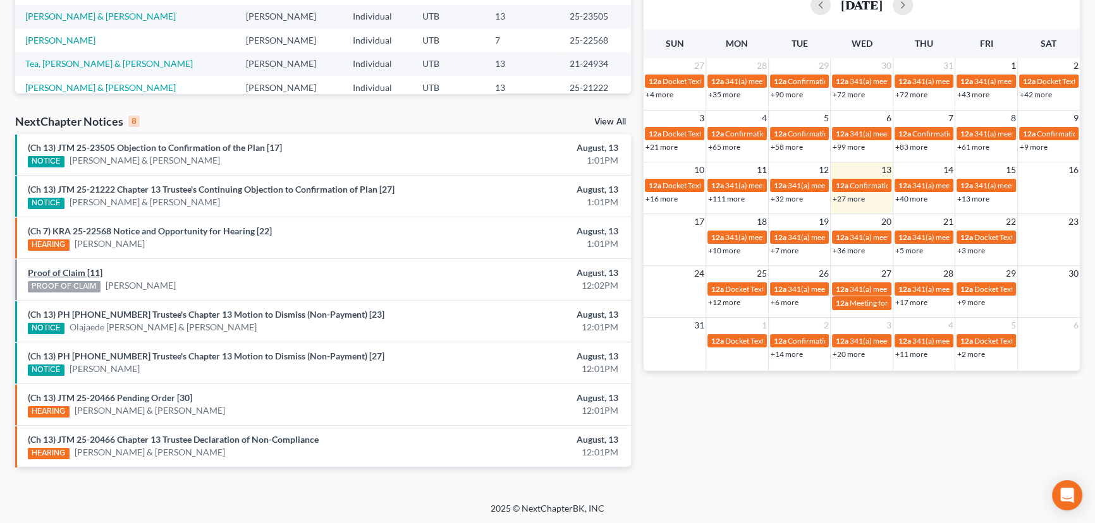
click at [61, 271] on link "Proof of Claim [11]" at bounding box center [65, 272] width 75 height 11
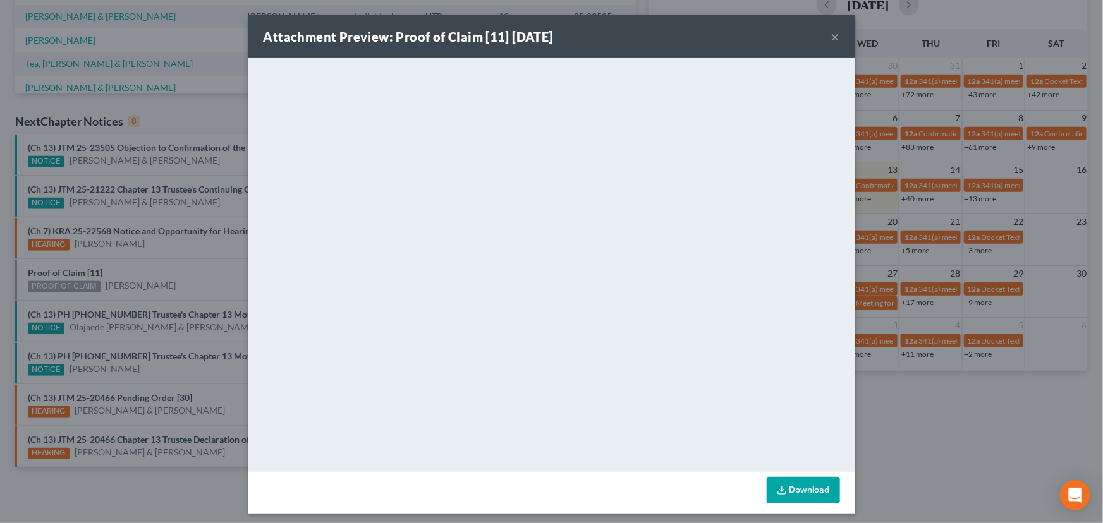
click at [191, 279] on div "Attachment Preview: Proof of Claim [11] [DATE] × <object ng-attr-data='[URL][DO…" at bounding box center [551, 261] width 1103 height 523
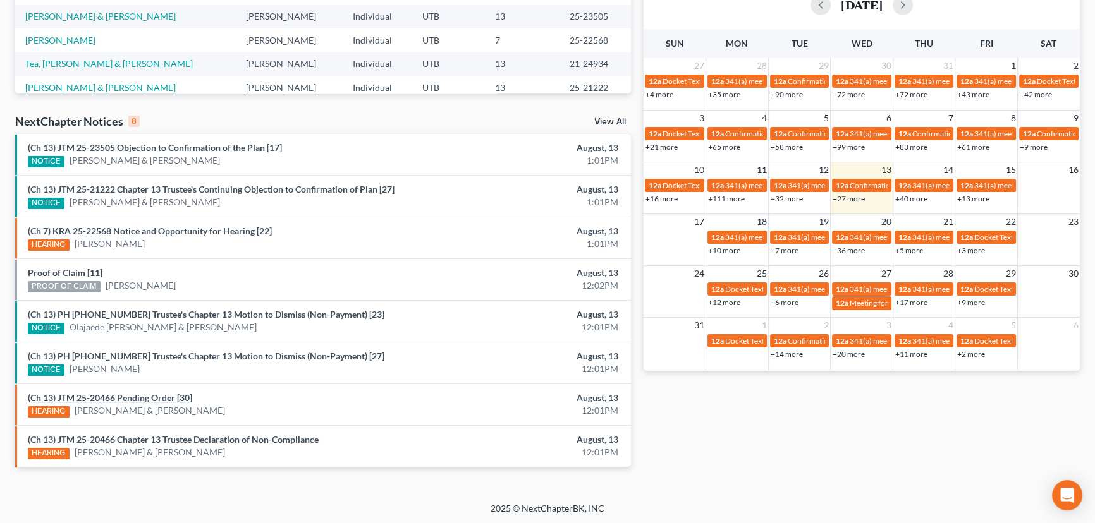
click at [123, 397] on link "(Ch 13) JTM 25-20466 Pending Order [30]" at bounding box center [110, 398] width 164 height 11
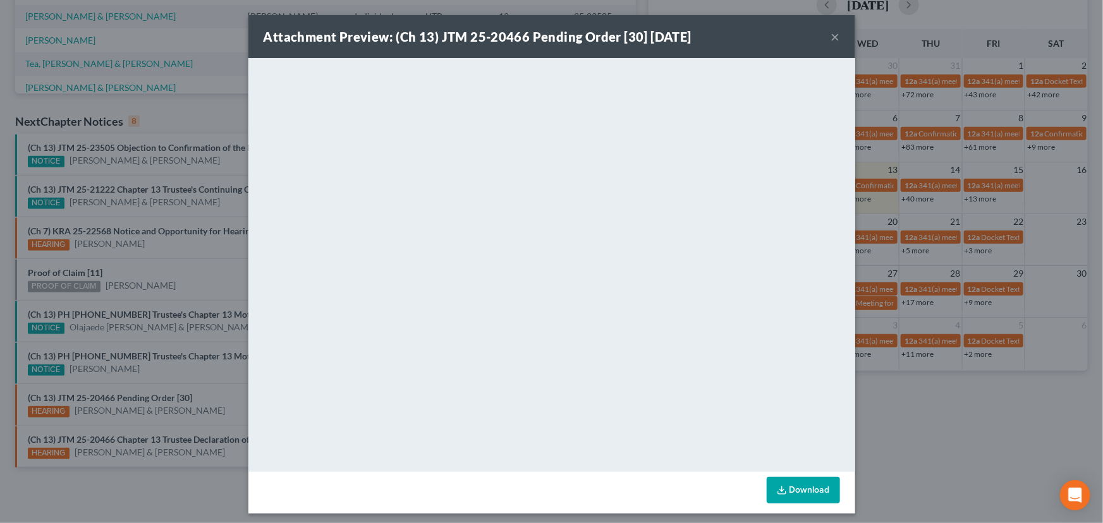
click at [215, 402] on div "Attachment Preview: (Ch 13) JTM 25-20466 Pending Order [30] [DATE] × <object ng…" at bounding box center [551, 261] width 1103 height 523
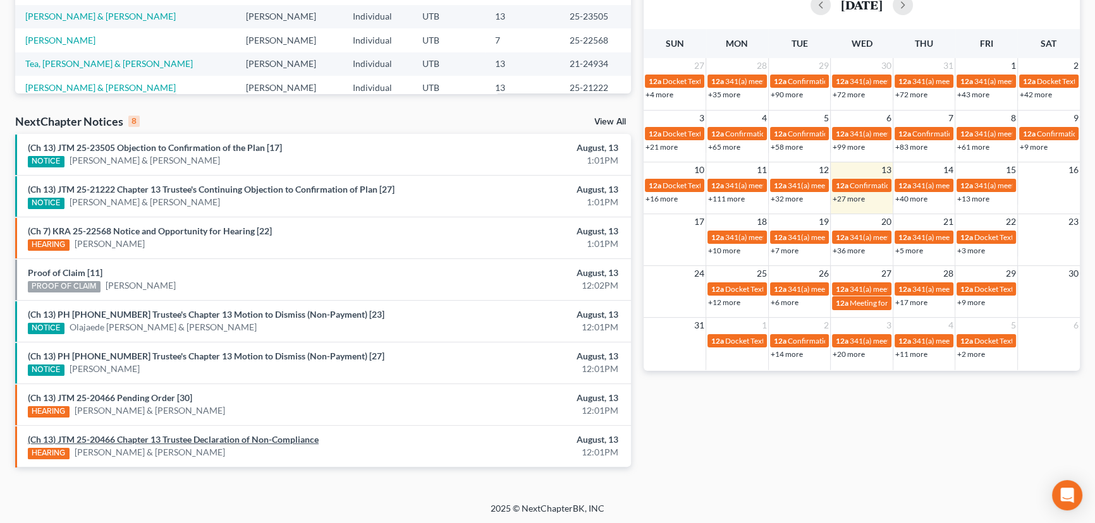
click at [208, 438] on link "(Ch 13) JTM 25-20466 Chapter 13 Trustee Declaration of Non-Compliance" at bounding box center [173, 439] width 291 height 11
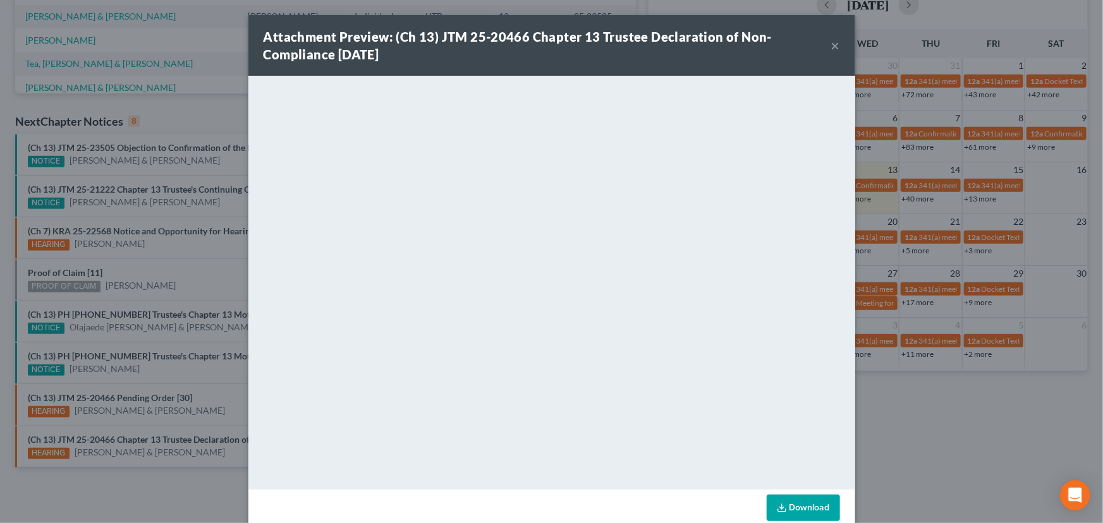
click at [208, 410] on div "Attachment Preview: (Ch 13) JTM 25-20466 Chapter 13 Trustee Declaration of Non-…" at bounding box center [551, 261] width 1103 height 523
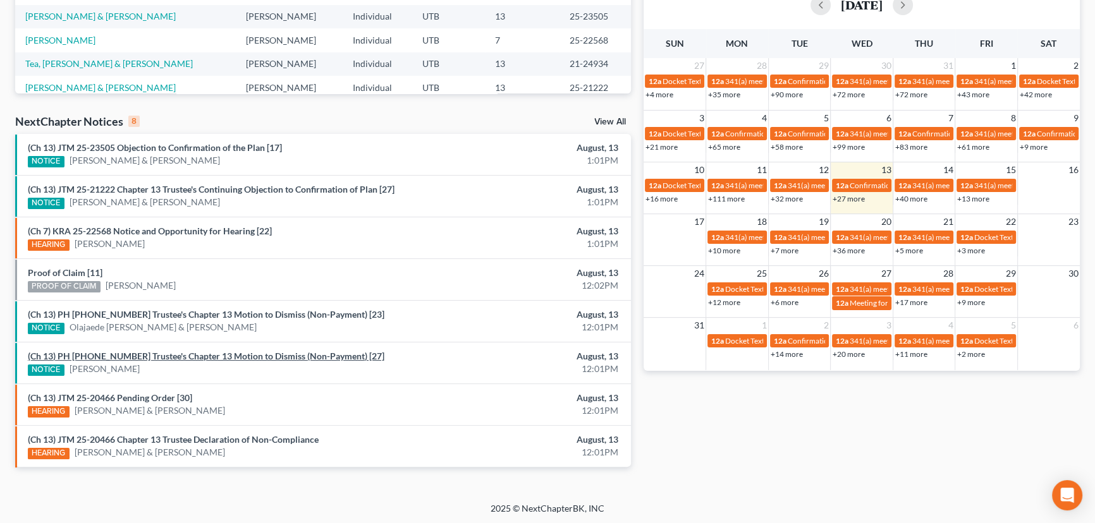
click at [214, 353] on link "(Ch 13) PH [PHONE_NUMBER] Trustee's Chapter 13 Motion to Dismiss (Non-Payment) …" at bounding box center [206, 356] width 357 height 11
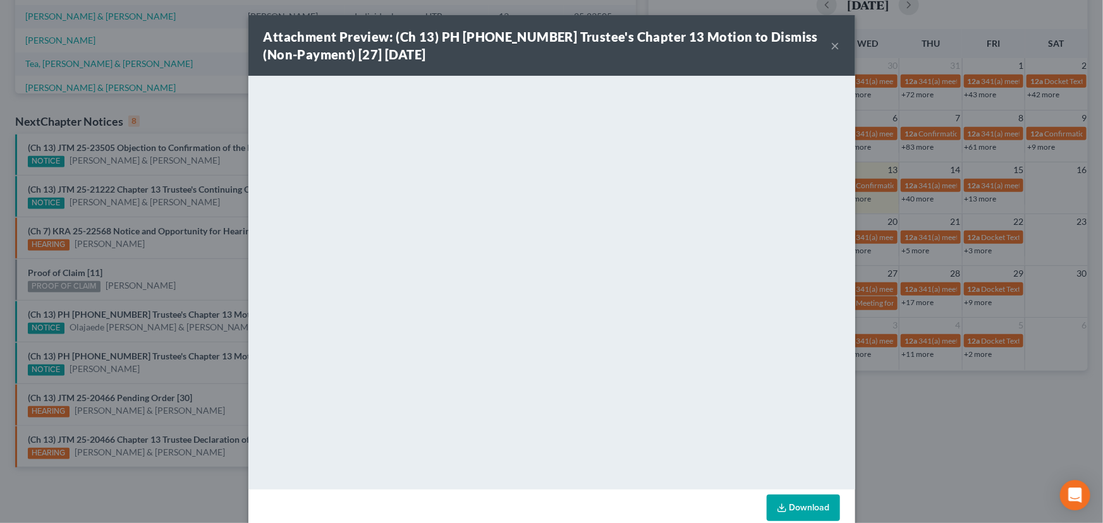
click at [205, 365] on div "Attachment Preview: (Ch 13) PH [PHONE_NUMBER] Trustee's Chapter 13 Motion to Di…" at bounding box center [551, 261] width 1103 height 523
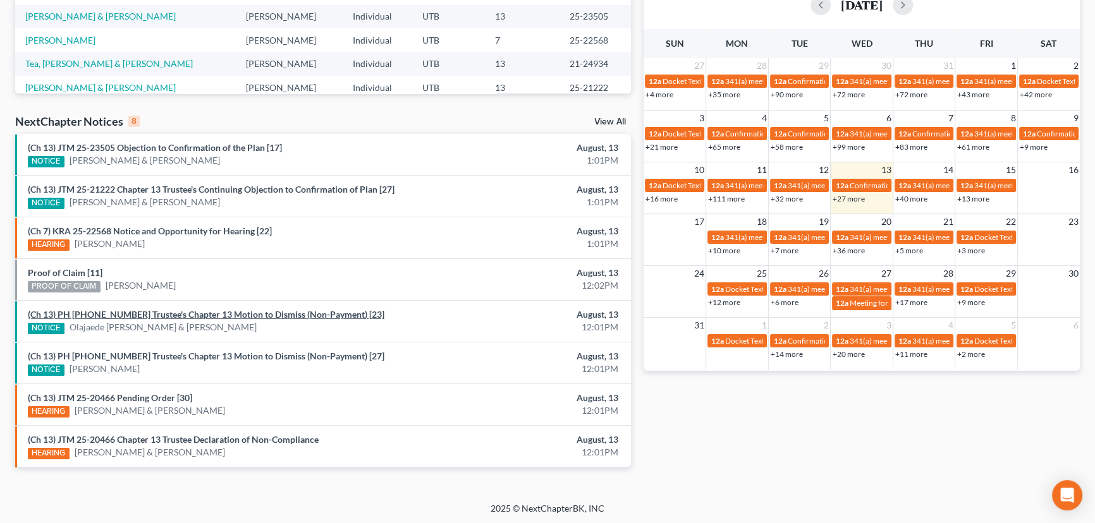
click at [217, 315] on link "(Ch 13) PH [PHONE_NUMBER] Trustee's Chapter 13 Motion to Dismiss (Non-Payment) …" at bounding box center [206, 314] width 357 height 11
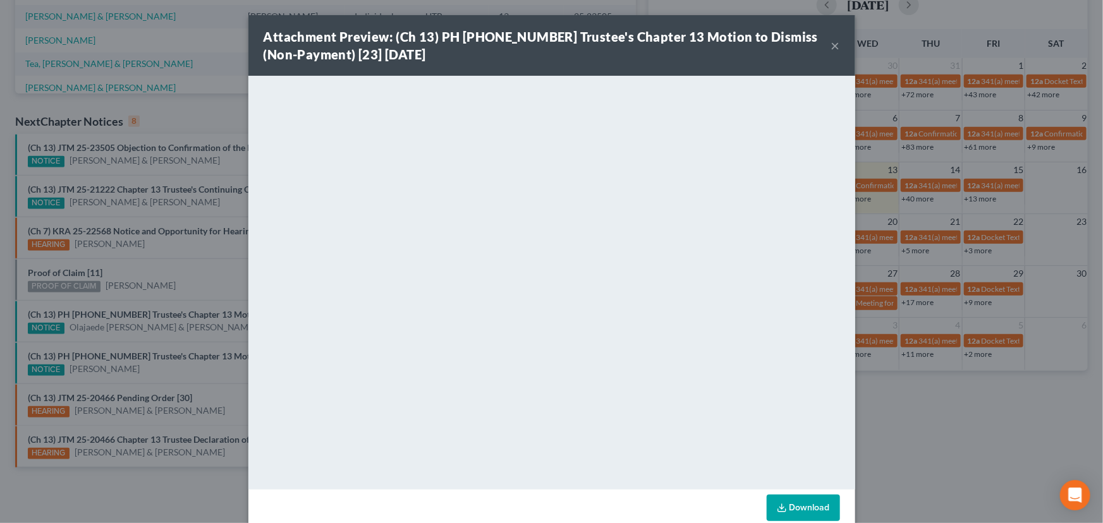
click at [831, 46] on button "×" at bounding box center [835, 45] width 9 height 15
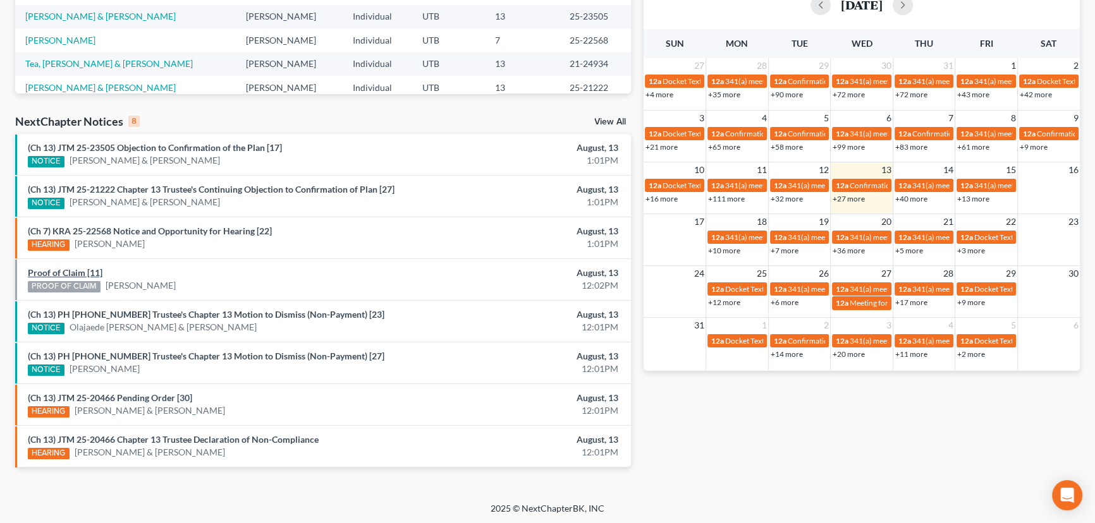
click at [59, 271] on link "Proof of Claim [11]" at bounding box center [65, 272] width 75 height 11
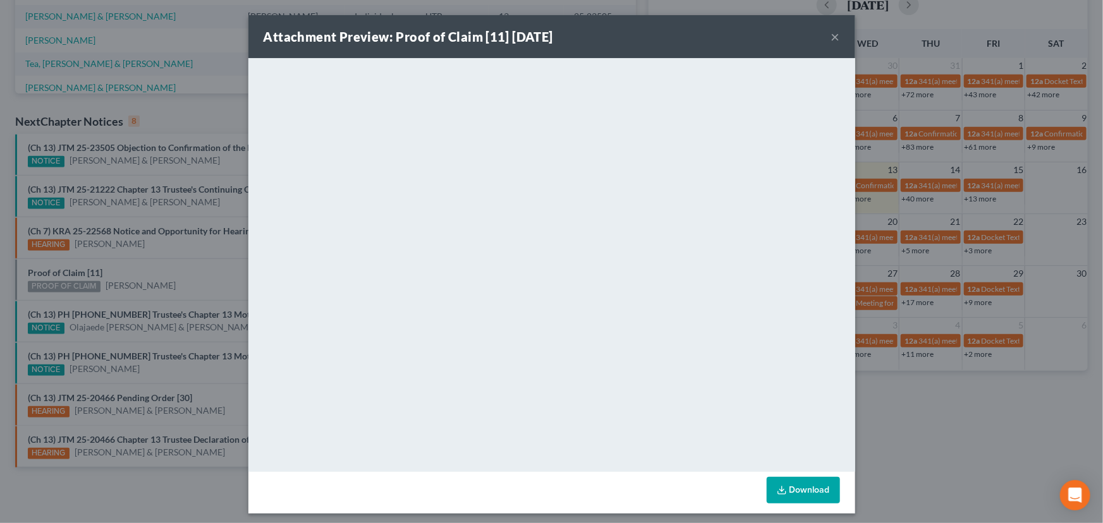
click at [168, 274] on div "Attachment Preview: Proof of Claim [11] [DATE] × <object ng-attr-data='[URL][DO…" at bounding box center [551, 261] width 1103 height 523
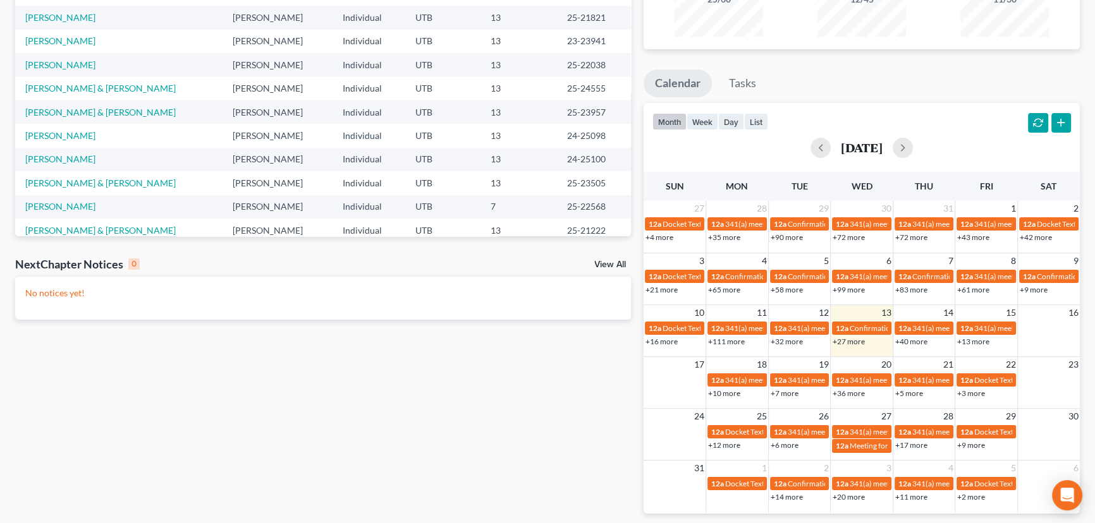
scroll to position [206, 0]
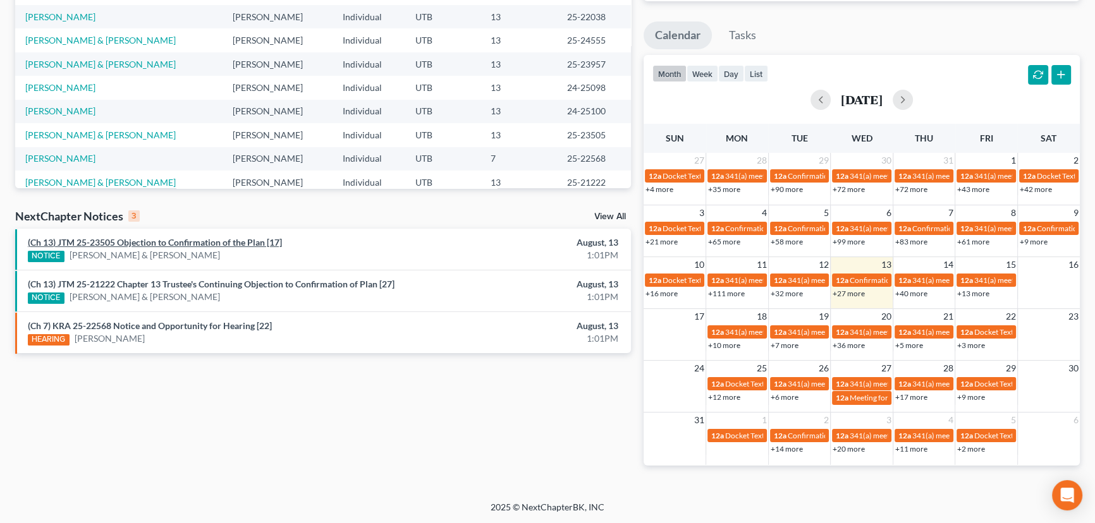
click at [229, 242] on link "(Ch 13) JTM 25-23505 Objection to Confirmation of the Plan [17]" at bounding box center [155, 242] width 254 height 11
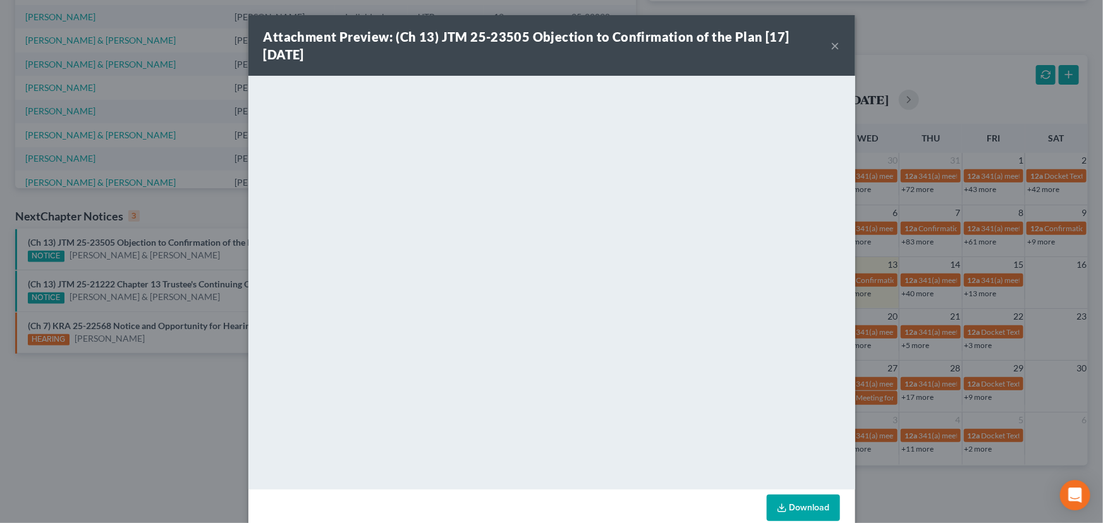
click at [202, 267] on div "Attachment Preview: (Ch 13) JTM 25-23505 Objection to Confirmation of the Plan …" at bounding box center [551, 261] width 1103 height 523
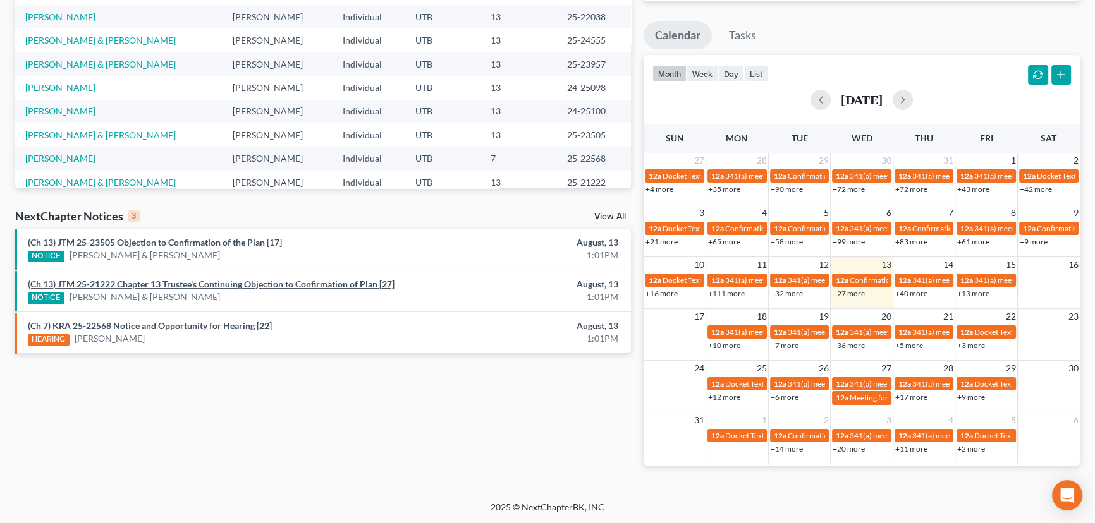
click at [201, 284] on link "(Ch 13) JTM 25-21222 Chapter 13 Trustee's Continuing Objection to Confirmation …" at bounding box center [211, 284] width 367 height 11
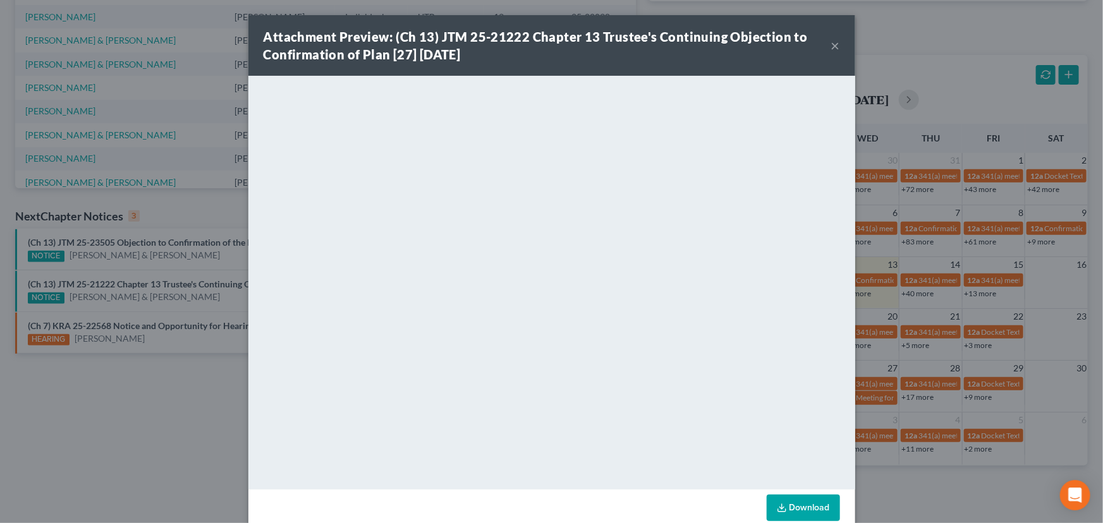
click at [834, 43] on button "×" at bounding box center [835, 45] width 9 height 15
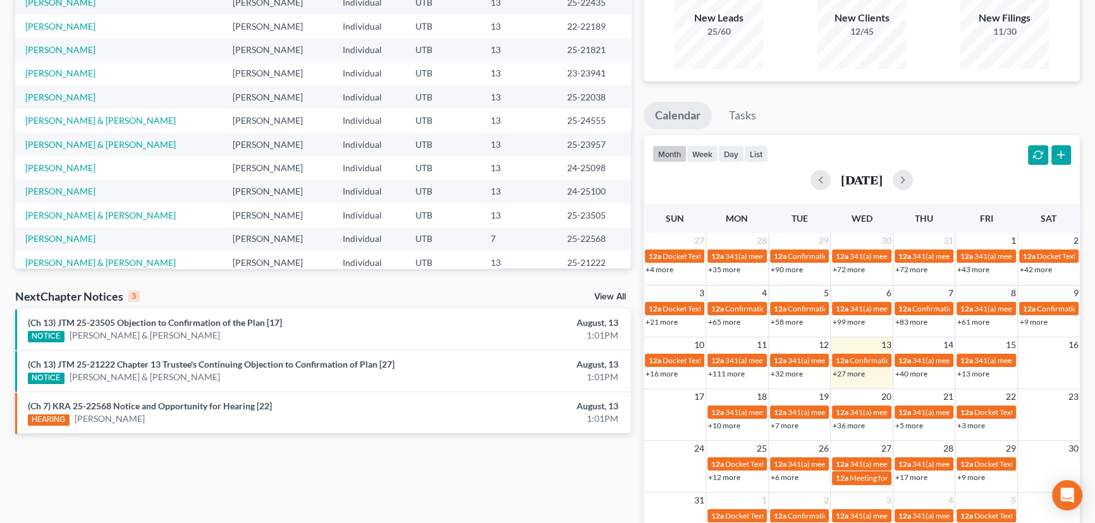
scroll to position [0, 0]
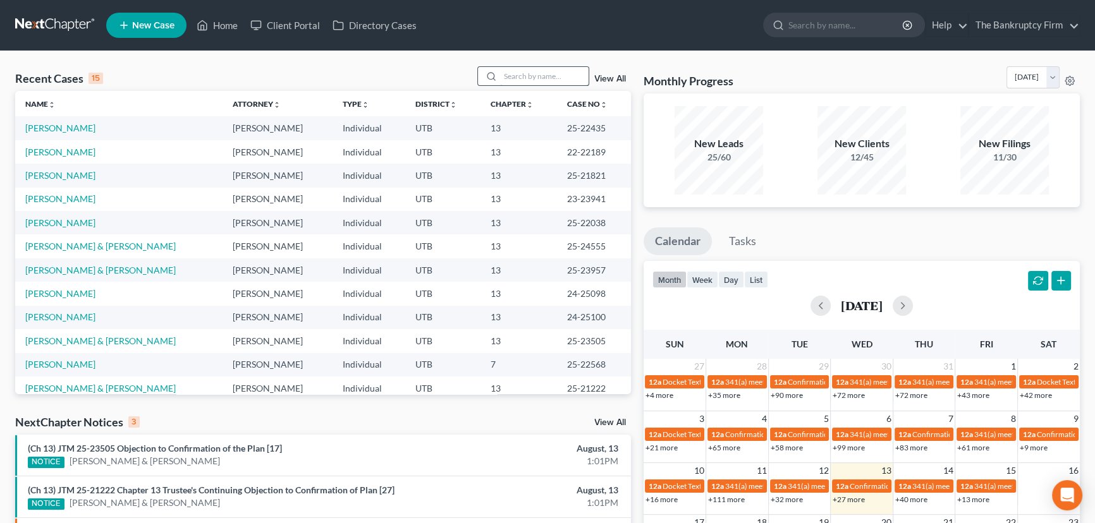
click at [529, 76] on input "search" at bounding box center [544, 76] width 89 height 18
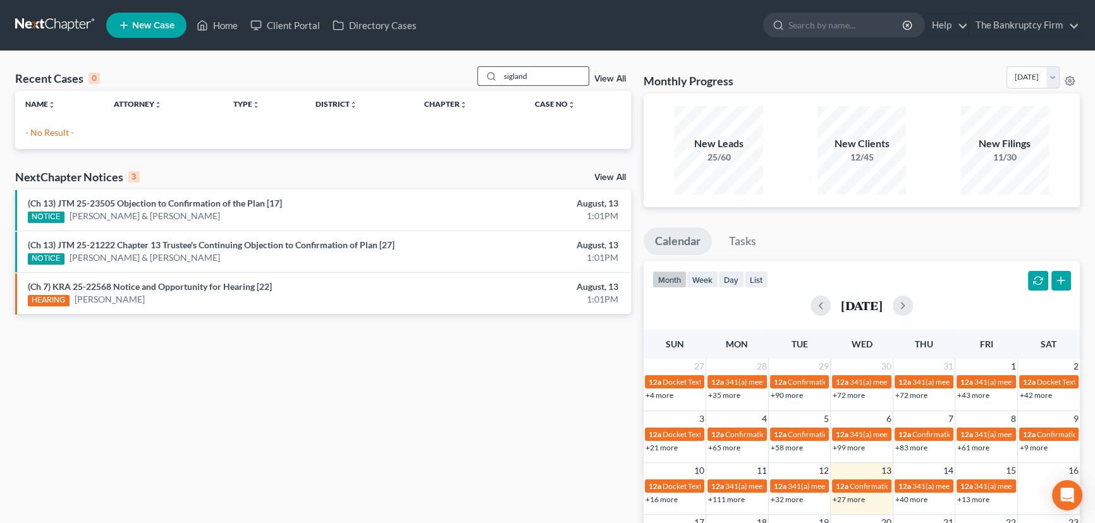
drag, startPoint x: 539, startPoint y: 75, endPoint x: 495, endPoint y: 75, distance: 44.3
click at [495, 75] on div "sigland" at bounding box center [533, 76] width 113 height 20
drag, startPoint x: 542, startPoint y: 75, endPoint x: 473, endPoint y: 76, distance: 69.5
click at [473, 76] on div "Recent Cases 0 siglan View All" at bounding box center [323, 78] width 616 height 25
type input "[PERSON_NAME]"
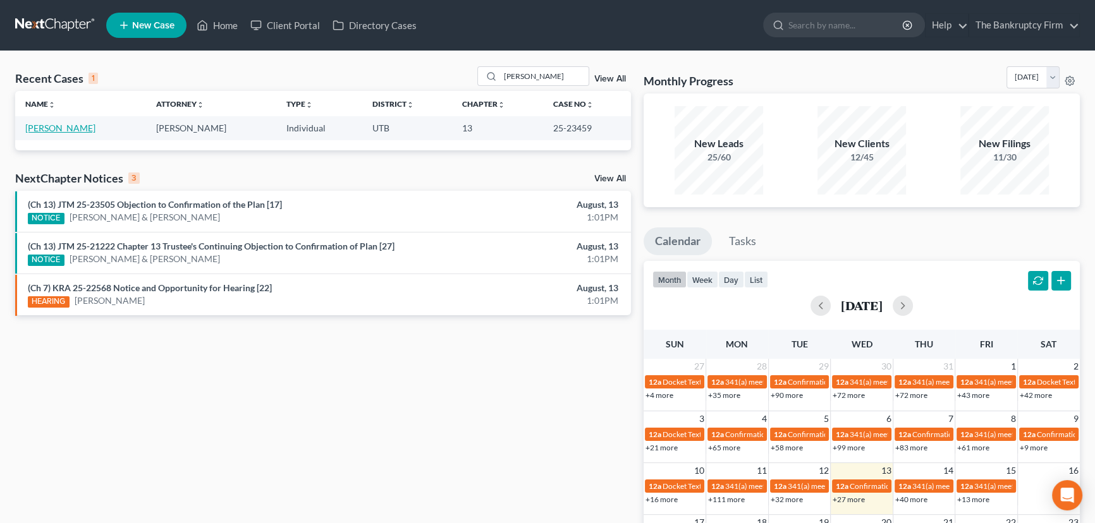
click at [39, 130] on link "[PERSON_NAME]" at bounding box center [60, 128] width 70 height 11
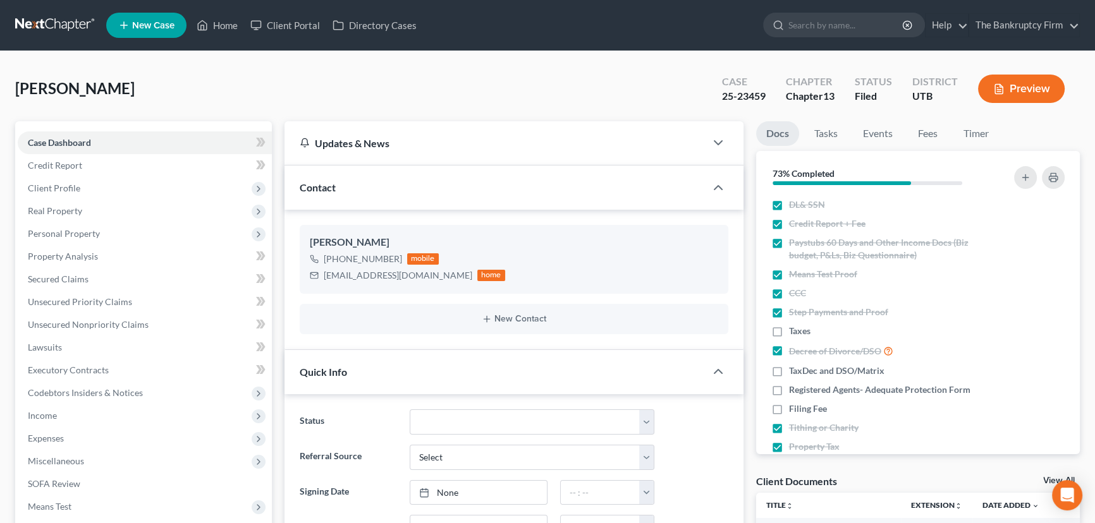
scroll to position [100, 0]
click at [1044, 478] on link "View All" at bounding box center [1059, 481] width 32 height 9
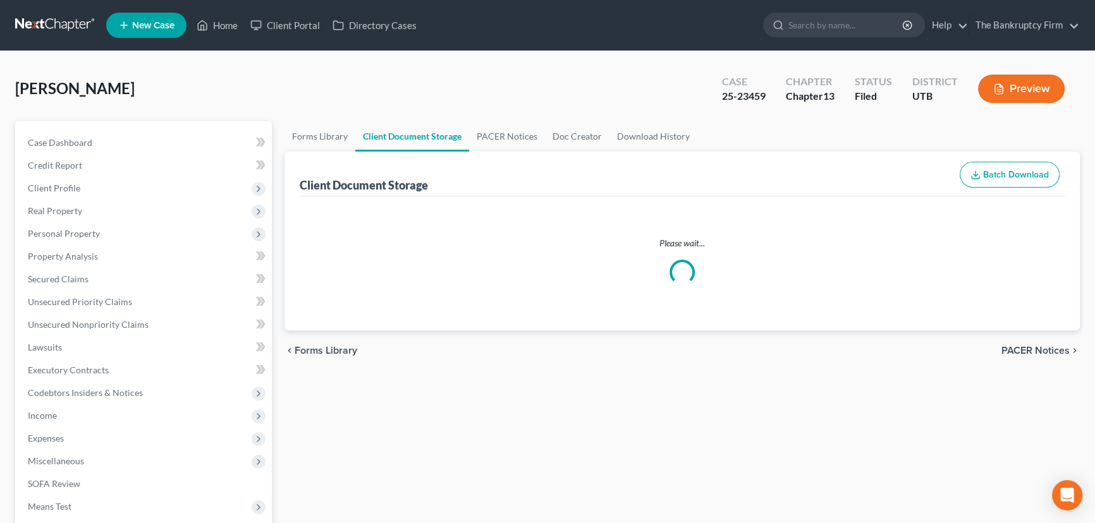
select select "30"
select select "26"
select select "53"
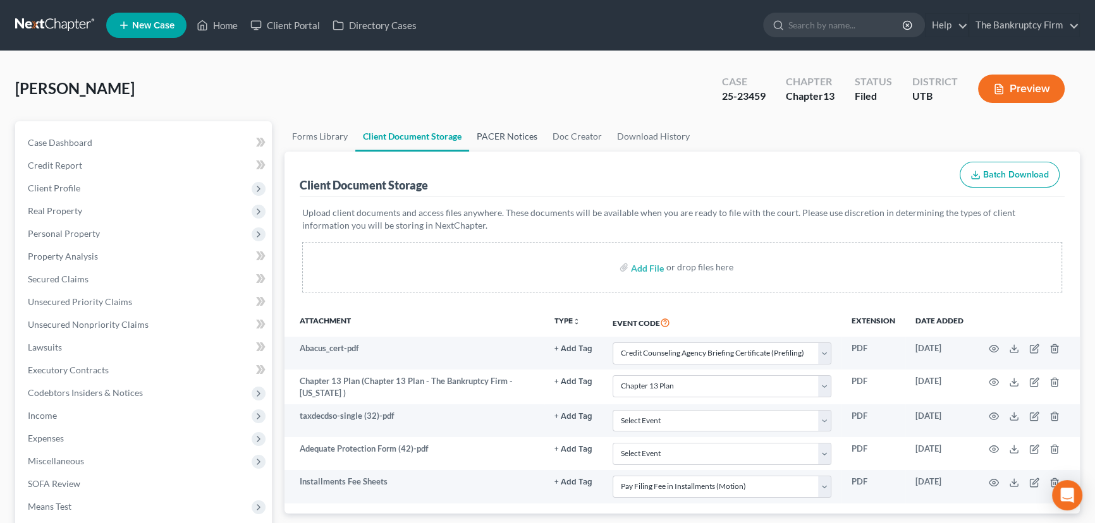
click at [487, 130] on link "PACER Notices" at bounding box center [507, 136] width 76 height 30
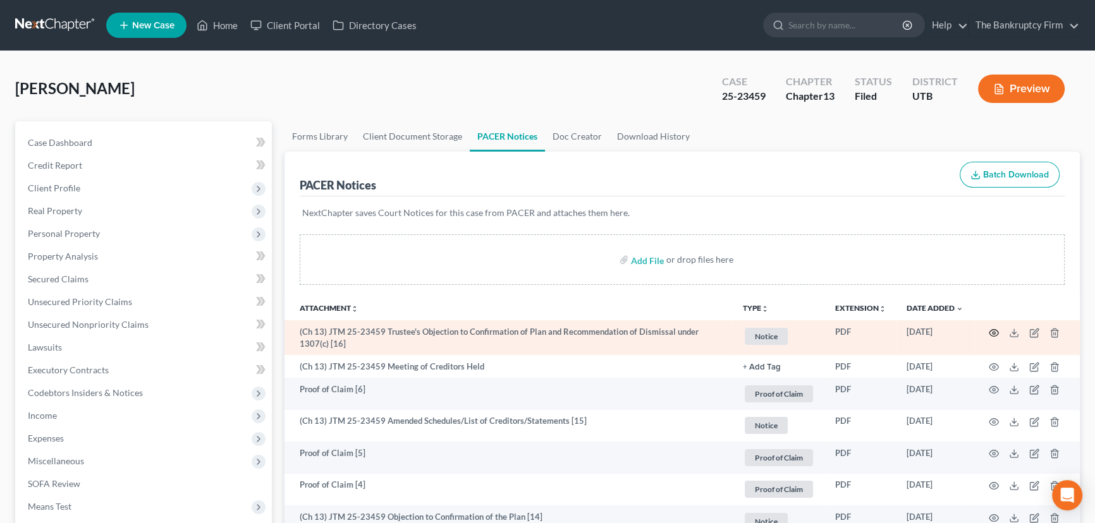
click at [992, 329] on icon "button" at bounding box center [994, 333] width 10 height 10
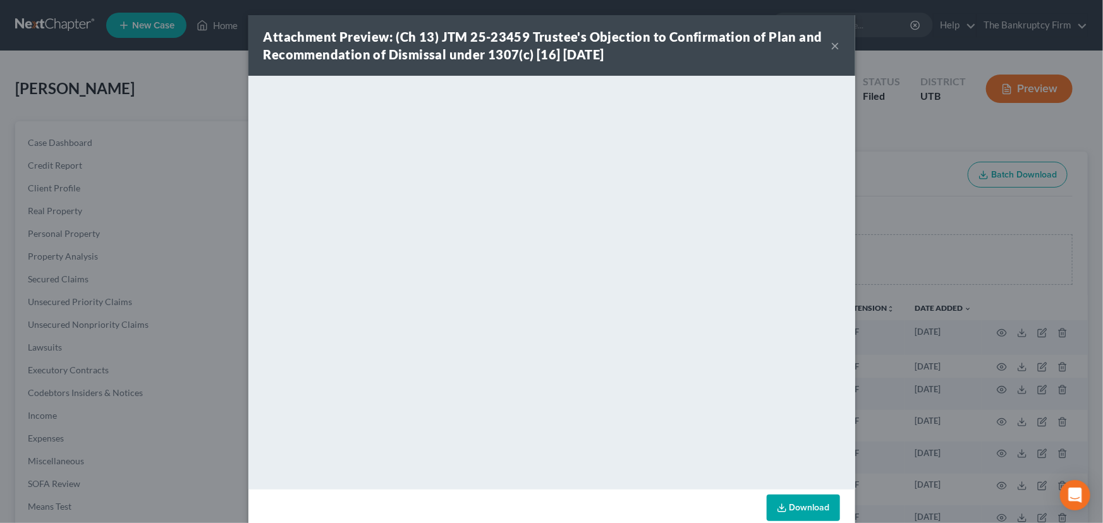
click at [835, 45] on button "×" at bounding box center [835, 45] width 9 height 15
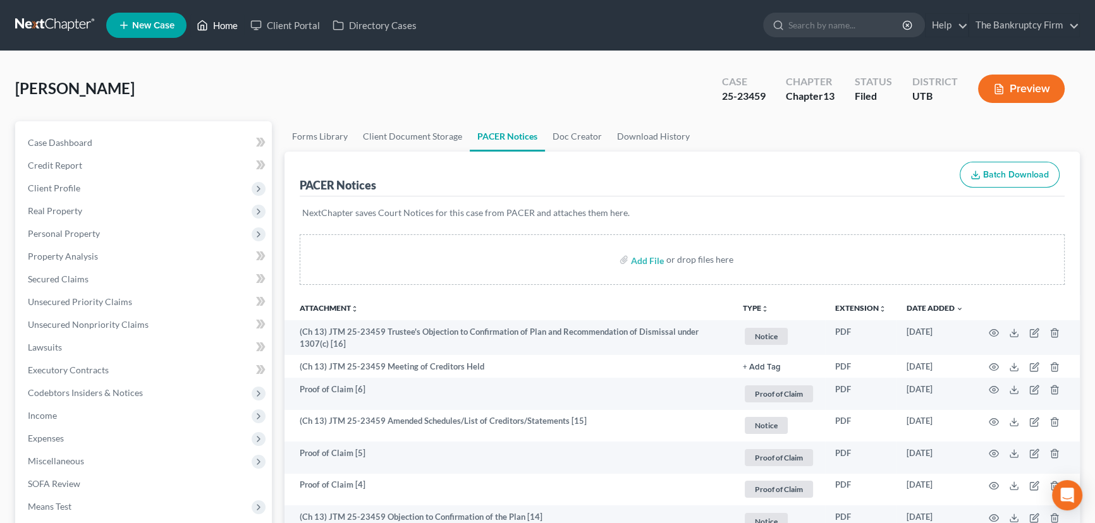
click at [233, 24] on link "Home" at bounding box center [217, 25] width 54 height 23
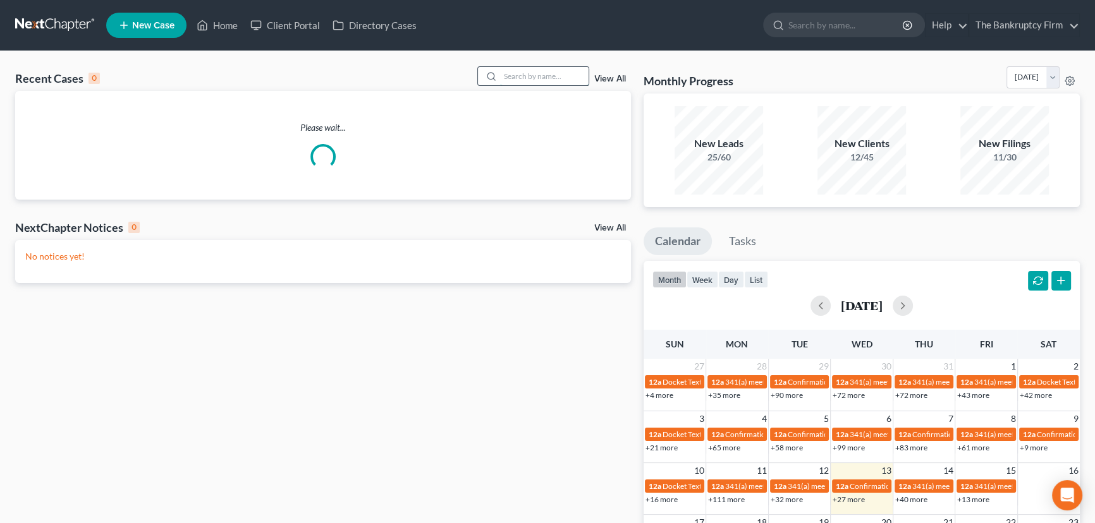
click at [509, 76] on input "search" at bounding box center [544, 76] width 89 height 18
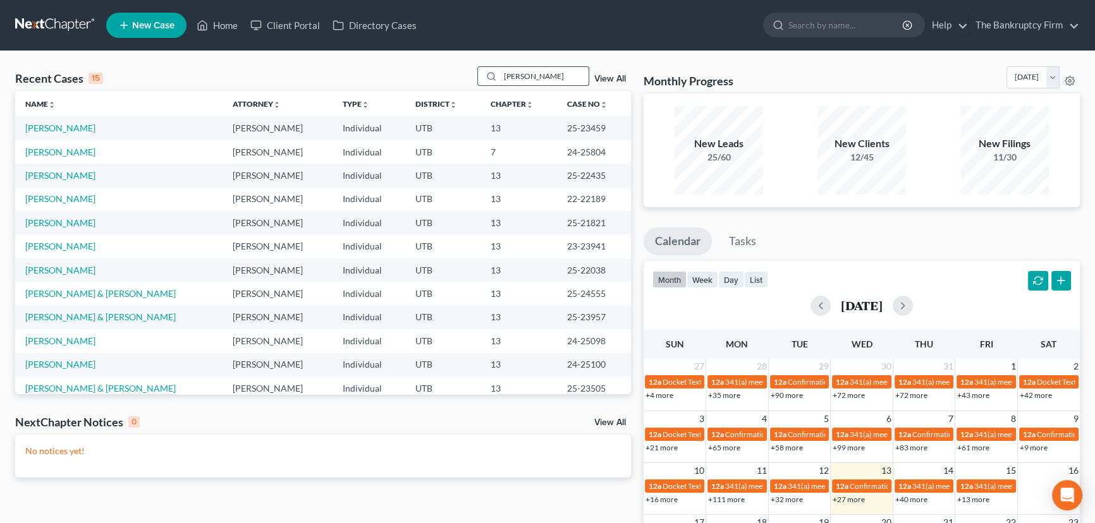
type input "[PERSON_NAME]"
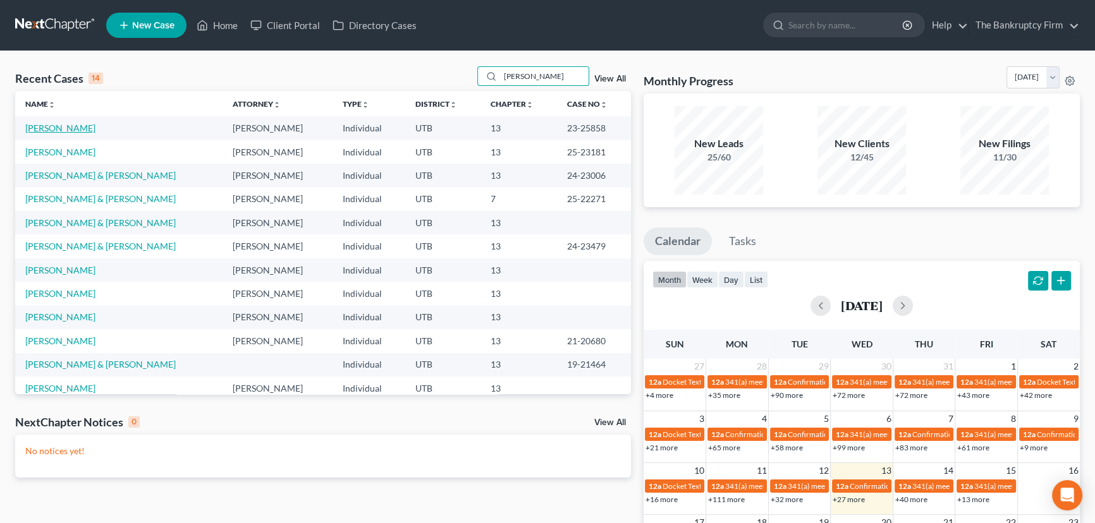
click at [63, 128] on link "[PERSON_NAME]" at bounding box center [60, 128] width 70 height 11
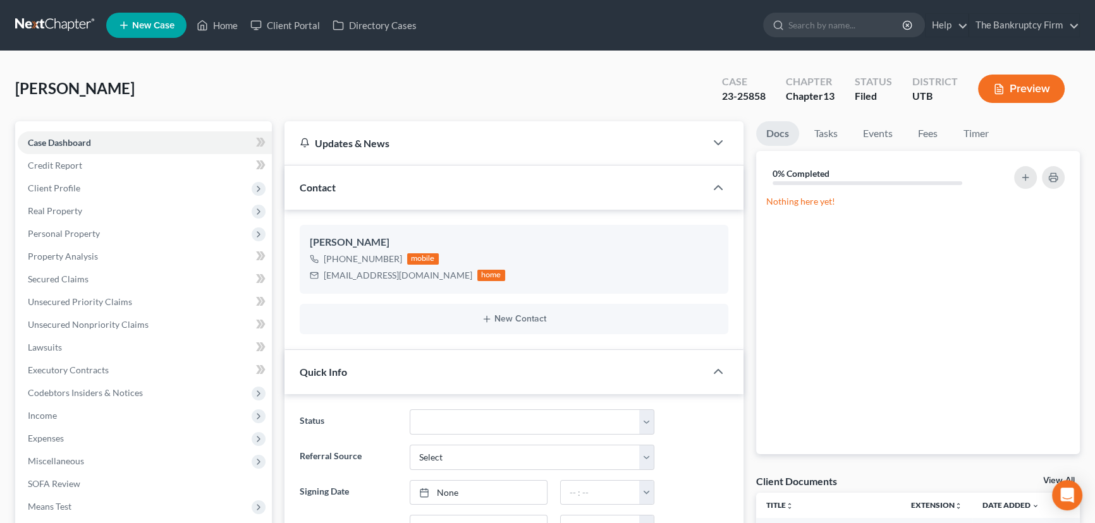
scroll to position [183, 0]
click at [1047, 479] on link "View All" at bounding box center [1059, 481] width 32 height 9
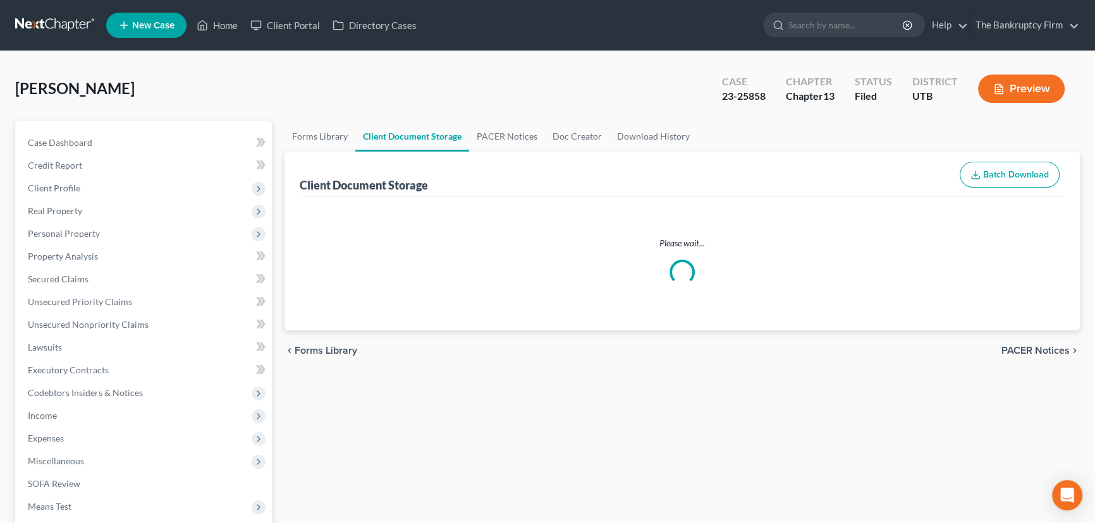
select select "30"
select select "53"
select select "41"
select select "26"
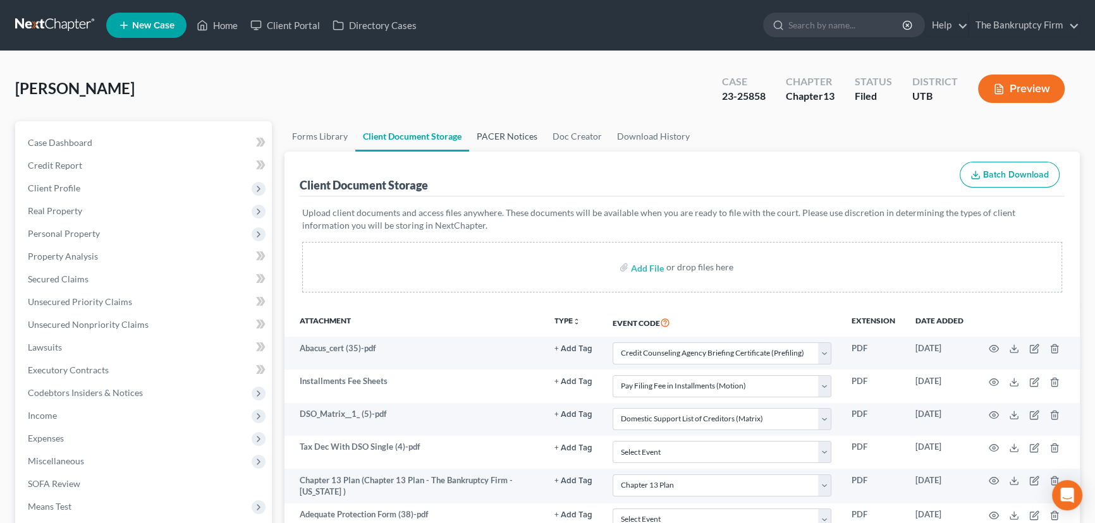
click at [489, 136] on link "PACER Notices" at bounding box center [507, 136] width 76 height 30
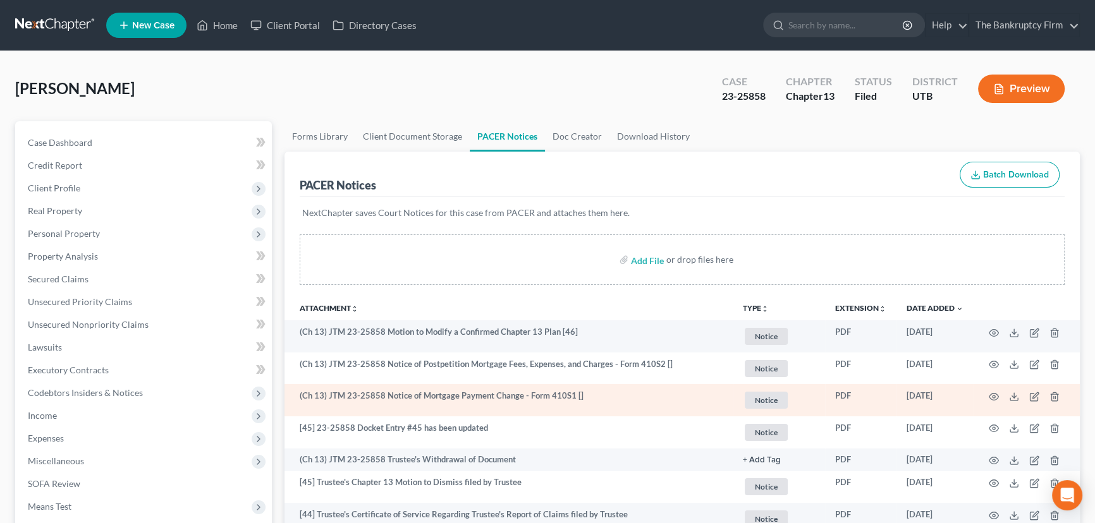
scroll to position [229, 0]
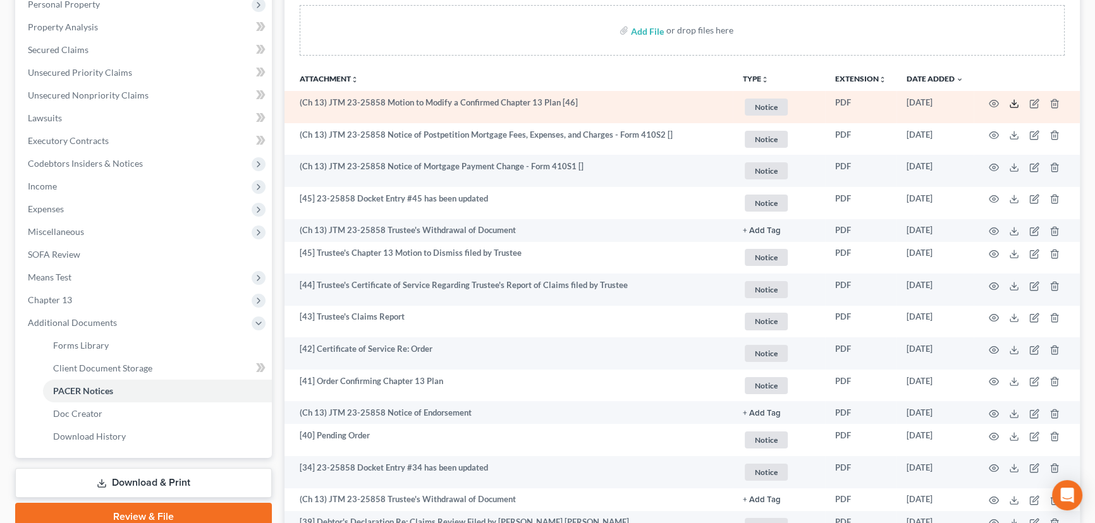
click at [1014, 101] on icon at bounding box center [1014, 104] width 10 height 10
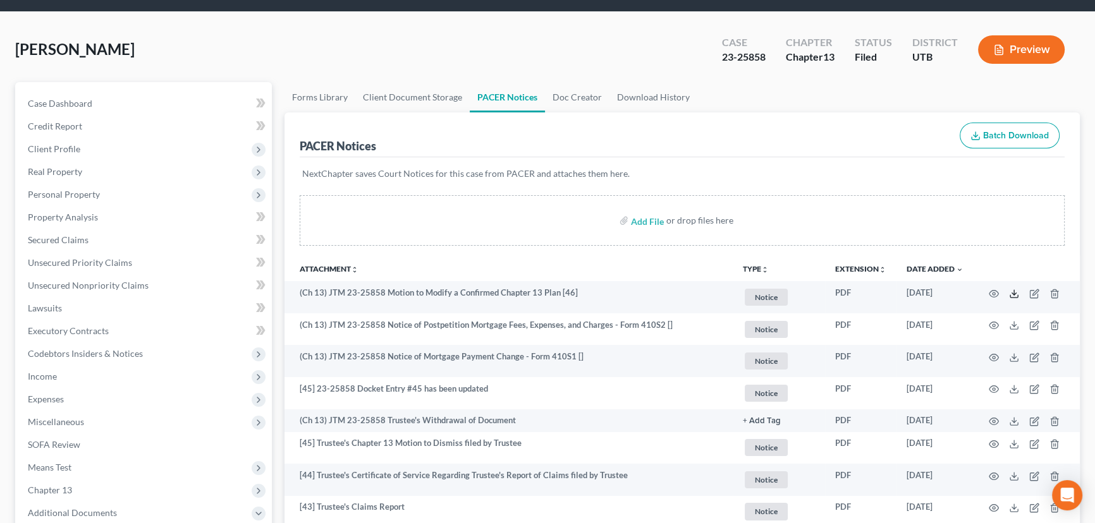
scroll to position [0, 0]
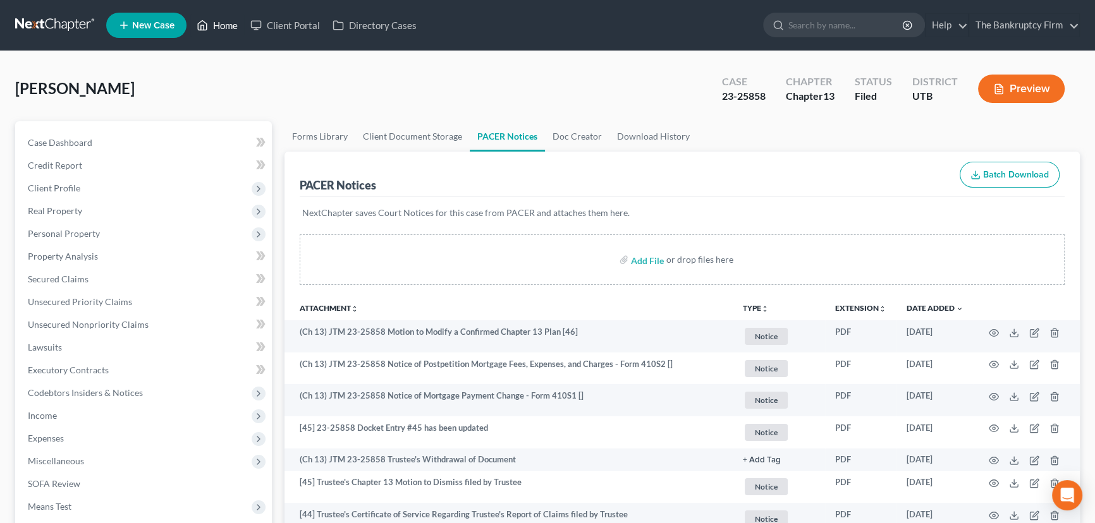
click at [229, 25] on link "Home" at bounding box center [217, 25] width 54 height 23
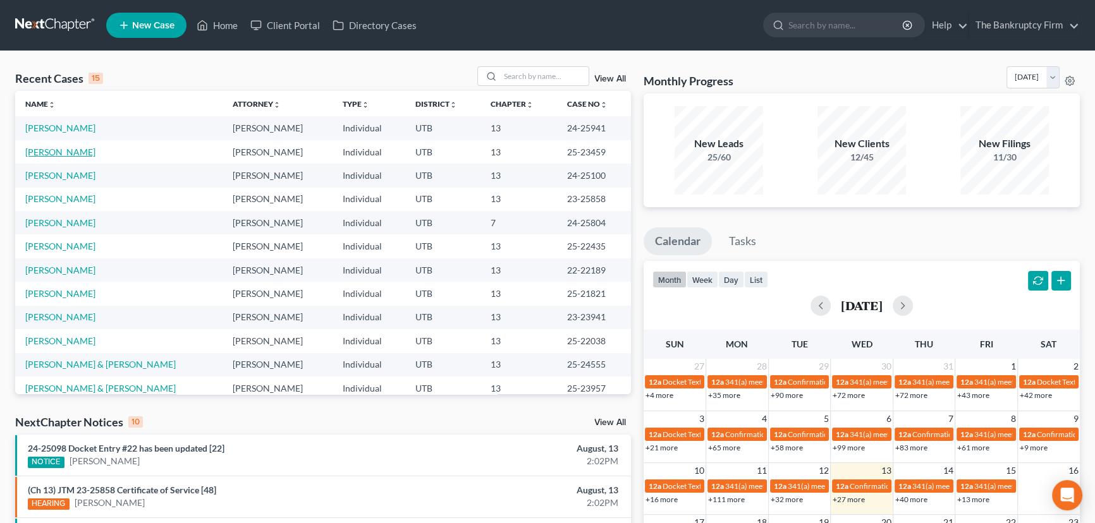
click at [51, 152] on link "[PERSON_NAME]" at bounding box center [60, 152] width 70 height 11
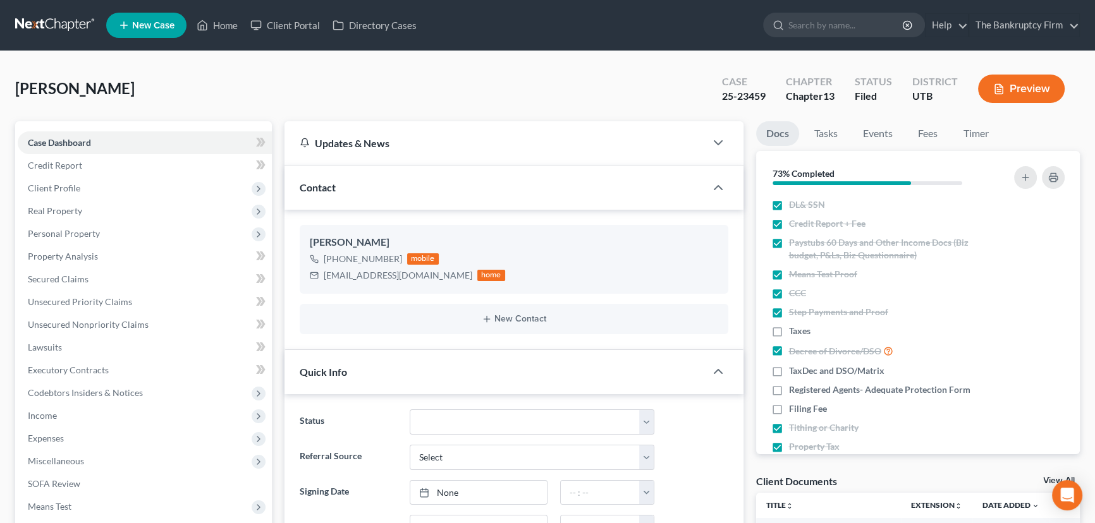
scroll to position [100, 0]
click at [1045, 477] on link "View All" at bounding box center [1059, 481] width 32 height 9
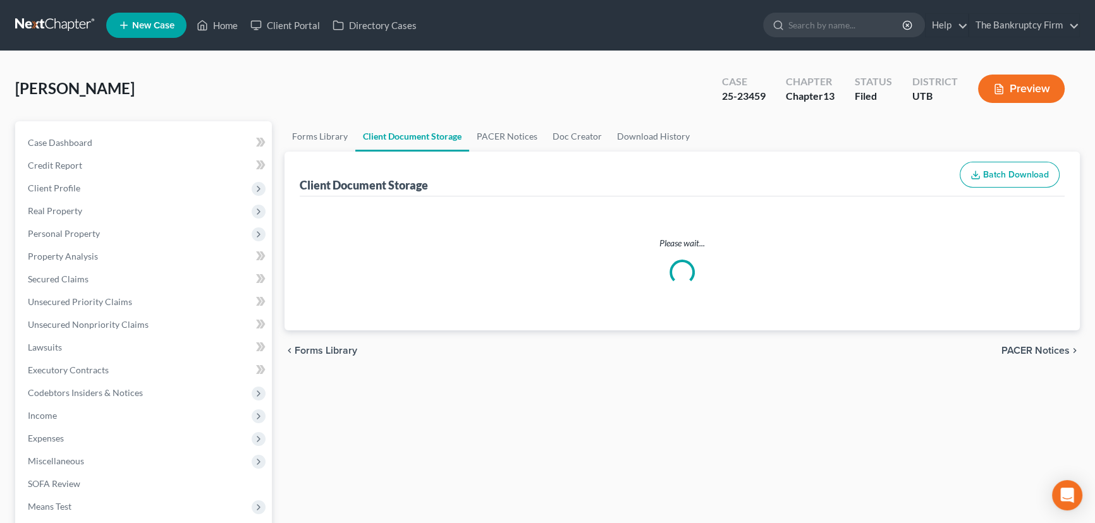
select select "30"
select select "26"
select select "53"
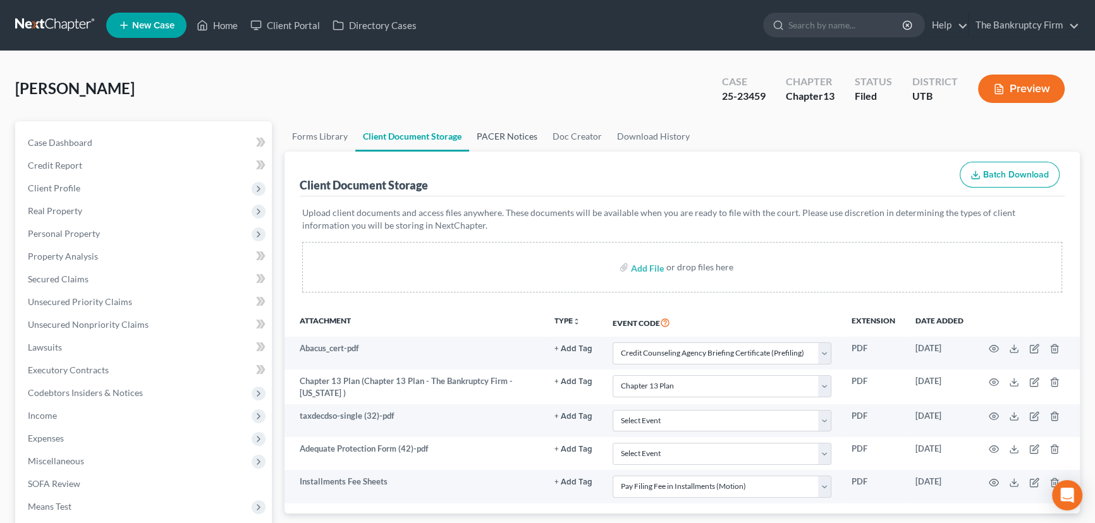
click at [493, 133] on link "PACER Notices" at bounding box center [507, 136] width 76 height 30
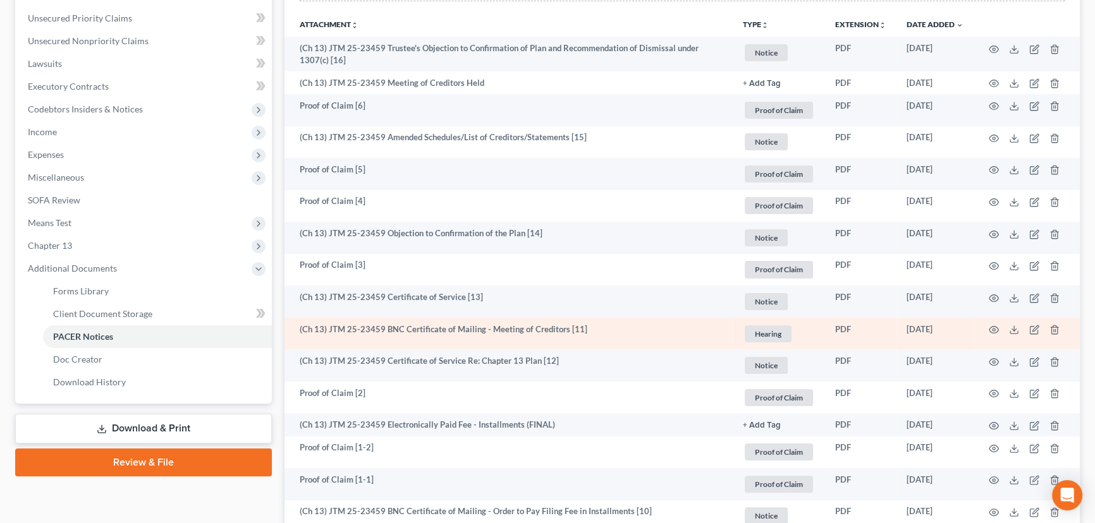
scroll to position [287, 0]
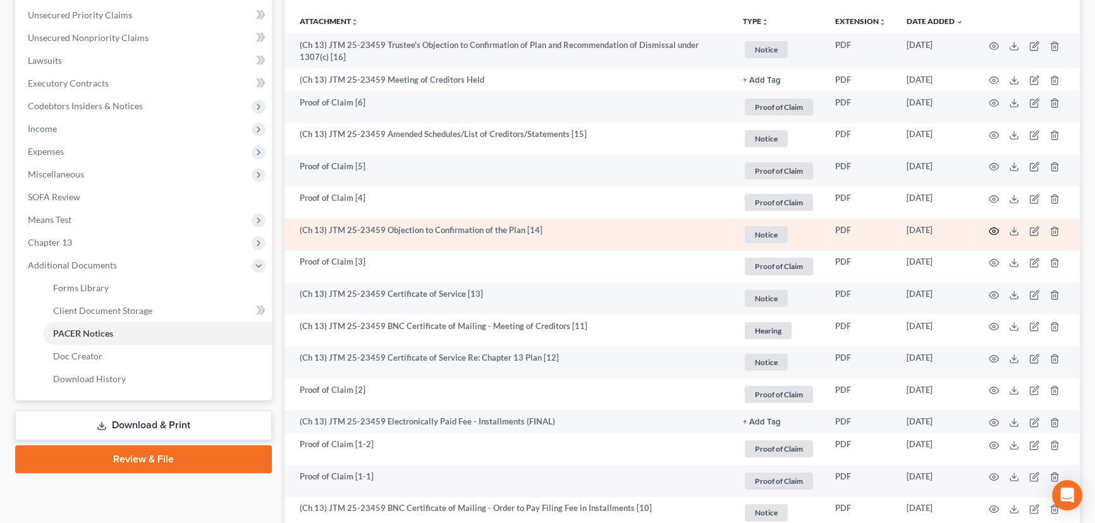
click at [991, 229] on icon "button" at bounding box center [994, 231] width 10 height 10
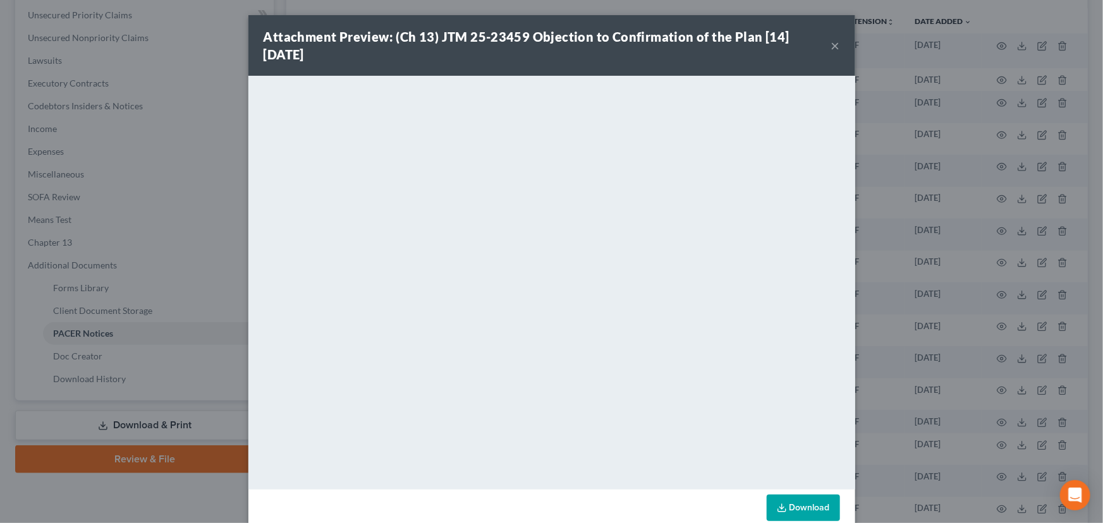
click at [831, 44] on button "×" at bounding box center [835, 45] width 9 height 15
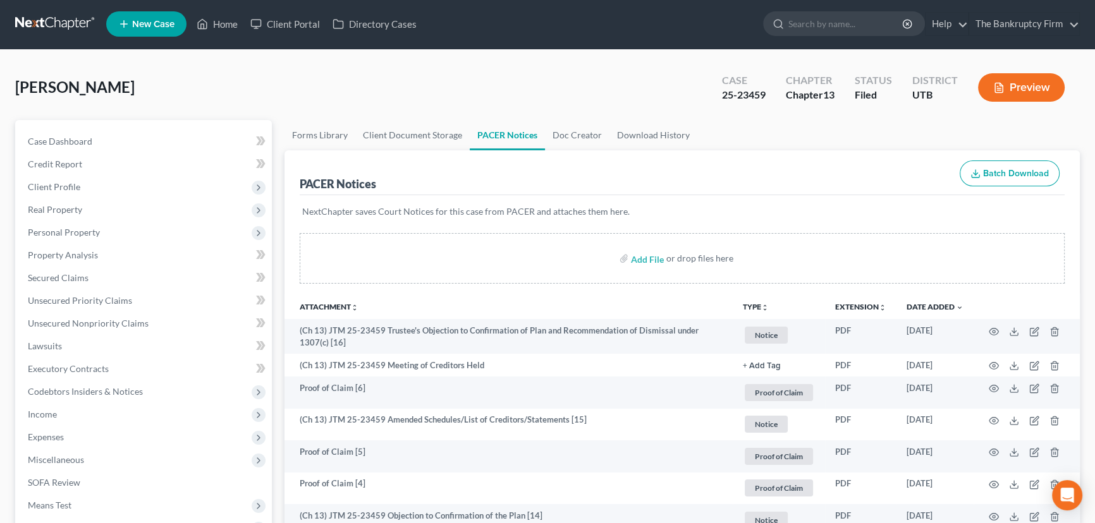
scroll to position [0, 0]
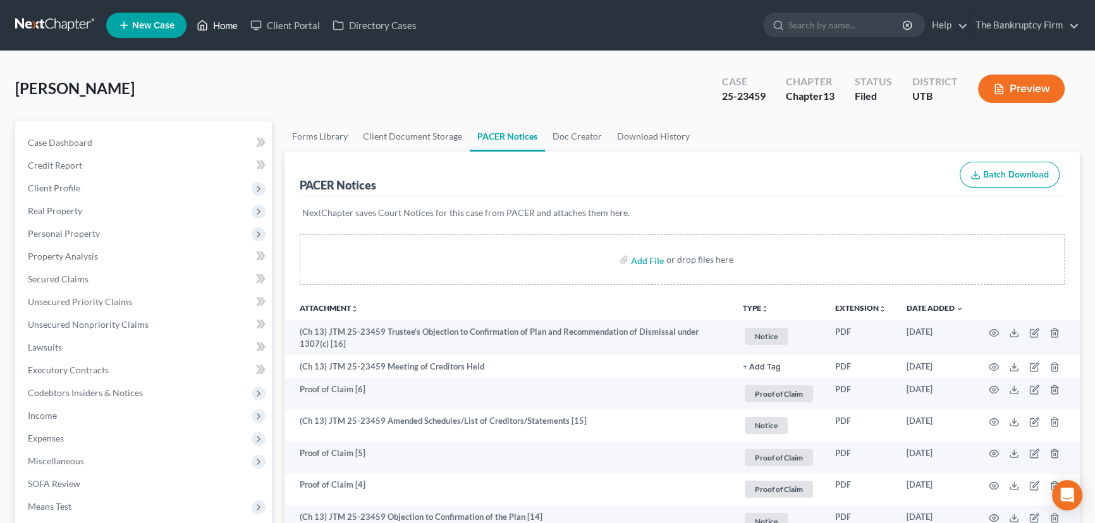
drag, startPoint x: 221, startPoint y: 23, endPoint x: 229, endPoint y: 34, distance: 12.6
click at [221, 24] on link "Home" at bounding box center [217, 25] width 54 height 23
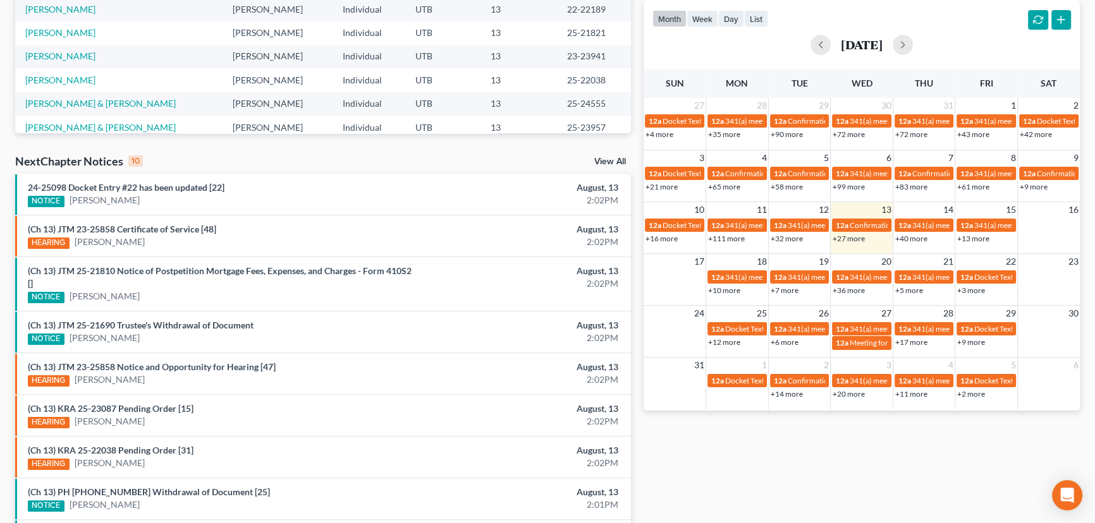
scroll to position [287, 0]
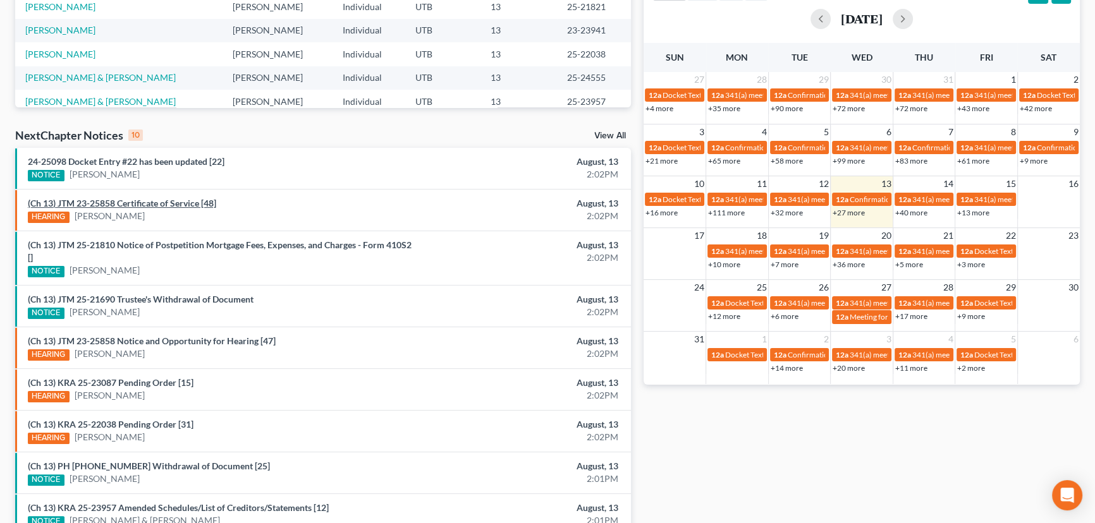
click at [151, 200] on link "(Ch 13) JTM 23-25858 Certificate of Service [48]" at bounding box center [122, 203] width 188 height 11
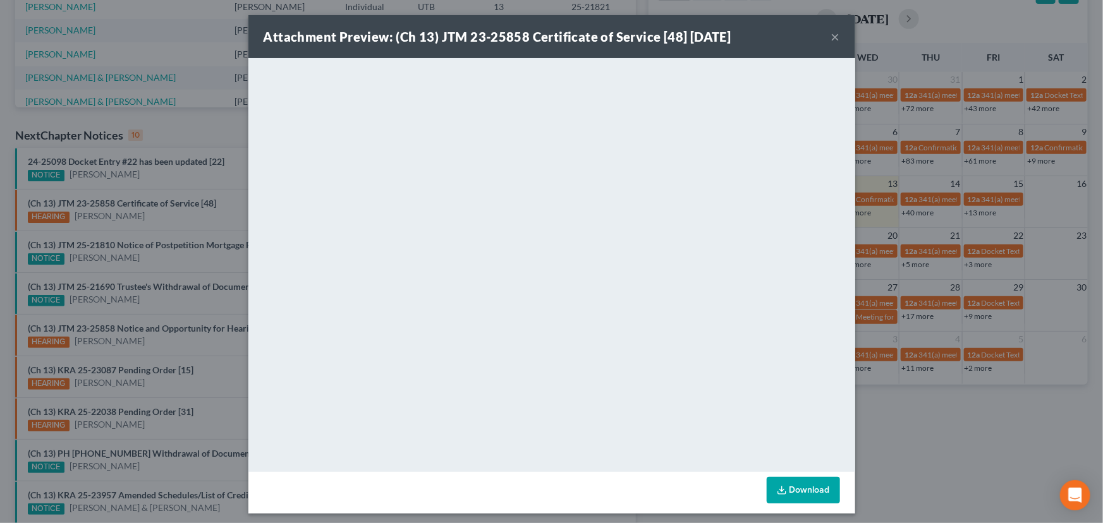
click at [151, 227] on div "Attachment Preview: (Ch 13) JTM 23-25858 Certificate of Service [48] 08/13/2025…" at bounding box center [551, 261] width 1103 height 523
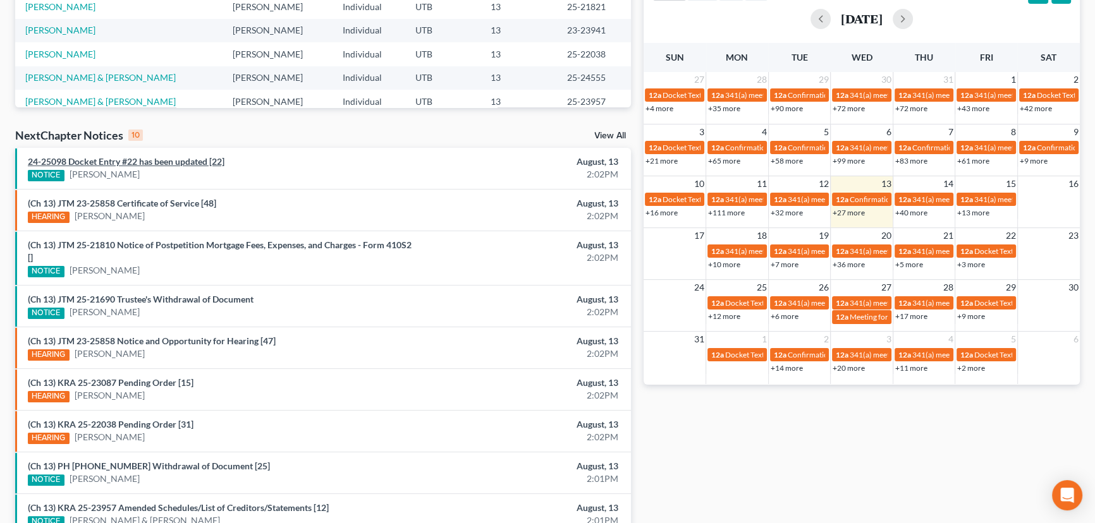
click at [154, 158] on link "24-25098 Docket Entry #22 has been updated [22]" at bounding box center [126, 161] width 197 height 11
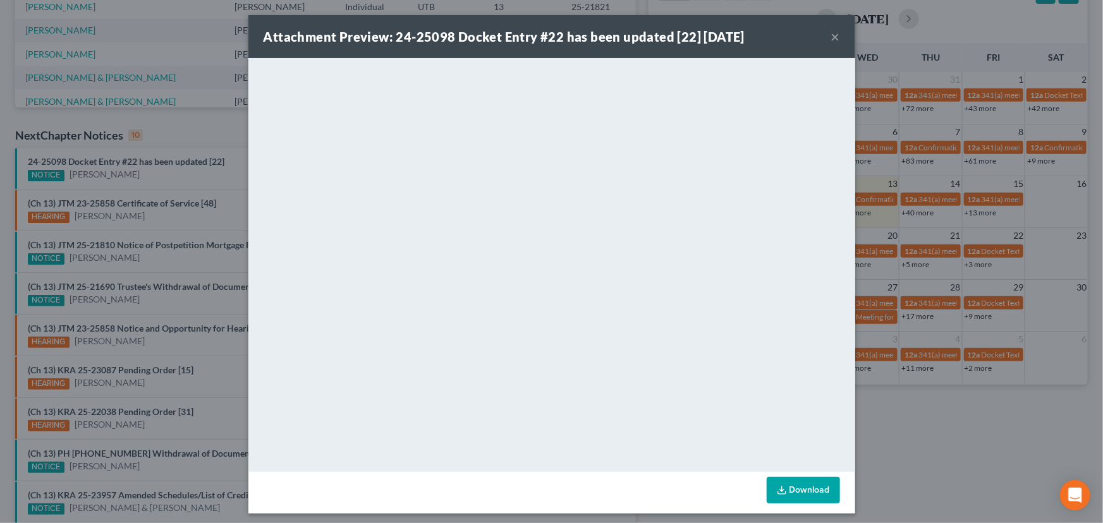
click at [152, 185] on div "Attachment Preview: 24-25098 Docket Entry #22 has been updated [22] 08/13/2025 …" at bounding box center [551, 261] width 1103 height 523
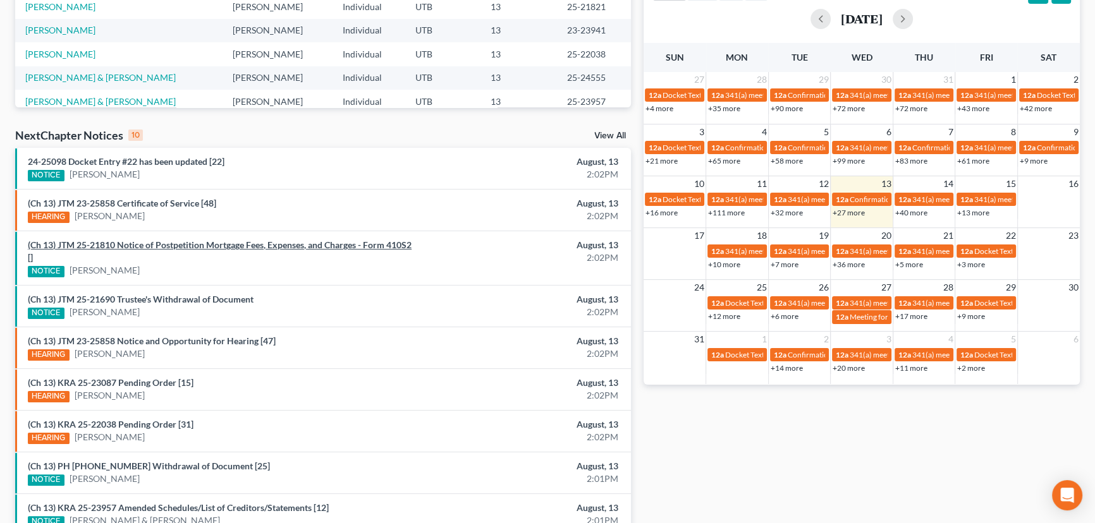
click at [147, 248] on link "(Ch 13) JTM 25-21810 Notice of Postpetition Mortgage Fees, Expenses, and Charge…" at bounding box center [220, 251] width 384 height 23
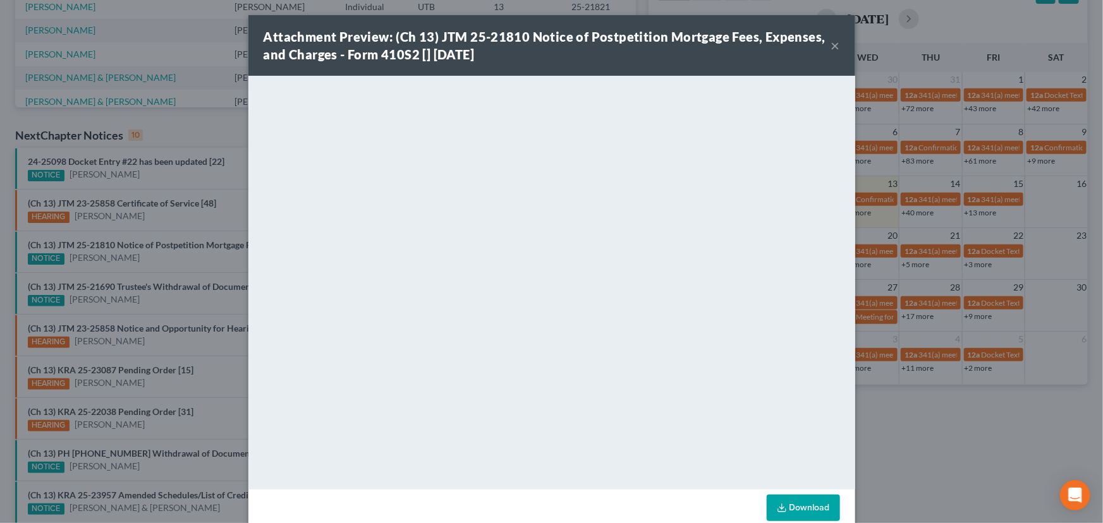
click at [150, 258] on div "Attachment Preview: (Ch 13) JTM 25-21810 Notice of Postpetition Mortgage Fees, …" at bounding box center [551, 261] width 1103 height 523
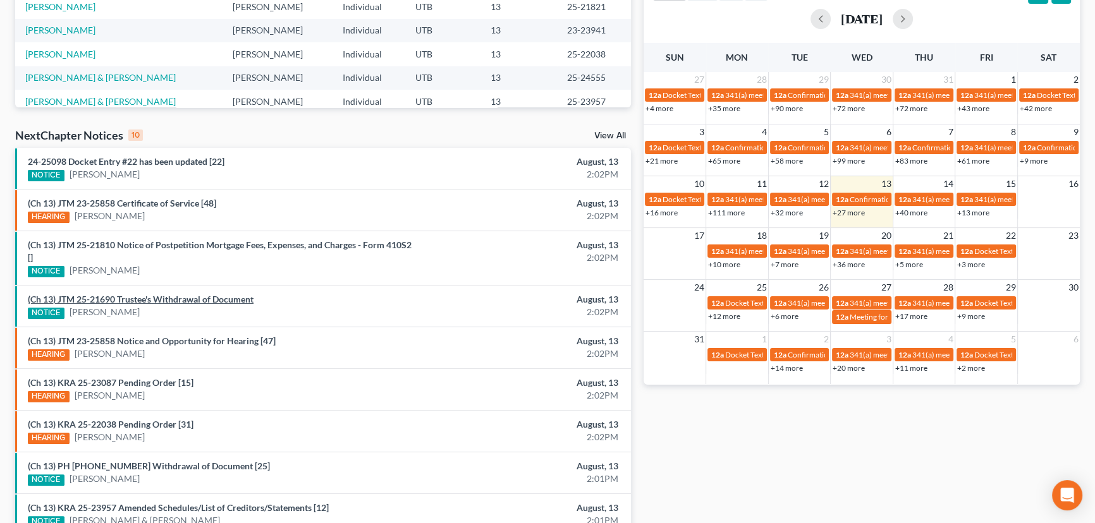
click at [174, 298] on link "(Ch 13) JTM 25-21690 Trustee's Withdrawal of Document" at bounding box center [141, 299] width 226 height 11
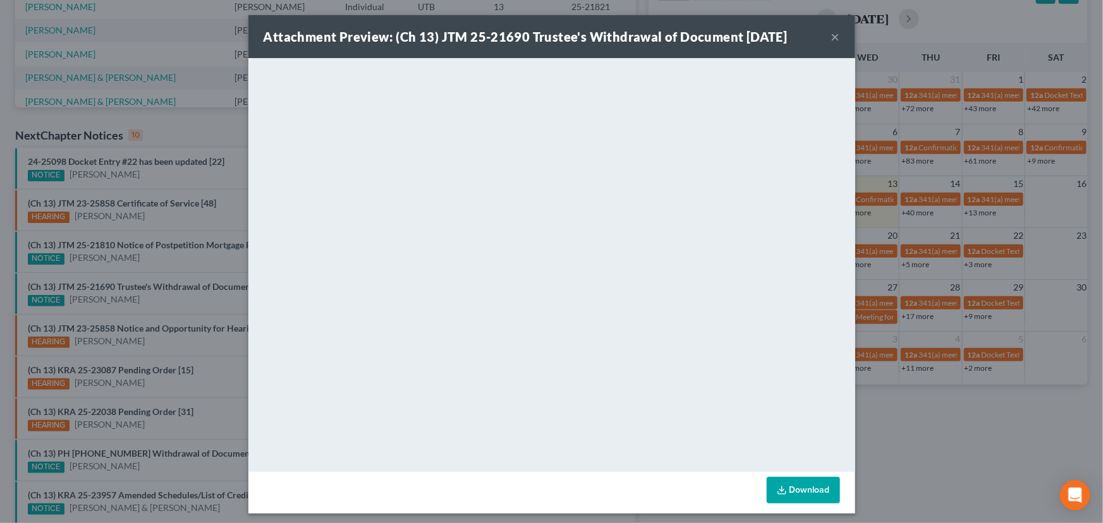
click at [174, 307] on div "Attachment Preview: (Ch 13) JTM 25-21690 Trustee's Withdrawal of Document 08/13…" at bounding box center [551, 261] width 1103 height 523
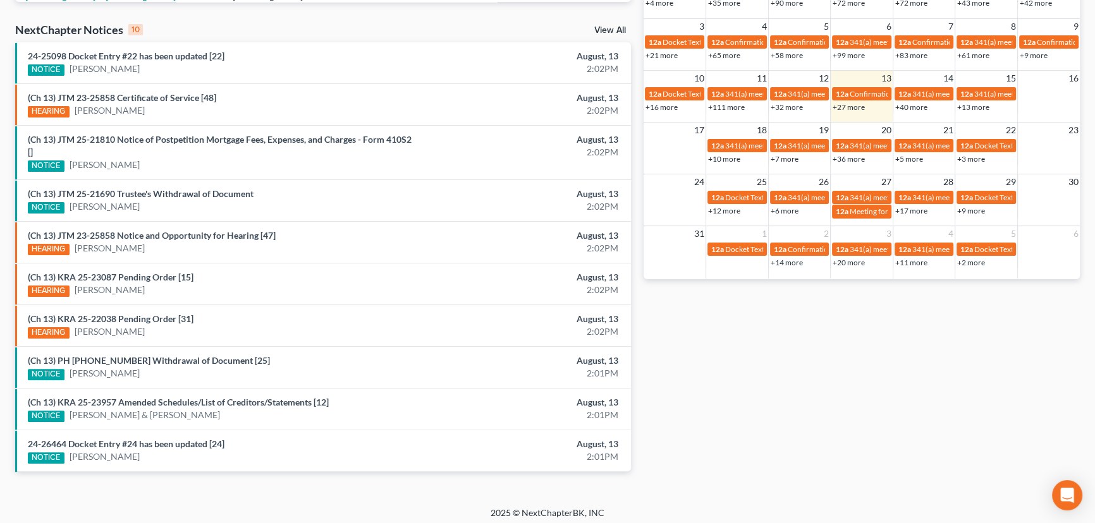
scroll to position [396, 0]
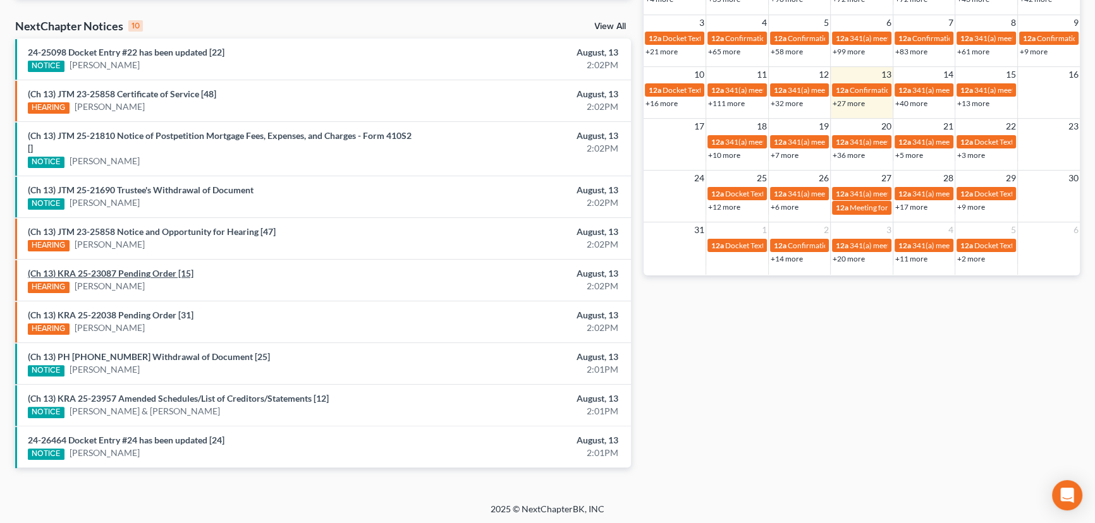
click at [138, 273] on link "(Ch 13) KRA 25-23087 Pending Order [15]" at bounding box center [111, 273] width 166 height 11
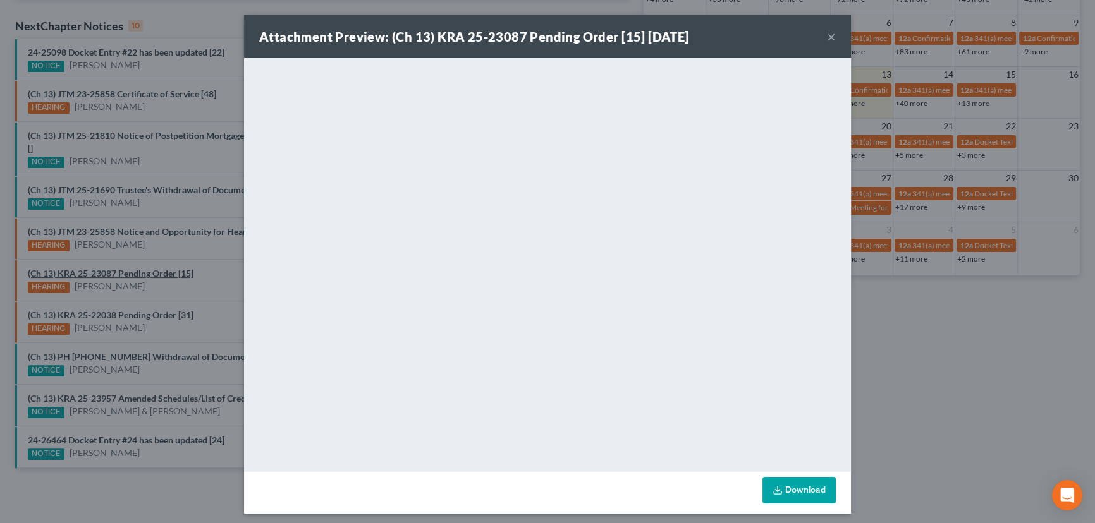
scroll to position [384, 0]
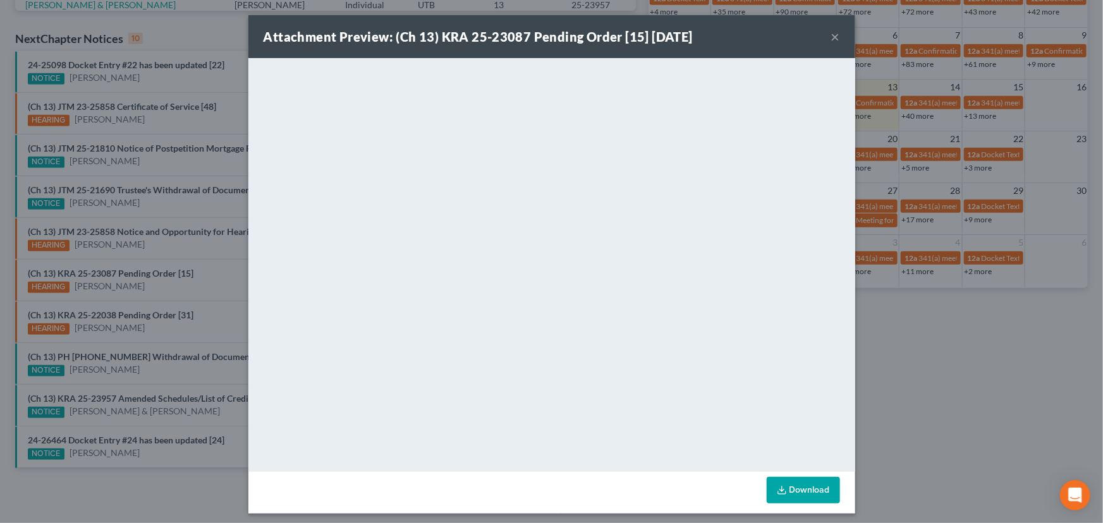
click at [145, 288] on div "Attachment Preview: (Ch 13) KRA 25-23087 Pending Order [15] 08/13/2025 × <objec…" at bounding box center [551, 261] width 1103 height 523
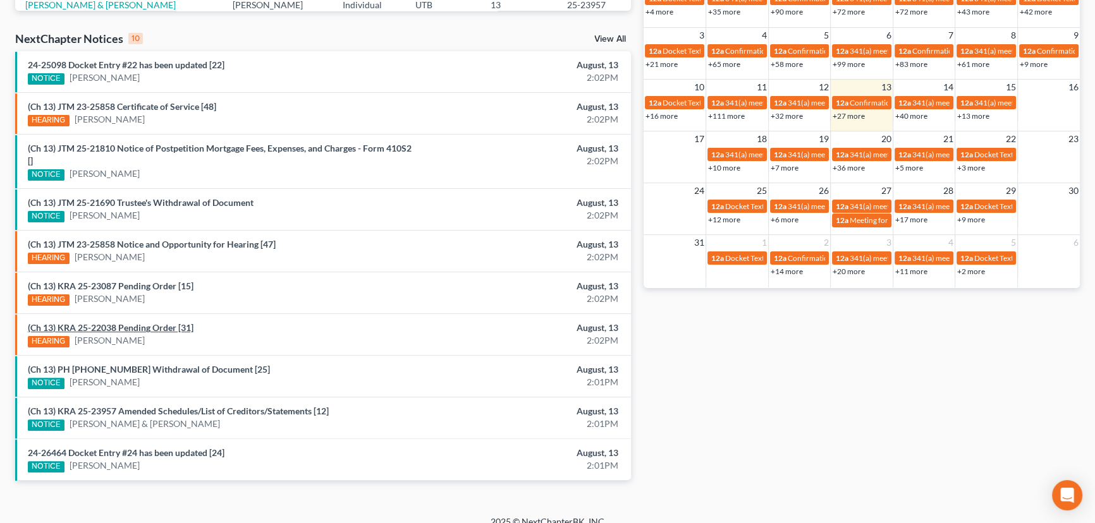
click at [147, 324] on link "(Ch 13) KRA 25-22038 Pending Order [31]" at bounding box center [111, 327] width 166 height 11
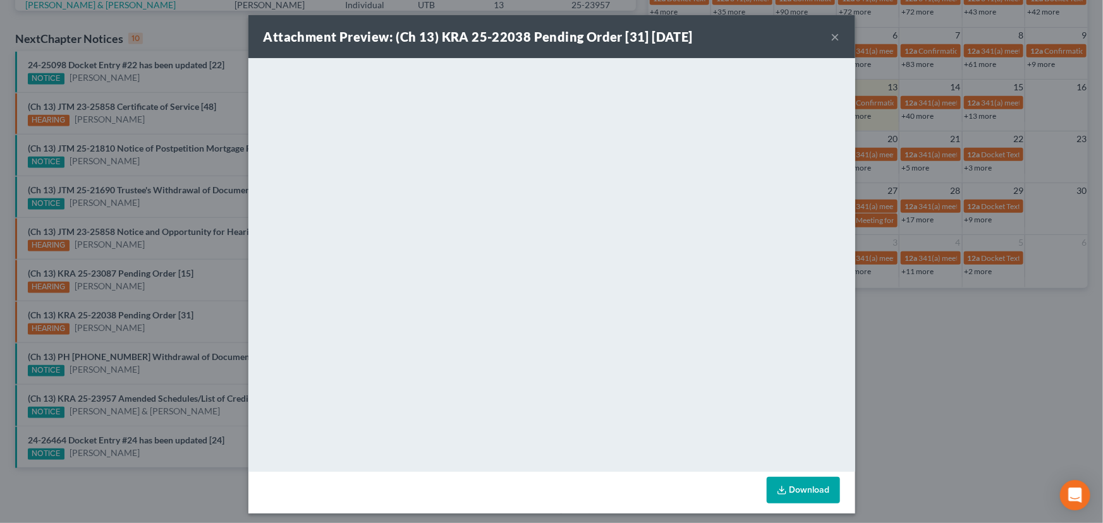
click at [150, 343] on div "Attachment Preview: (Ch 13) KRA 25-22038 Pending Order [31] 08/13/2025 × <objec…" at bounding box center [551, 261] width 1103 height 523
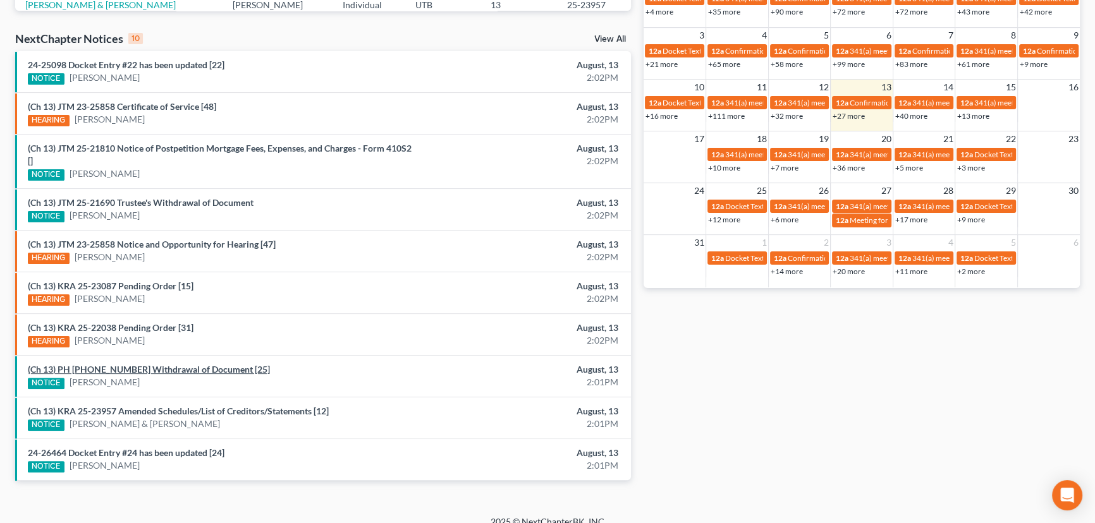
click at [149, 368] on link "(Ch 13) PH 24-25098 Withdrawal of Document [25]" at bounding box center [149, 369] width 242 height 11
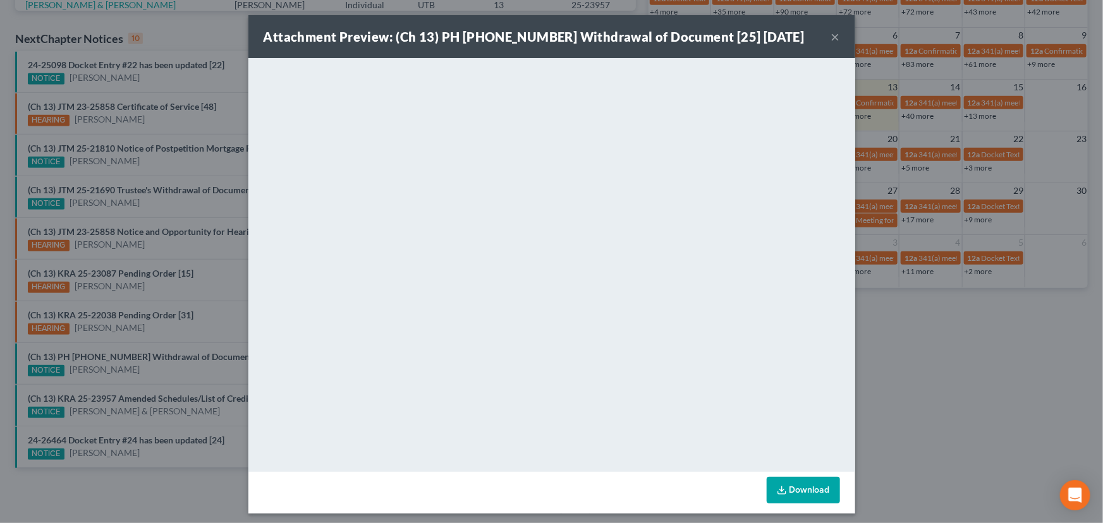
click at [152, 377] on div "Attachment Preview: (Ch 13) PH 24-25098 Withdrawal of Document [25] 08/13/2025 …" at bounding box center [551, 261] width 1103 height 523
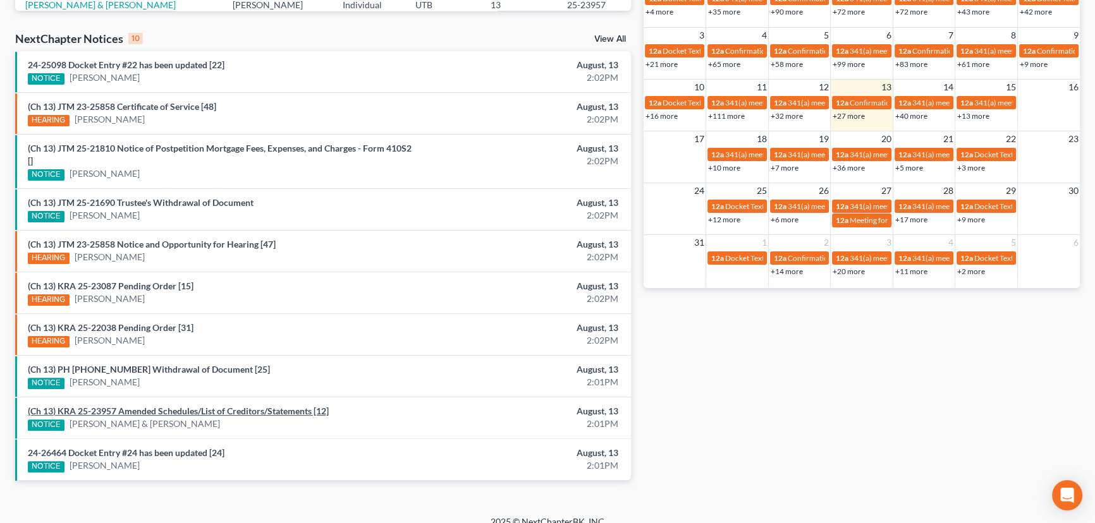
click at [183, 410] on link "(Ch 13) KRA 25-23957 Amended Schedules/List of Creditors/Statements [12]" at bounding box center [178, 411] width 301 height 11
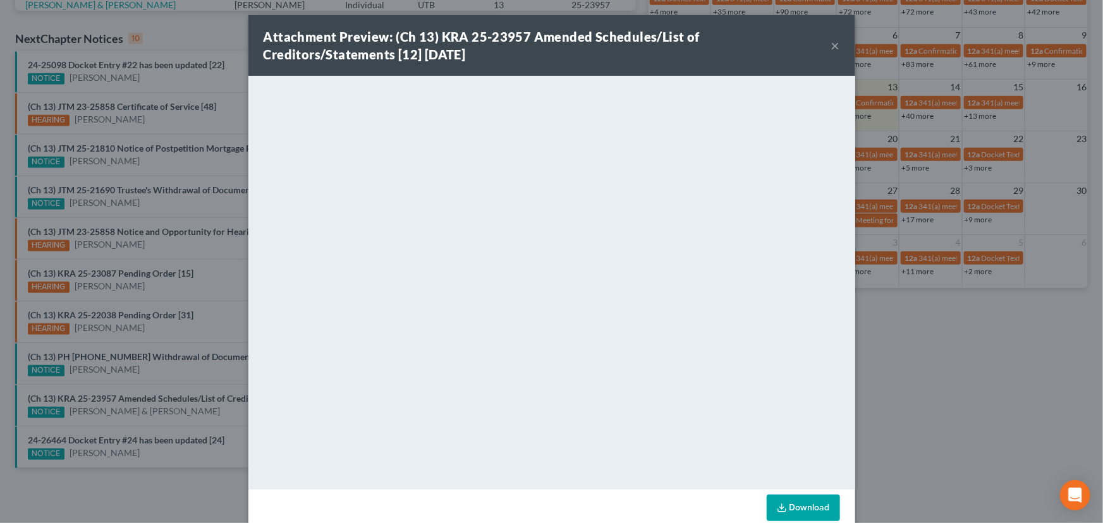
click at [183, 424] on div "Attachment Preview: (Ch 13) KRA 25-23957 Amended Schedules/List of Creditors/St…" at bounding box center [551, 261] width 1103 height 523
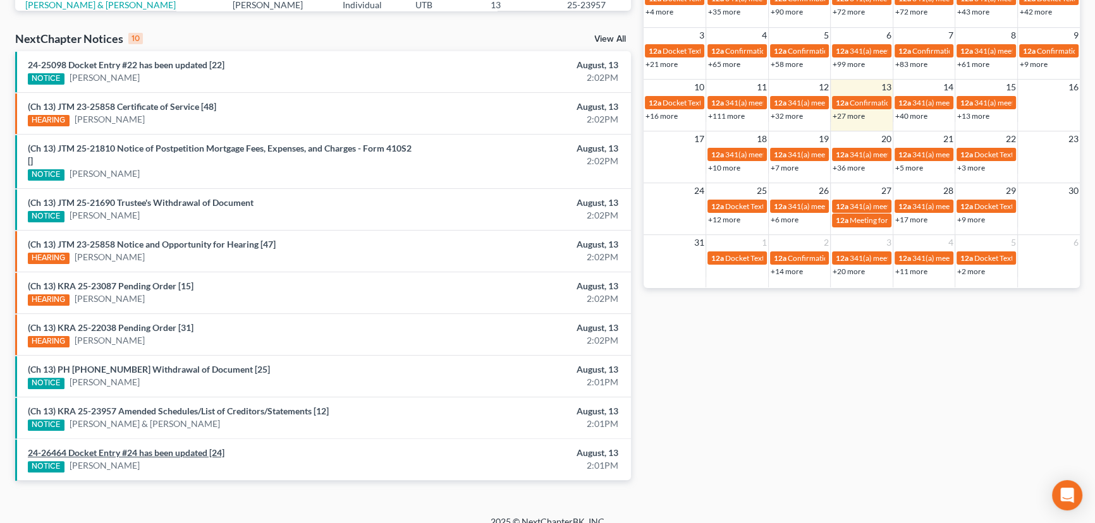
click at [169, 451] on link "24-26464 Docket Entry #24 has been updated [24]" at bounding box center [126, 453] width 197 height 11
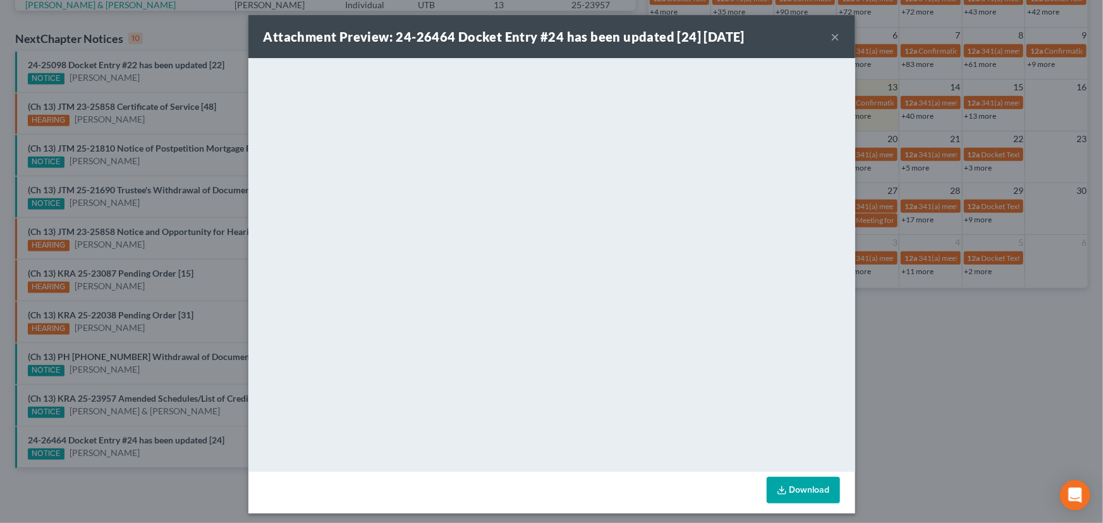
click at [167, 436] on div "Attachment Preview: 24-26464 Docket Entry #24 has been updated [24] 08/13/2025 …" at bounding box center [551, 261] width 1103 height 523
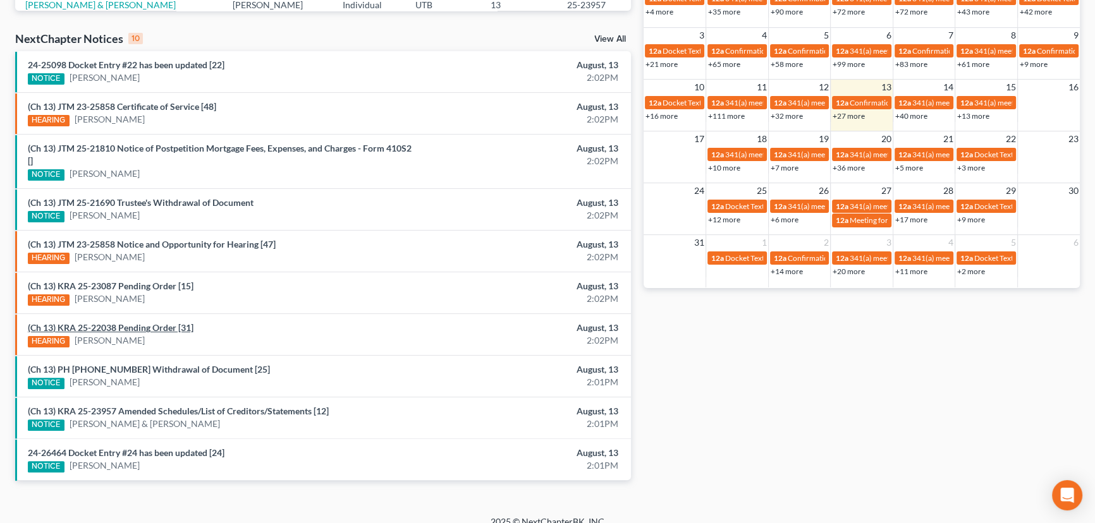
click at [149, 327] on link "(Ch 13) KRA 25-22038 Pending Order [31]" at bounding box center [111, 327] width 166 height 11
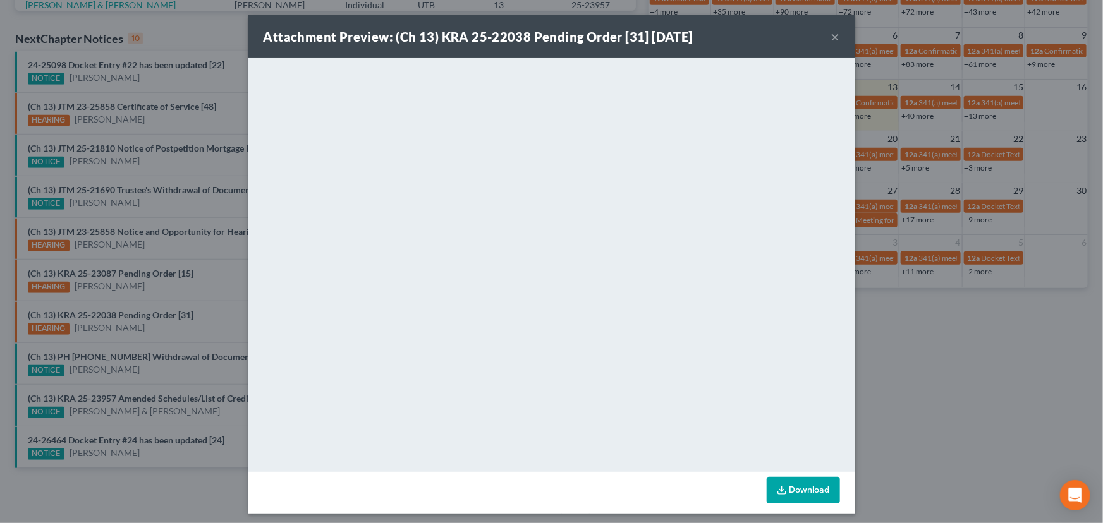
drag, startPoint x: 151, startPoint y: 338, endPoint x: 138, endPoint y: 299, distance: 40.6
click at [151, 336] on div "Attachment Preview: (Ch 13) KRA 25-22038 Pending Order [31] 08/13/2025 × <objec…" at bounding box center [551, 261] width 1103 height 523
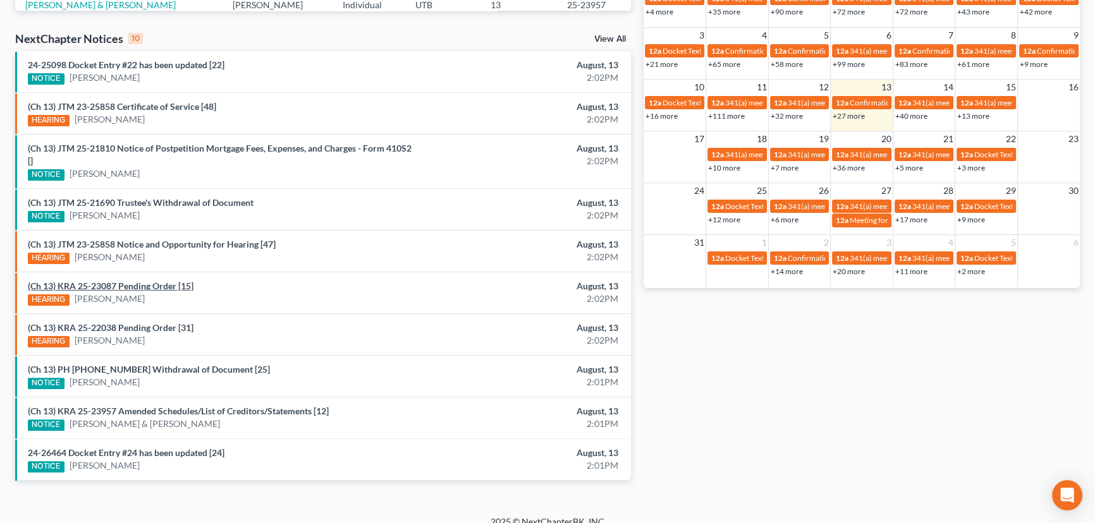
click at [137, 286] on link "(Ch 13) KRA 25-23087 Pending Order [15]" at bounding box center [111, 286] width 166 height 11
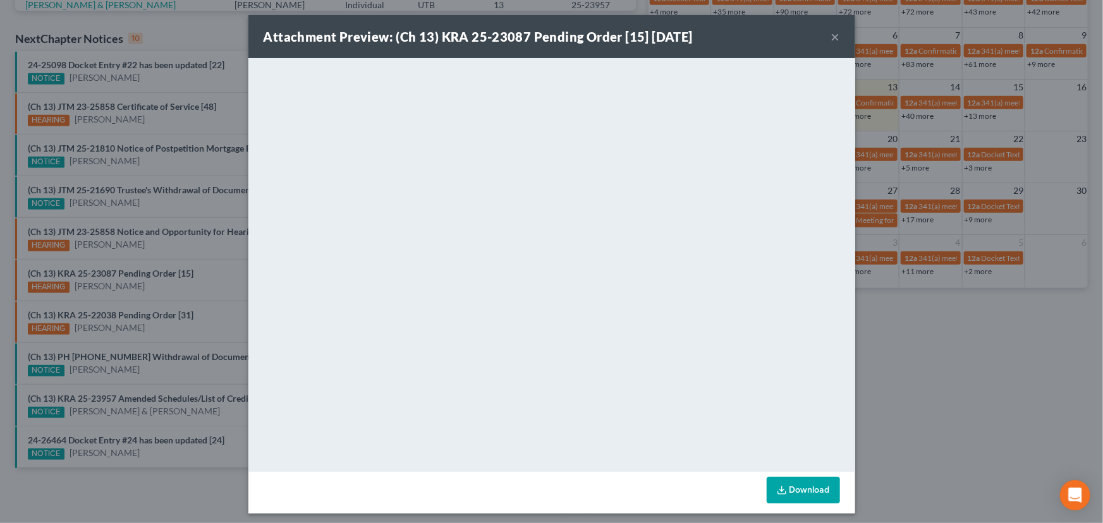
click at [148, 297] on div "Attachment Preview: (Ch 13) KRA 25-23087 Pending Order [15] 08/13/2025 × <objec…" at bounding box center [551, 261] width 1103 height 523
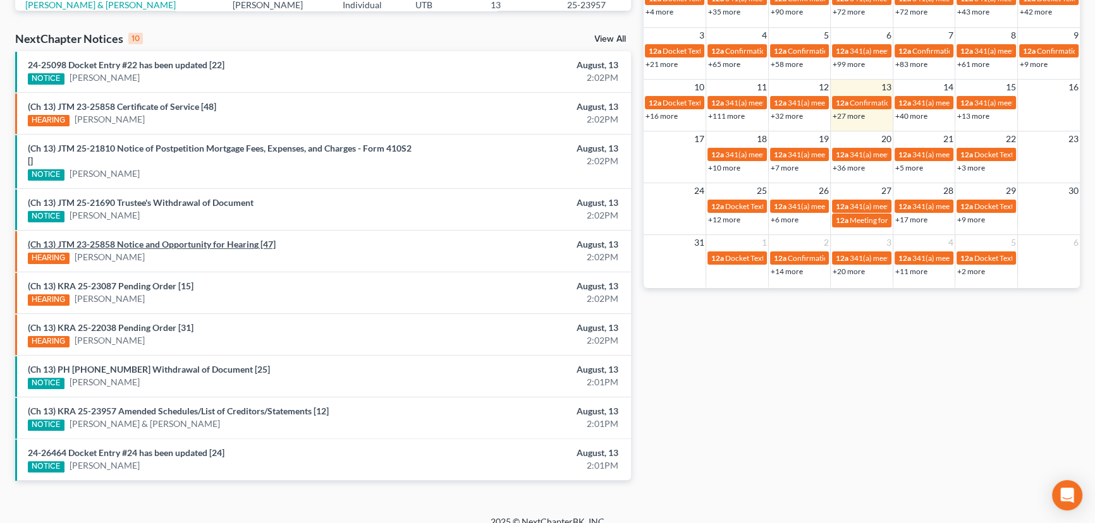
click at [164, 245] on link "(Ch 13) JTM 23-25858 Notice and Opportunity for Hearing [47]" at bounding box center [152, 244] width 248 height 11
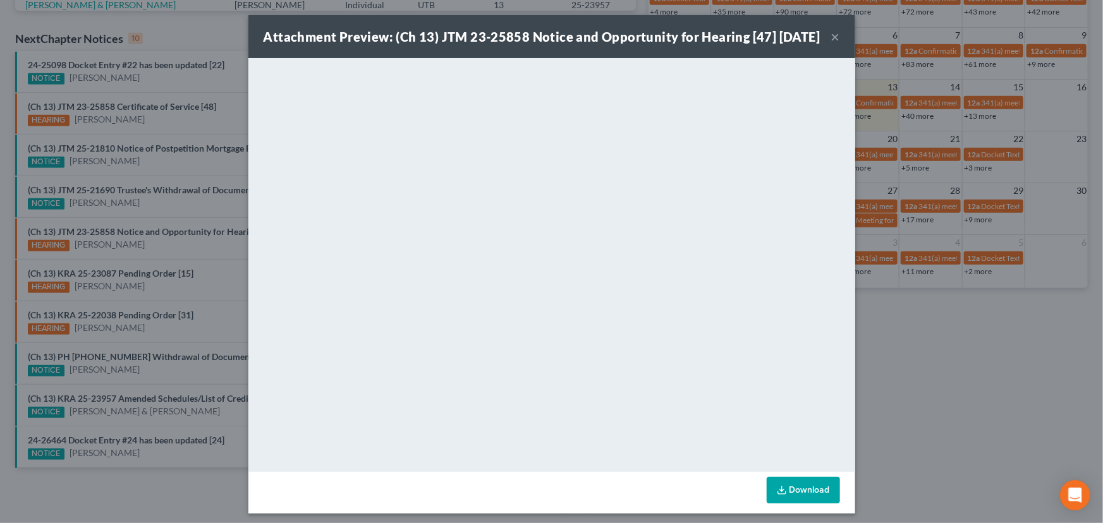
click at [831, 44] on button "×" at bounding box center [835, 36] width 9 height 15
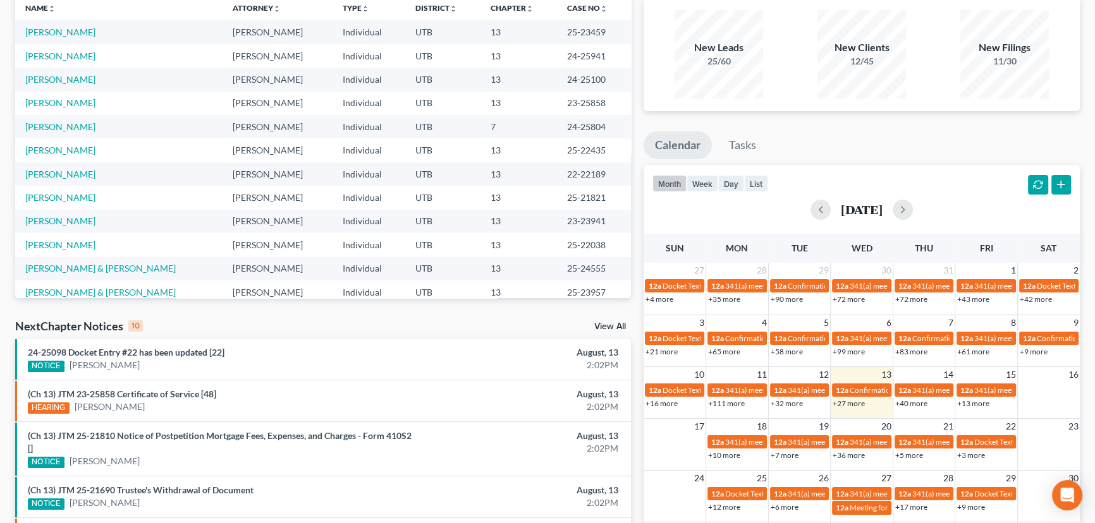
scroll to position [0, 0]
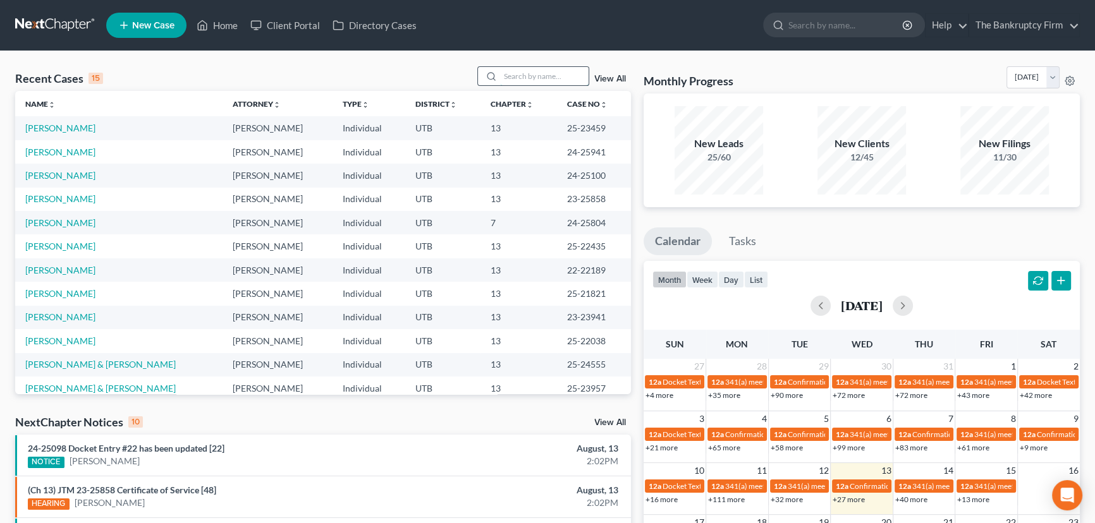
click at [505, 76] on input "search" at bounding box center [544, 76] width 89 height 18
type input "Riggs"
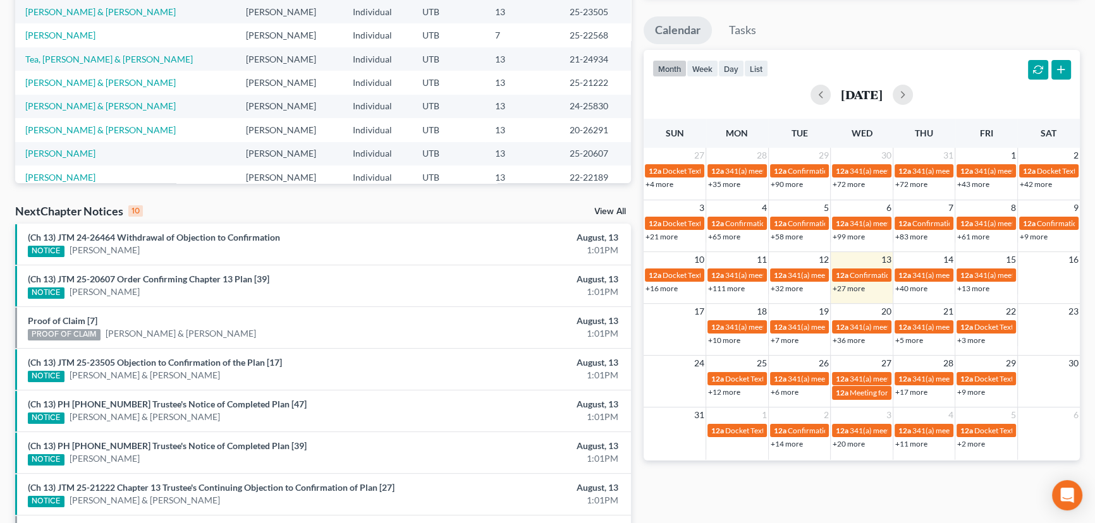
scroll to position [211, 0]
click at [202, 242] on link "(Ch 13) JTM 24-26464 Withdrawal of Objection to Confirmation" at bounding box center [154, 237] width 252 height 11
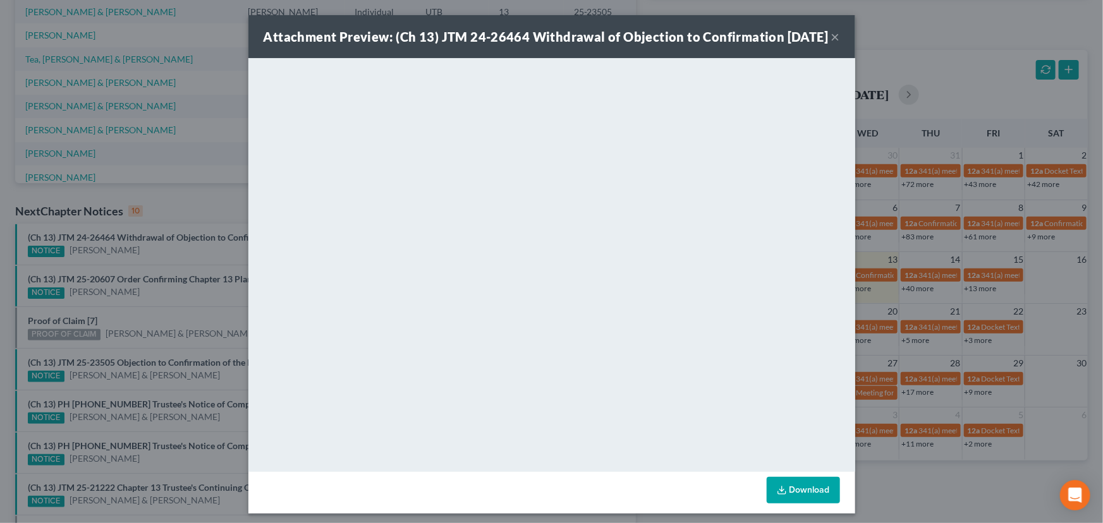
click at [180, 257] on div "Attachment Preview: (Ch 13) JTM 24-26464 Withdrawal of Objection to Confirmatio…" at bounding box center [551, 261] width 1103 height 523
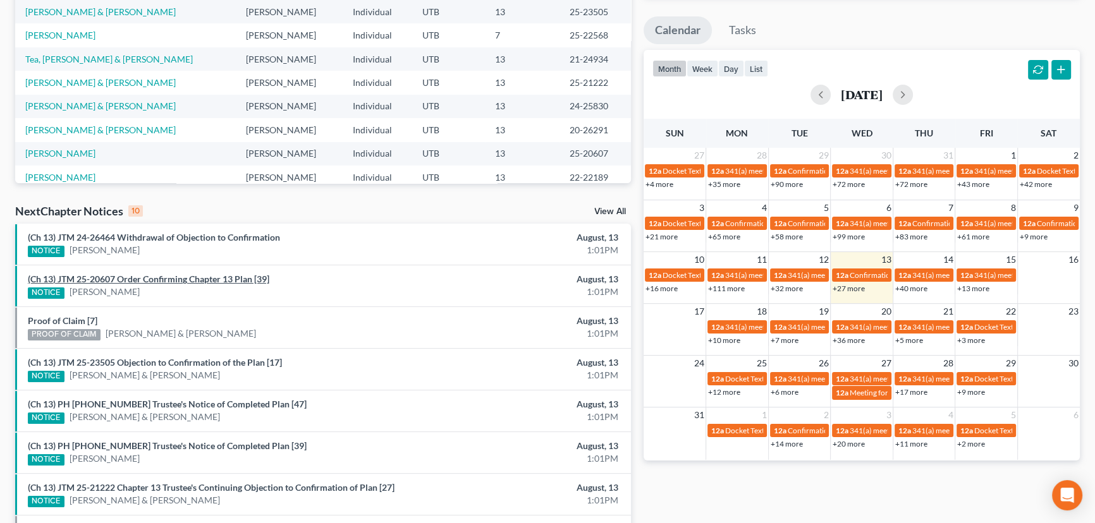
click at [173, 281] on link "(Ch 13) JTM 25-20607 Order Confirming Chapter 13 Plan [39]" at bounding box center [149, 279] width 242 height 11
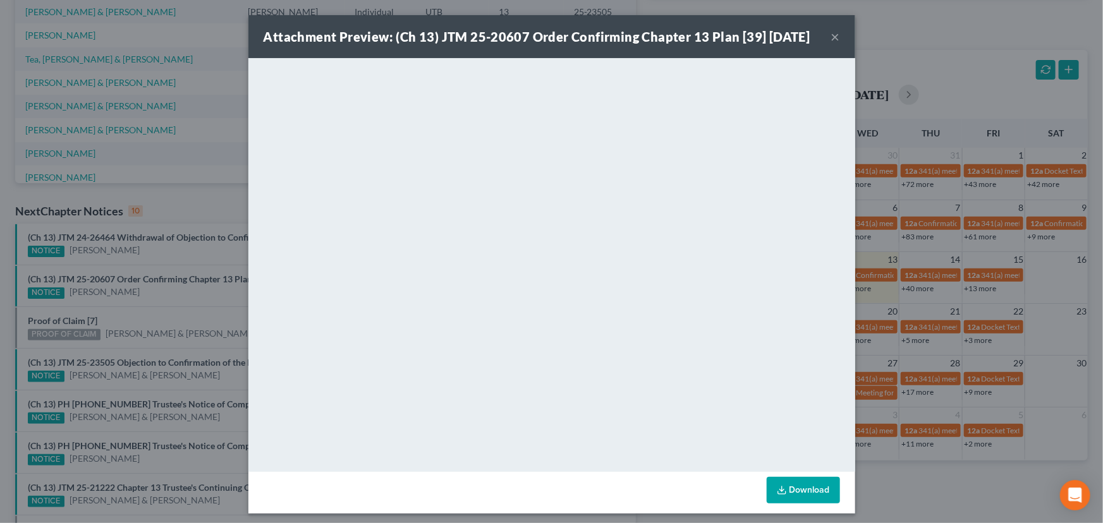
drag, startPoint x: 168, startPoint y: 291, endPoint x: 157, endPoint y: 298, distance: 11.9
click at [168, 291] on div "Attachment Preview: (Ch 13) JTM 25-20607 Order Confirming Chapter 13 Plan [39] …" at bounding box center [551, 261] width 1103 height 523
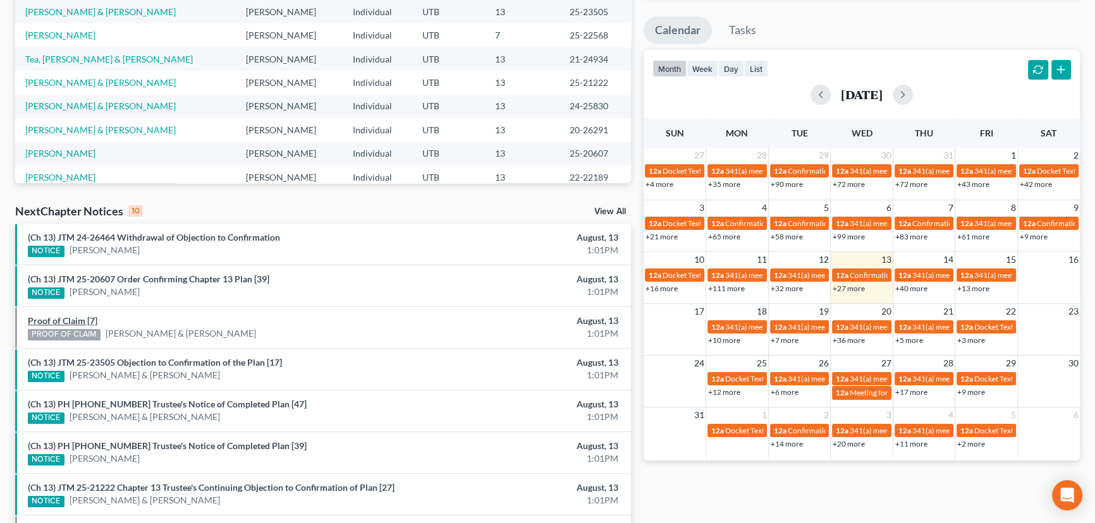
click at [58, 320] on link "Proof of Claim [7]" at bounding box center [63, 320] width 70 height 11
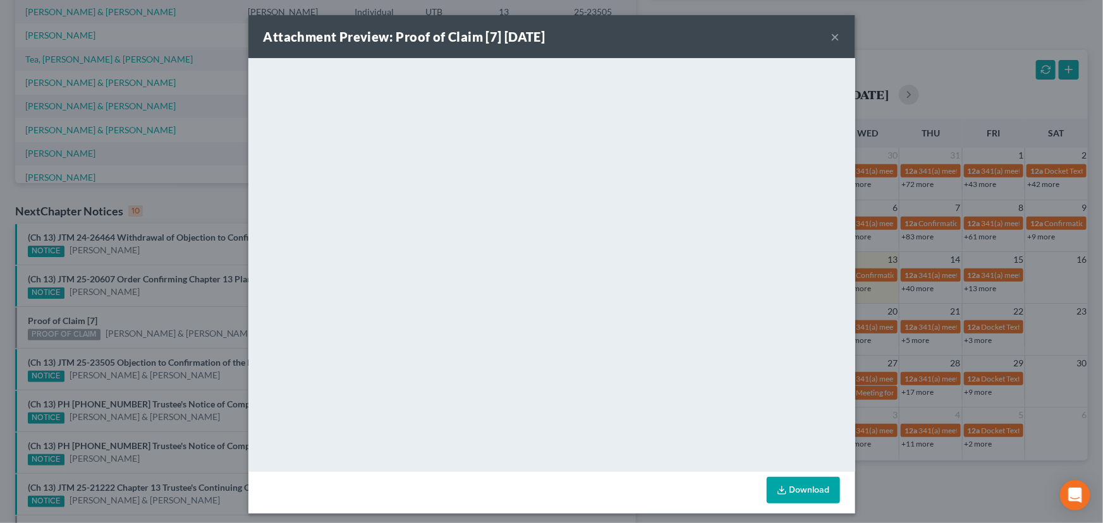
click at [128, 307] on div "Attachment Preview: Proof of Claim [7] 08/13/2025 × <object ng-attr-data='https…" at bounding box center [551, 261] width 1103 height 523
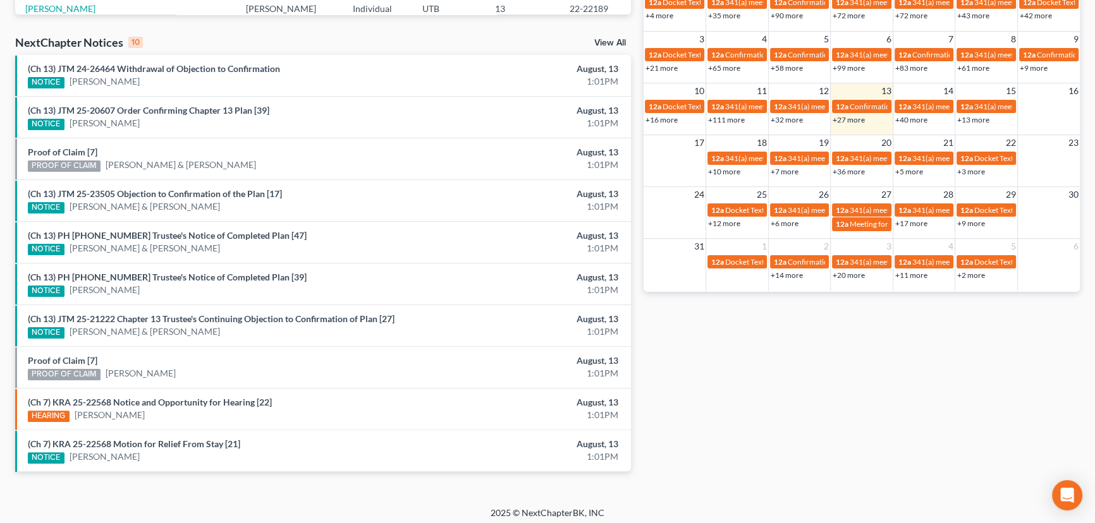
scroll to position [384, 0]
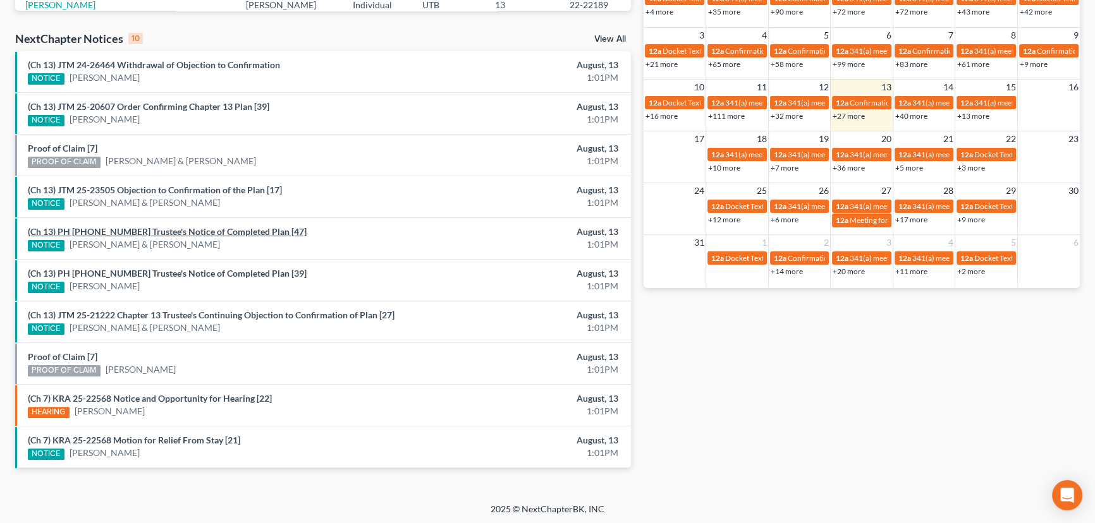
click at [225, 235] on link "(Ch 13) PH 24-25830 Trustee's Notice of Completed Plan [47]" at bounding box center [167, 231] width 279 height 11
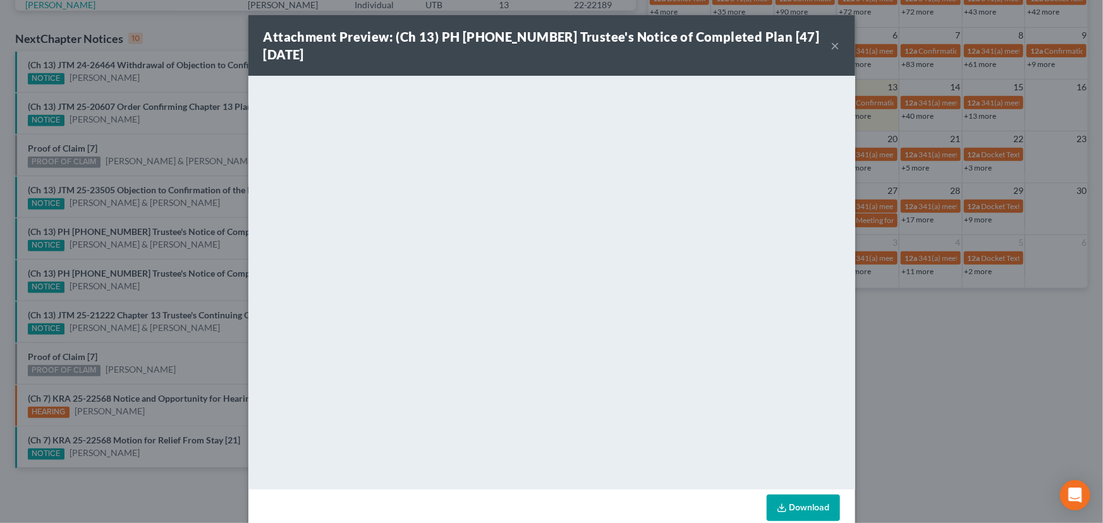
click at [211, 247] on div "Attachment Preview: (Ch 13) PH 24-25830 Trustee's Notice of Completed Plan [47]…" at bounding box center [551, 261] width 1103 height 523
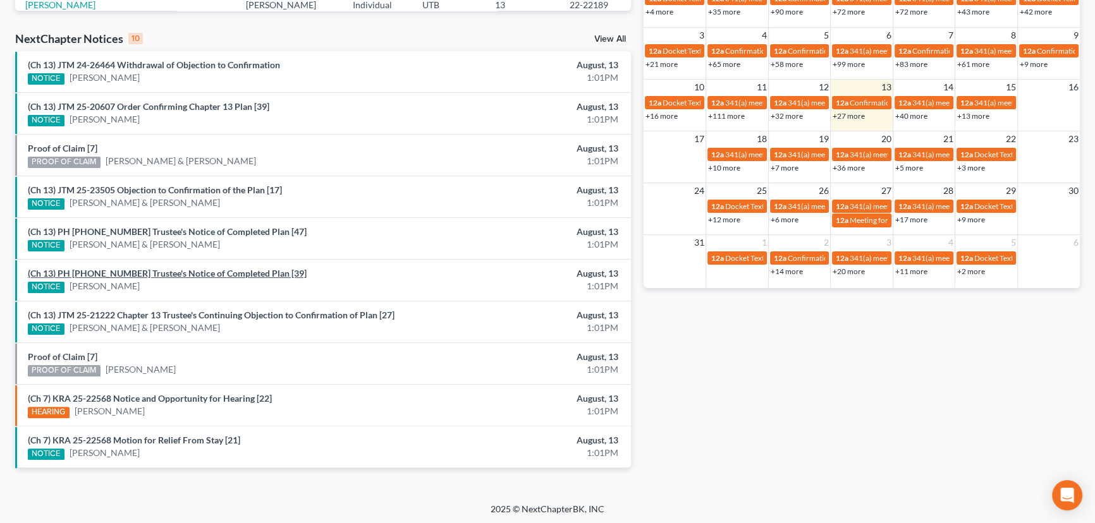
click at [196, 275] on link "(Ch 13) PH 22-22189 Trustee's Notice of Completed Plan [39]" at bounding box center [167, 273] width 279 height 11
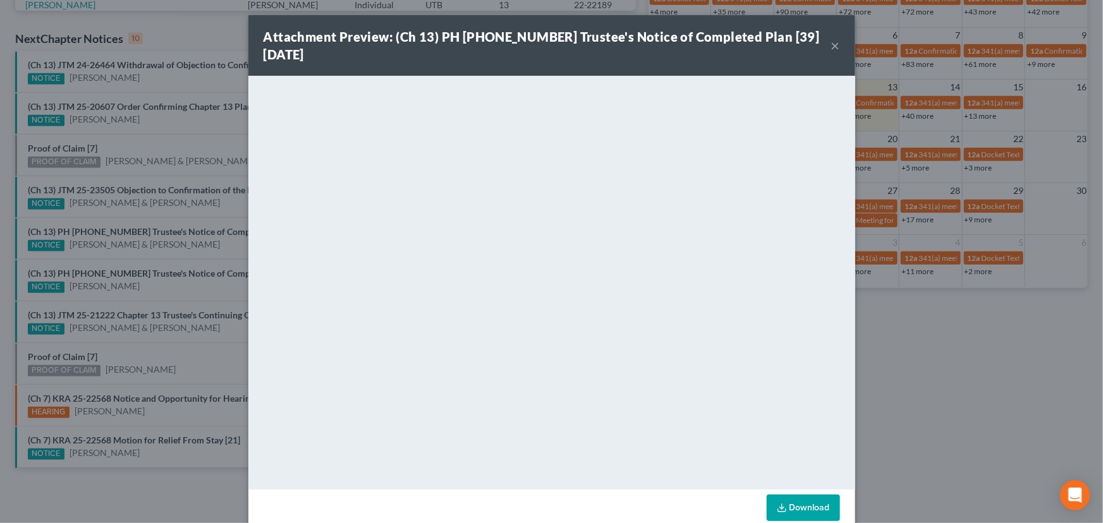
click at [183, 286] on div "Attachment Preview: (Ch 13) PH 22-22189 Trustee's Notice of Completed Plan [39]…" at bounding box center [551, 261] width 1103 height 523
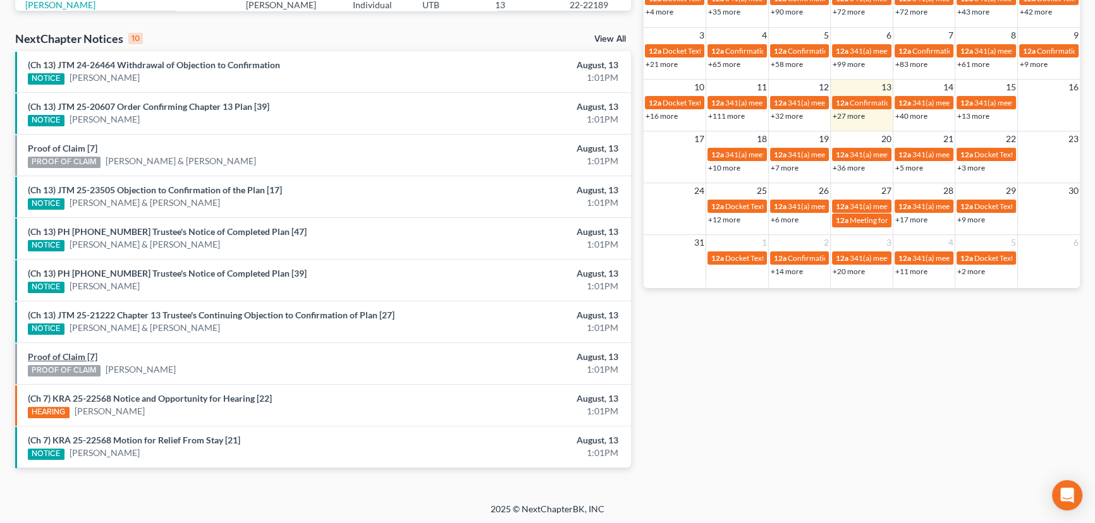
click at [66, 355] on link "Proof of Claim [7]" at bounding box center [63, 357] width 70 height 11
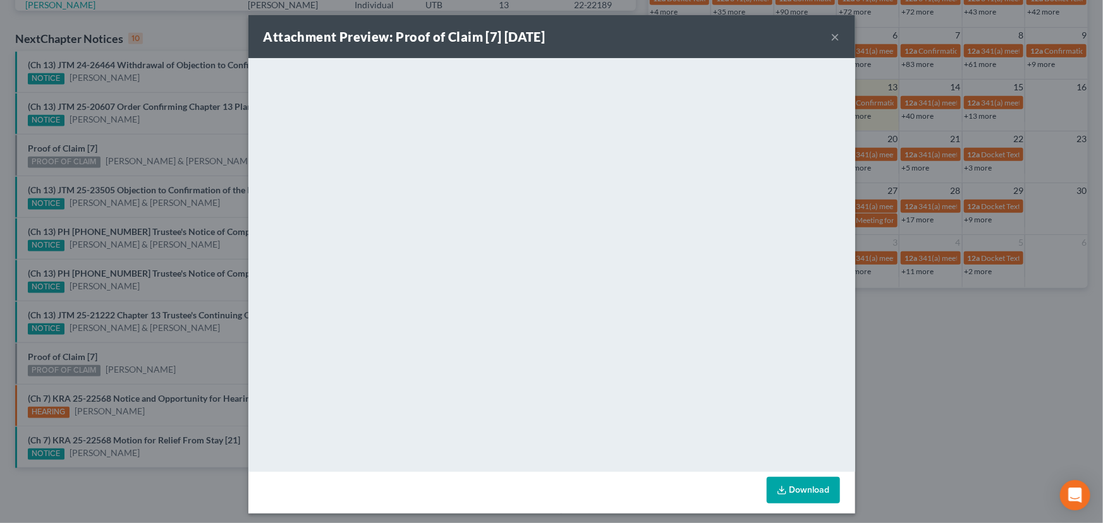
click at [139, 358] on div "Attachment Preview: Proof of Claim [7] 08/13/2025 × <object ng-attr-data='https…" at bounding box center [551, 261] width 1103 height 523
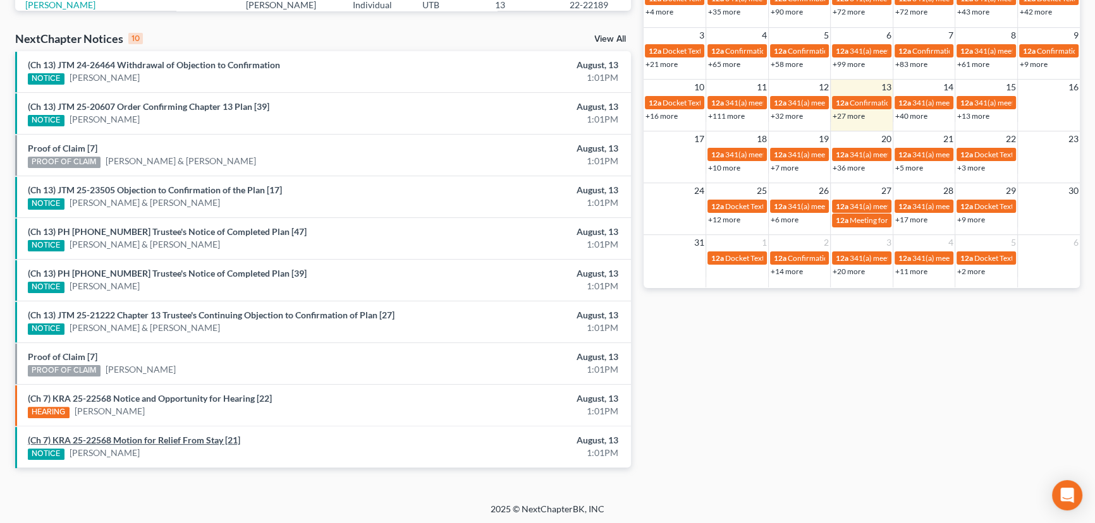
click at [169, 439] on link "(Ch 7) KRA 25-22568 Motion for Relief From Stay [21]" at bounding box center [134, 440] width 212 height 11
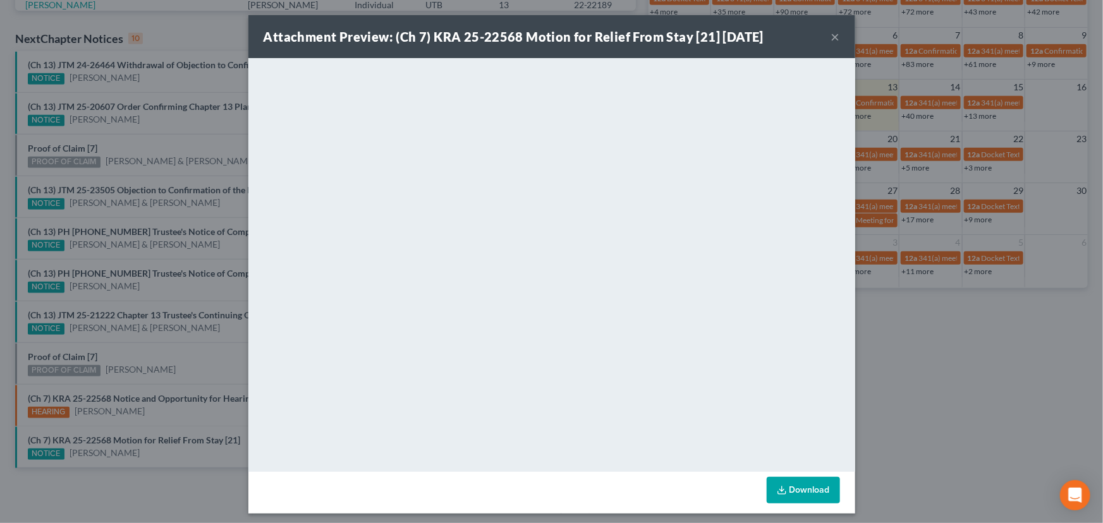
click at [186, 363] on div "Attachment Preview: (Ch 7) KRA 25-22568 Motion for Relief From Stay [21] 08/13/…" at bounding box center [551, 261] width 1103 height 523
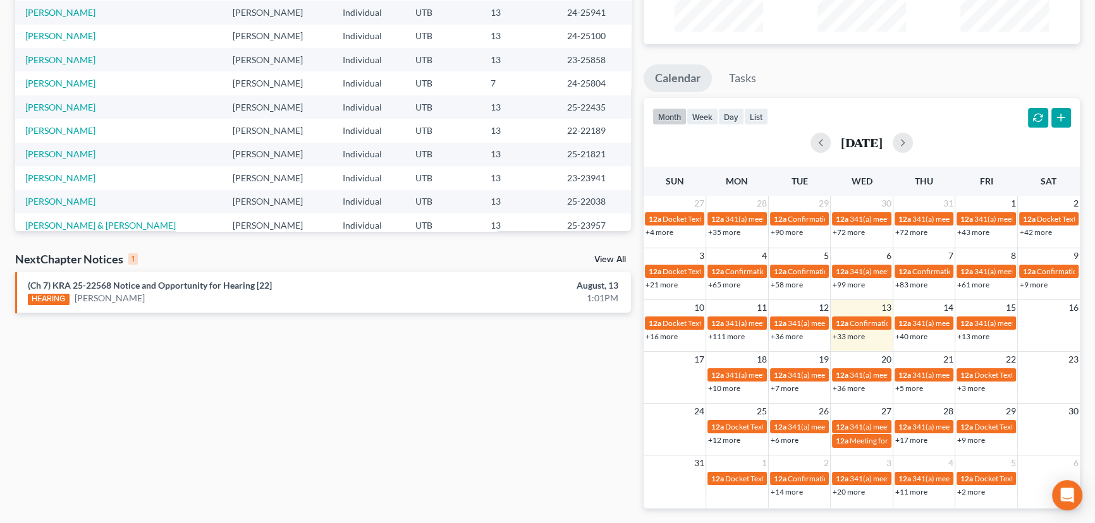
scroll to position [172, 0]
